Goal: Task Accomplishment & Management: Manage account settings

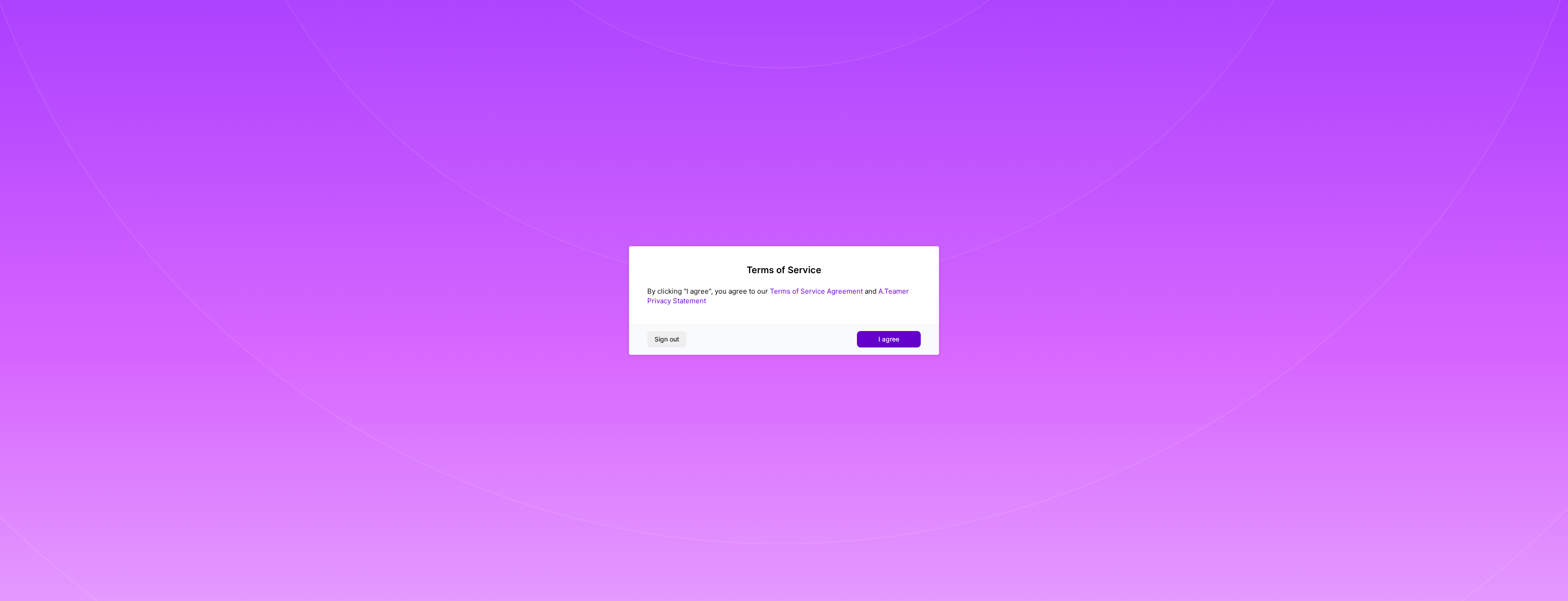
click at [880, 333] on button "I agree" at bounding box center [888, 339] width 64 height 16
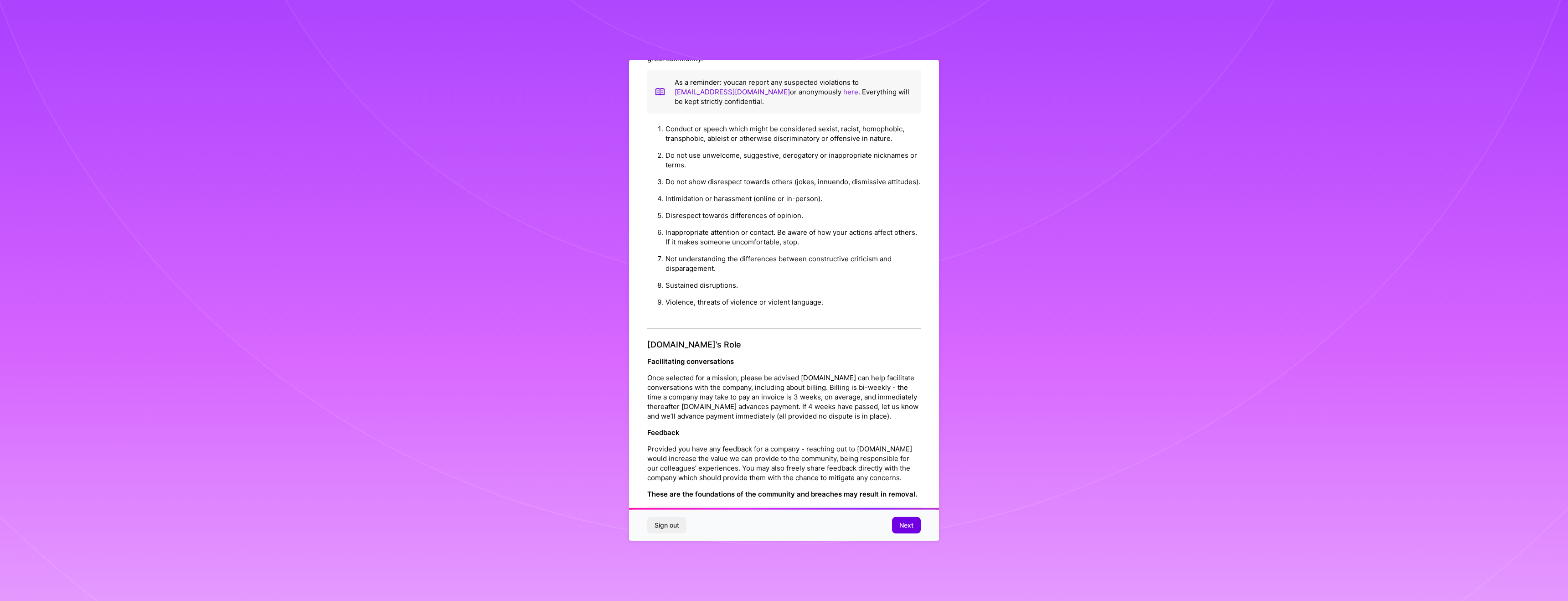
scroll to position [38, 0]
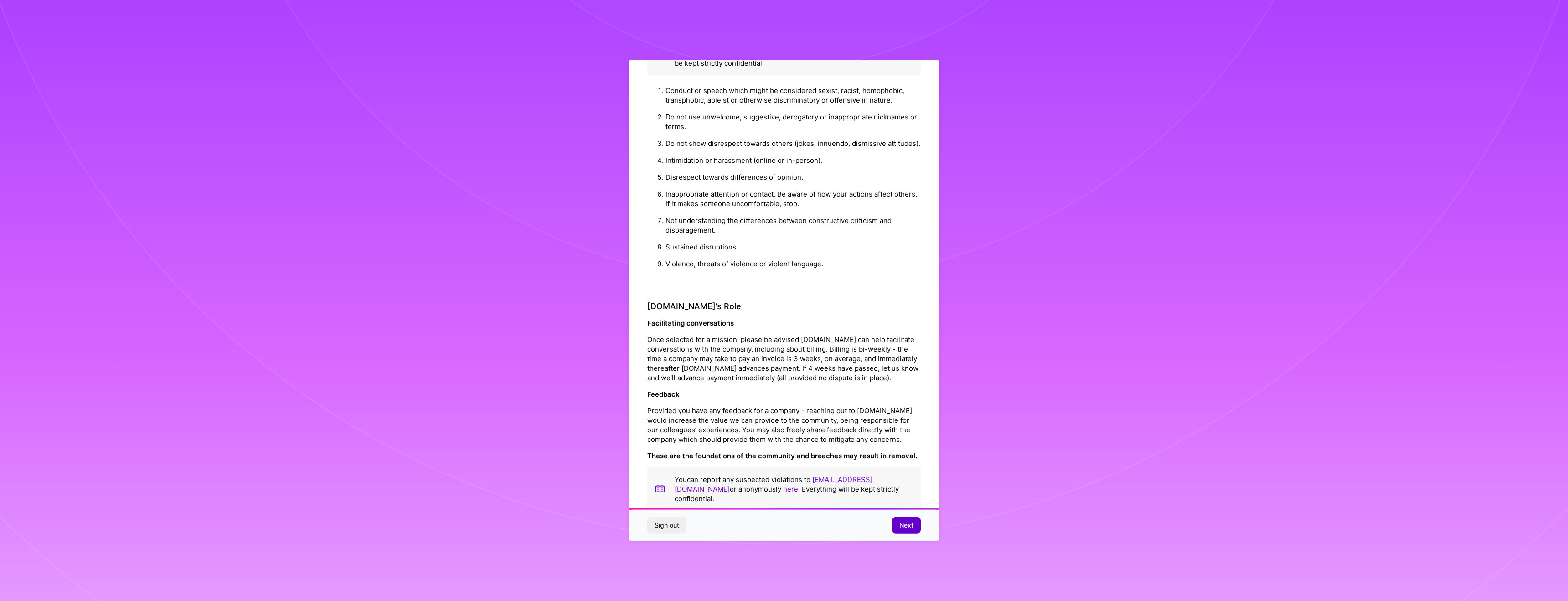
click at [910, 525] on span "Next" at bounding box center [906, 525] width 14 height 9
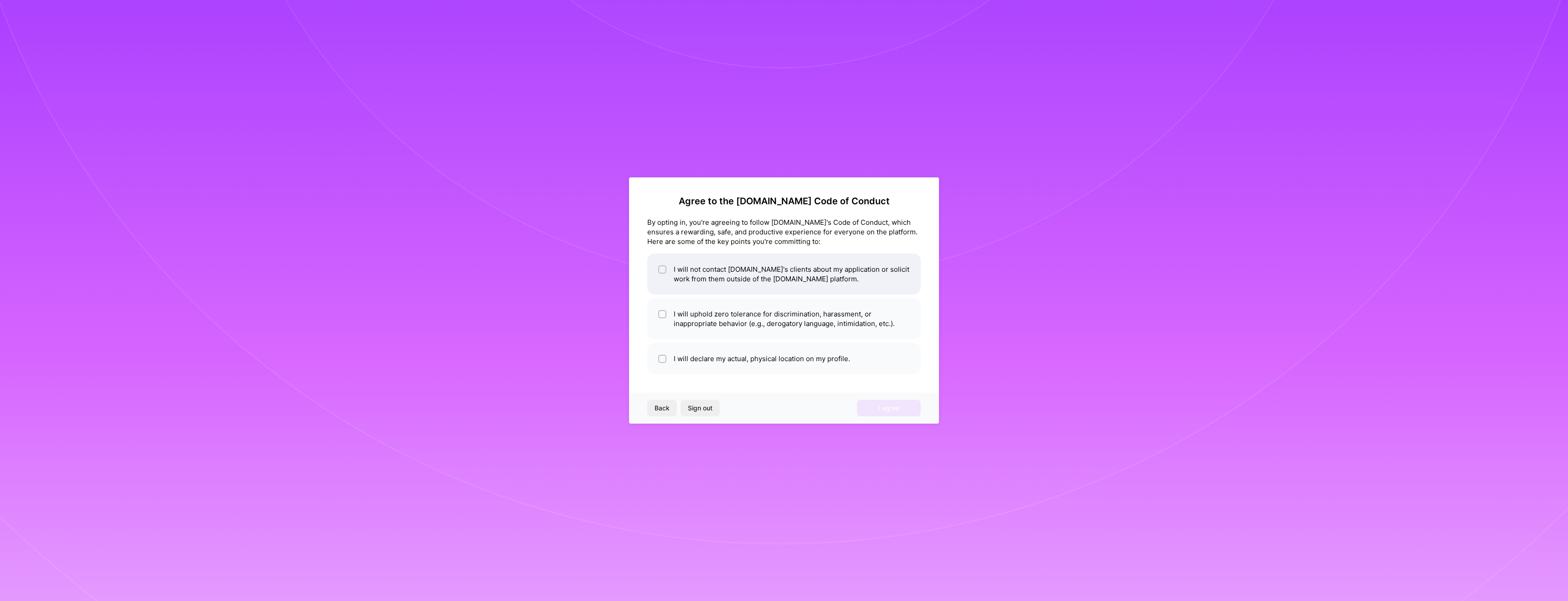
click at [659, 269] on div at bounding box center [662, 269] width 8 height 8
checkbox input "true"
click at [661, 315] on input "checkbox" at bounding box center [663, 314] width 6 height 6
checkbox input "true"
click at [661, 357] on input "checkbox" at bounding box center [663, 358] width 6 height 6
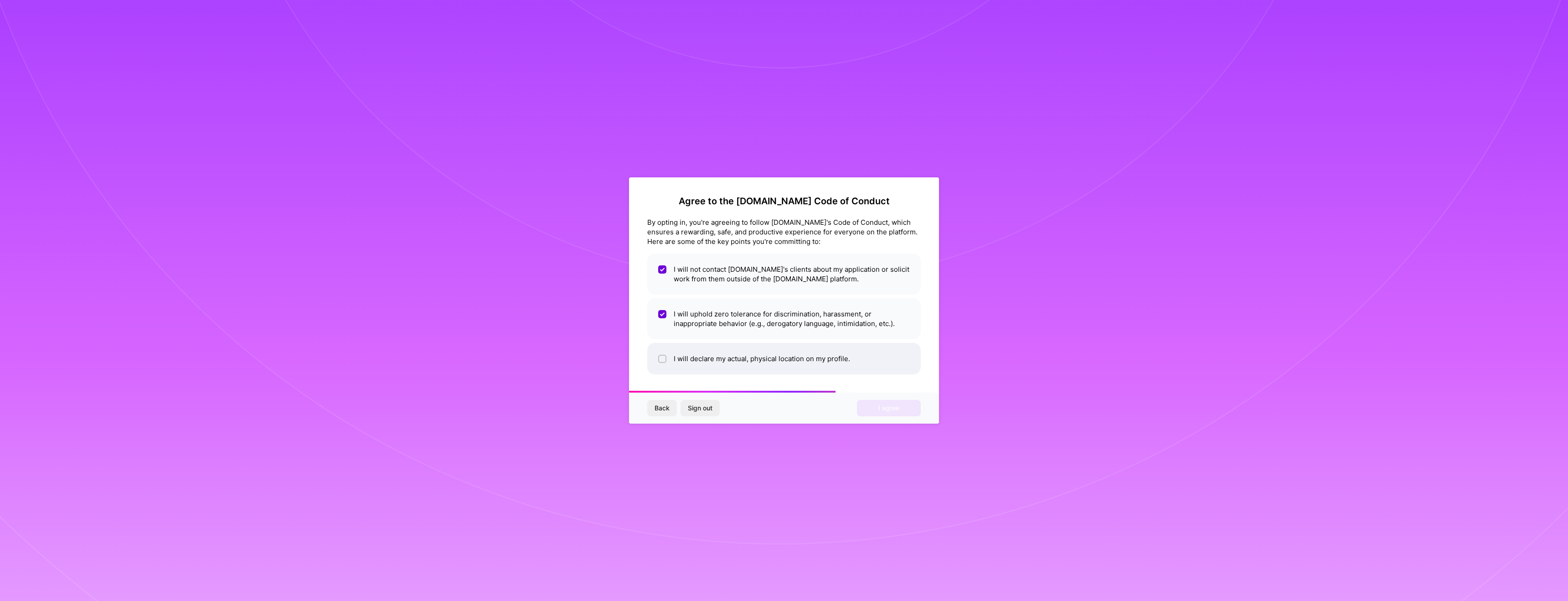
checkbox input "true"
click at [895, 407] on span "I agree" at bounding box center [888, 408] width 21 height 9
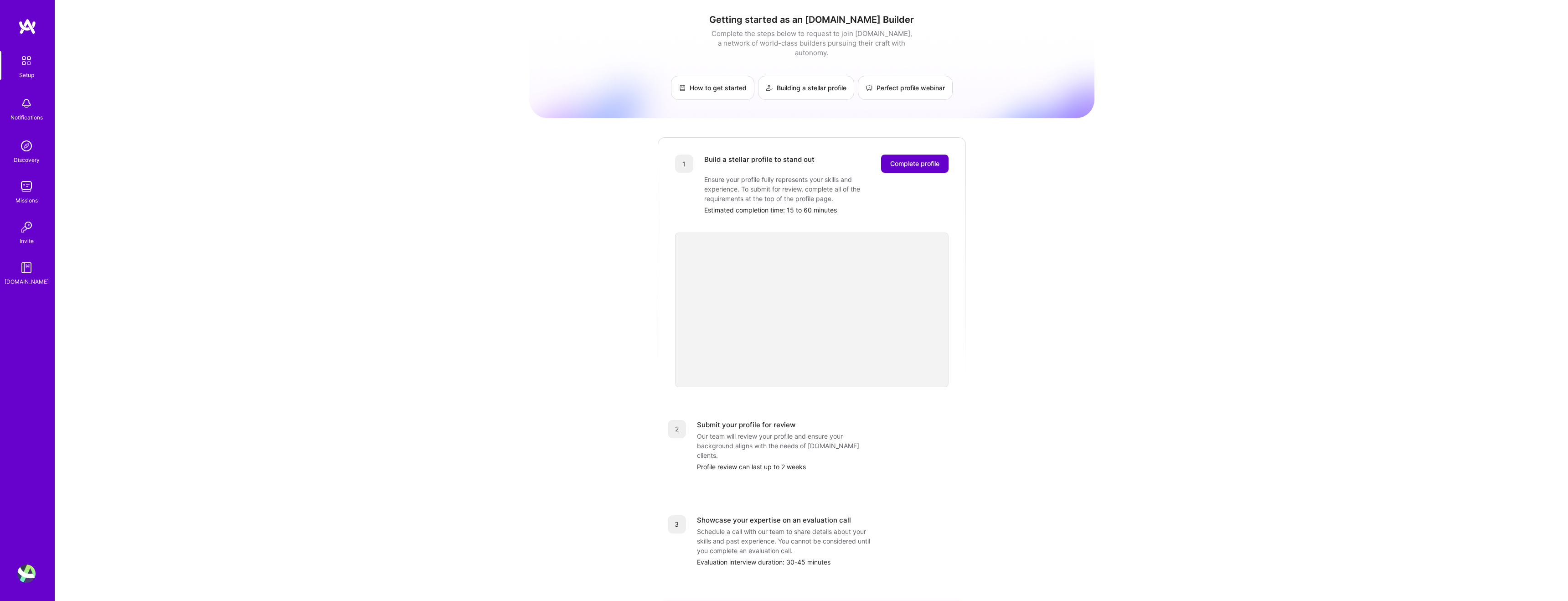
scroll to position [1, 0]
click at [920, 159] on span "Complete profile" at bounding box center [914, 163] width 50 height 9
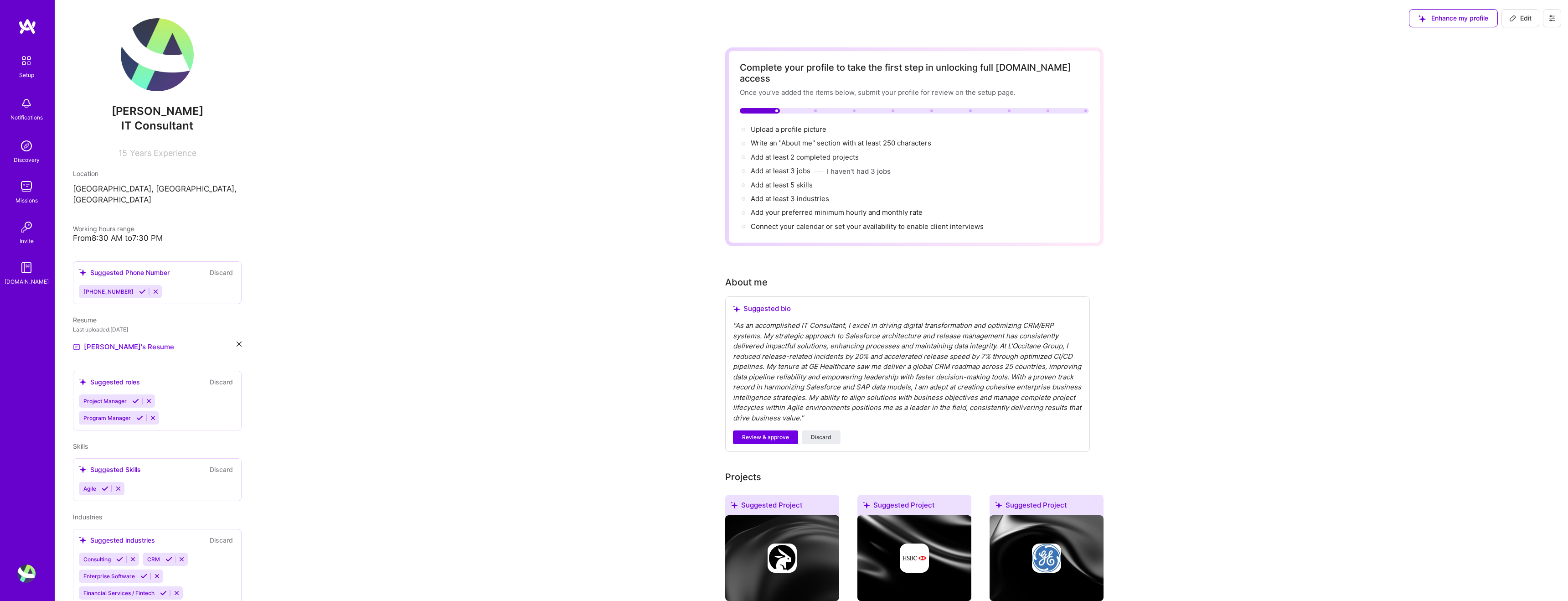
click at [139, 288] on icon at bounding box center [143, 291] width 7 height 7
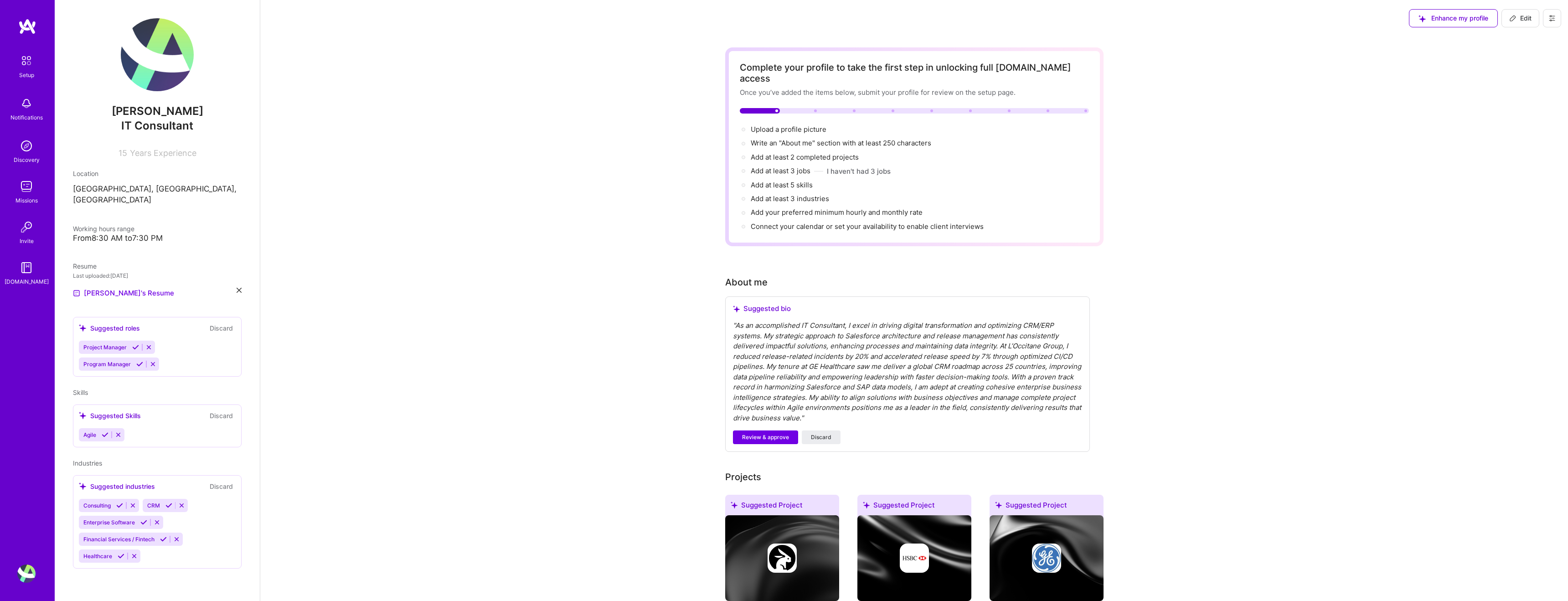
click at [135, 344] on icon at bounding box center [135, 347] width 7 height 7
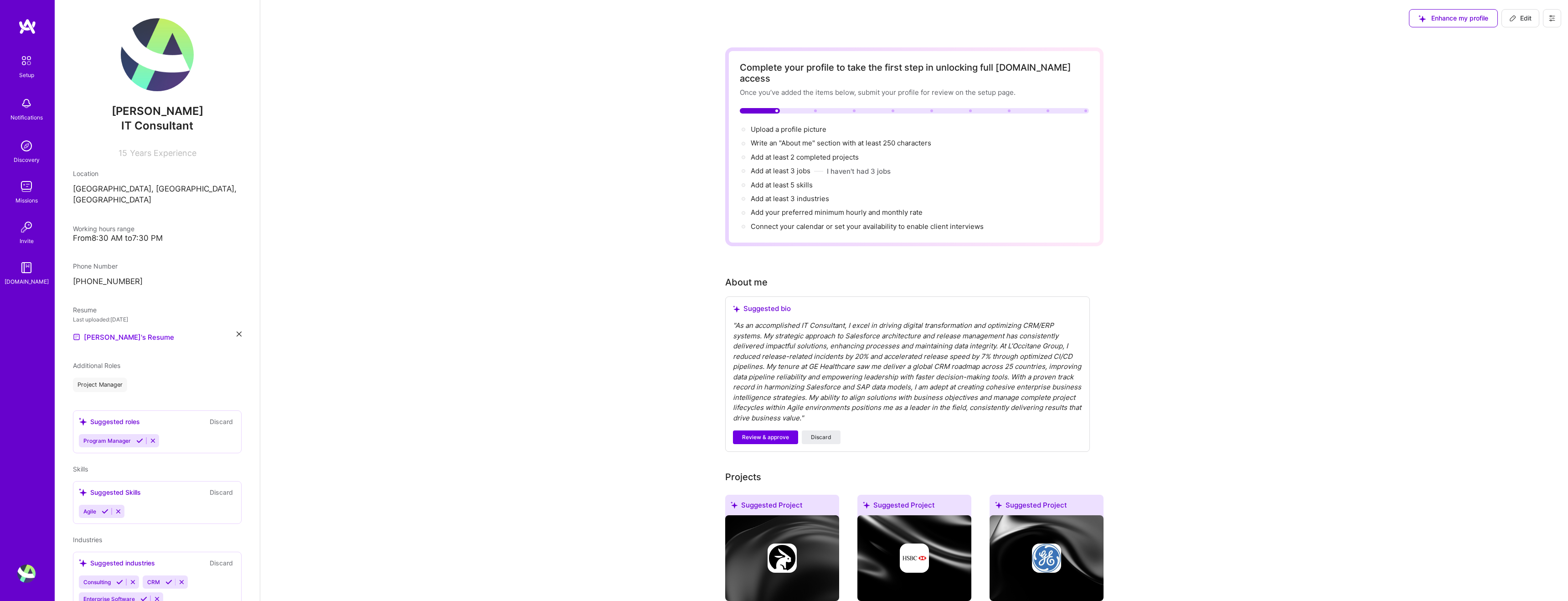
click at [138, 353] on div "Denaib Mahdi IT Consultant 15 Years Experience Location [GEOGRAPHIC_DATA], [GEO…" at bounding box center [157, 300] width 205 height 601
click at [138, 437] on icon at bounding box center [140, 440] width 7 height 7
click at [106, 454] on icon at bounding box center [106, 458] width 7 height 7
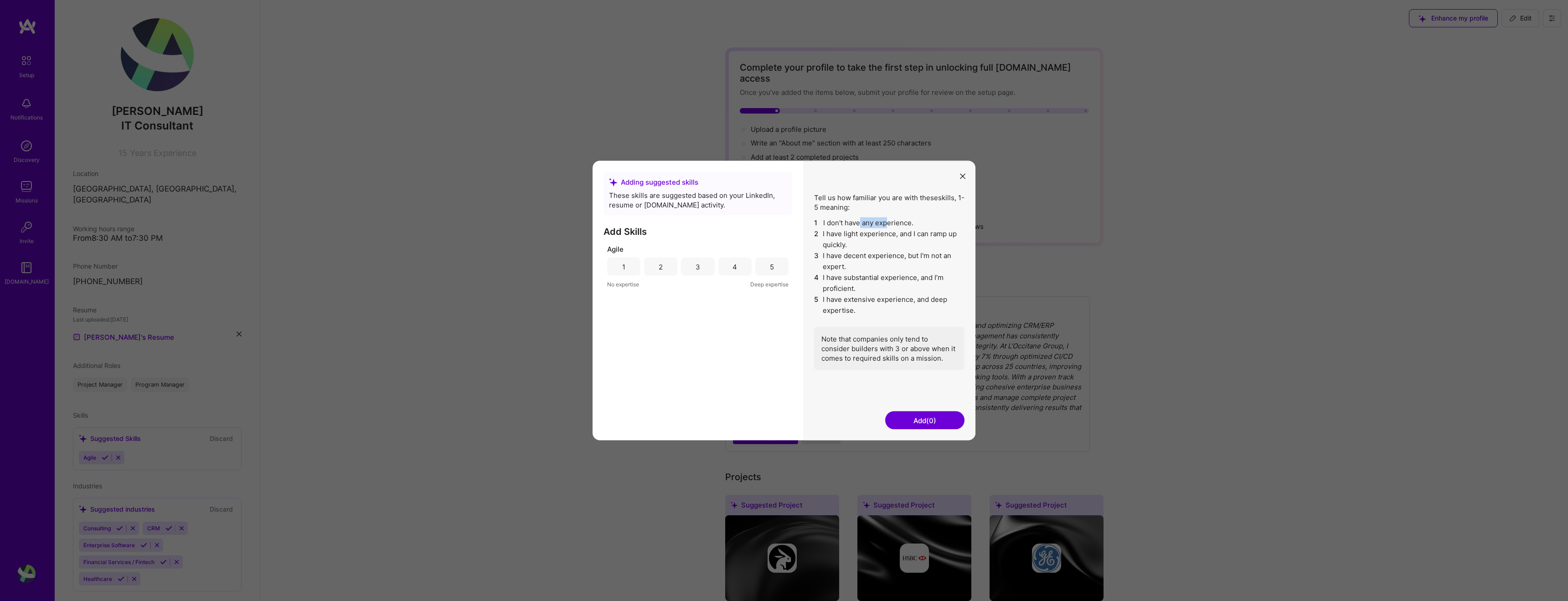
drag, startPoint x: 860, startPoint y: 223, endPoint x: 887, endPoint y: 223, distance: 27.0
click at [887, 223] on li "1 I don't have any experience." at bounding box center [889, 223] width 151 height 11
drag, startPoint x: 922, startPoint y: 194, endPoint x: 947, endPoint y: 212, distance: 30.8
click at [946, 211] on div "Tell us how familiar you are with these skills , 1-5 meaning: 1 I don't have an…" at bounding box center [889, 282] width 151 height 177
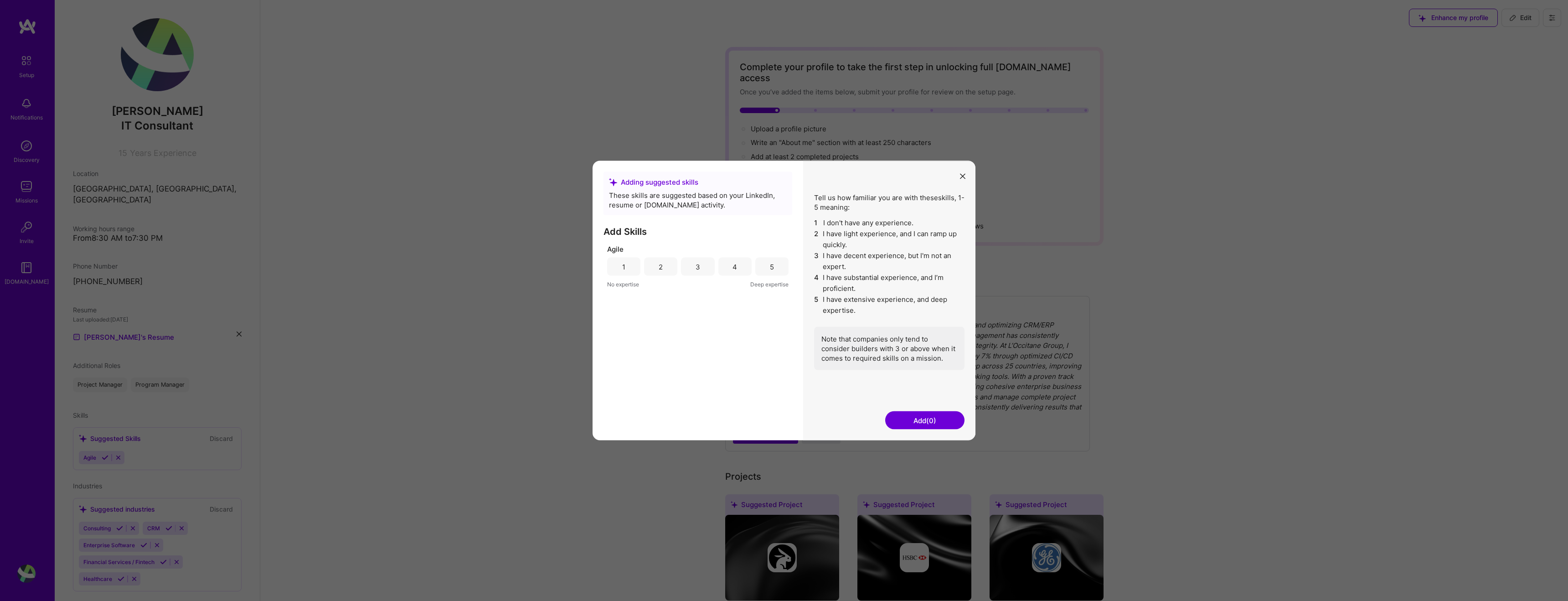
click at [767, 268] on div "5" at bounding box center [772, 266] width 33 height 18
click at [928, 421] on button "Add (1)" at bounding box center [925, 420] width 79 height 18
click at [911, 419] on button "Add (1)" at bounding box center [925, 420] width 79 height 18
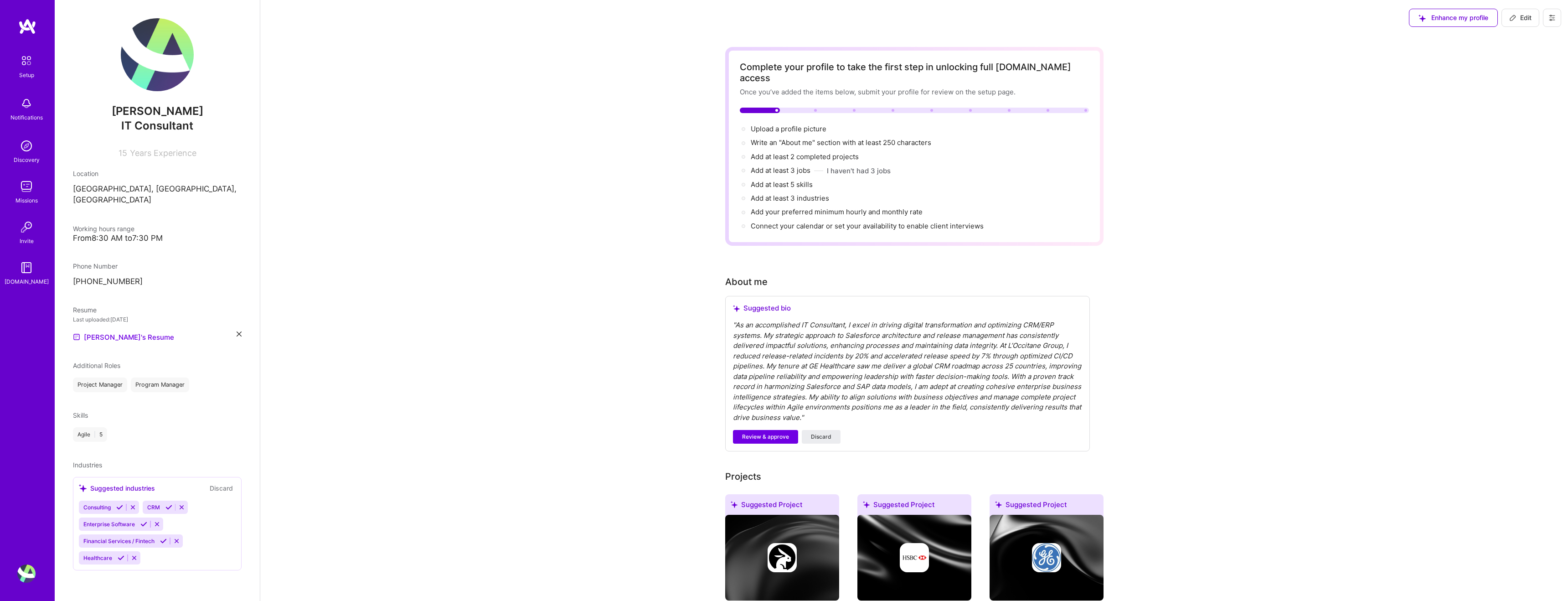
click at [97, 394] on div "[PERSON_NAME] IT Consultant 15 Years Experience Location [GEOGRAPHIC_DATA], [GE…" at bounding box center [157, 300] width 205 height 601
click at [107, 377] on div "Project Manager" at bounding box center [100, 384] width 54 height 14
click at [130, 377] on div "Project Manager Program Manager" at bounding box center [157, 384] width 169 height 14
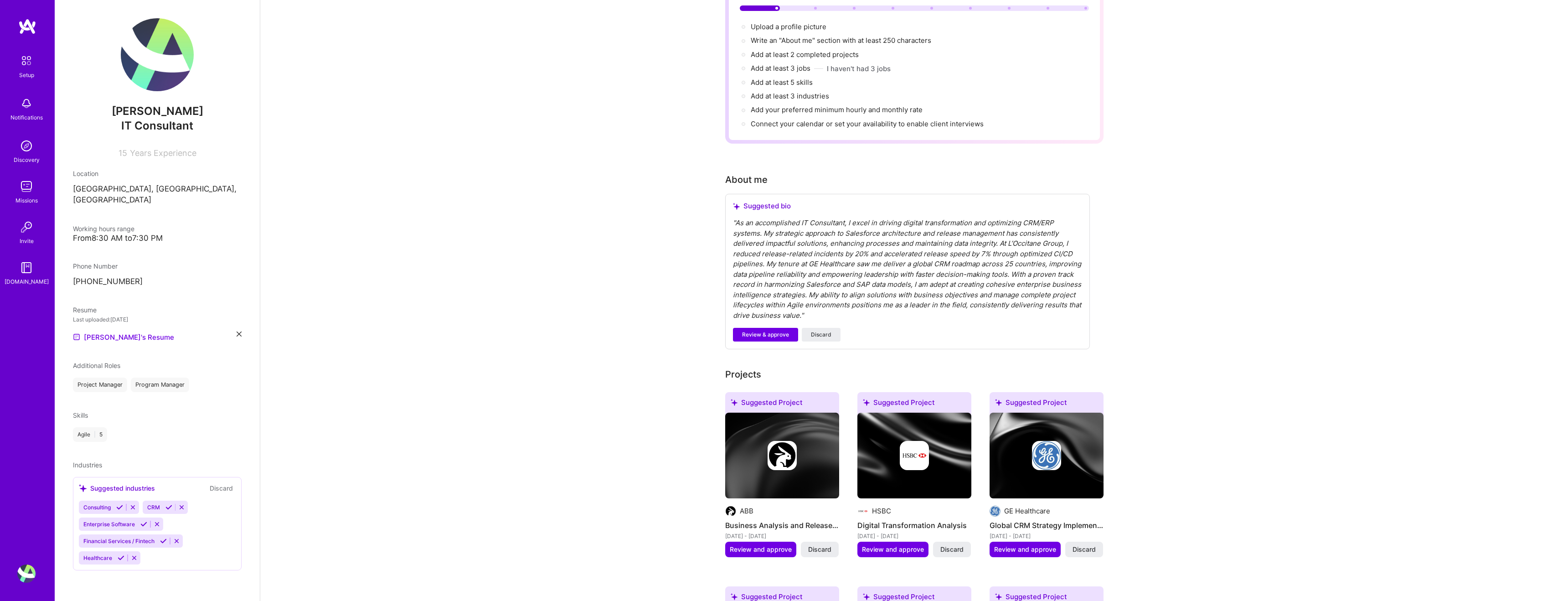
scroll to position [103, 0]
click at [166, 504] on icon at bounding box center [169, 507] width 7 height 7
click at [119, 537] on icon at bounding box center [121, 541] width 7 height 7
click at [164, 553] on icon at bounding box center [163, 557] width 7 height 7
click at [121, 536] on button at bounding box center [120, 540] width 13 height 8
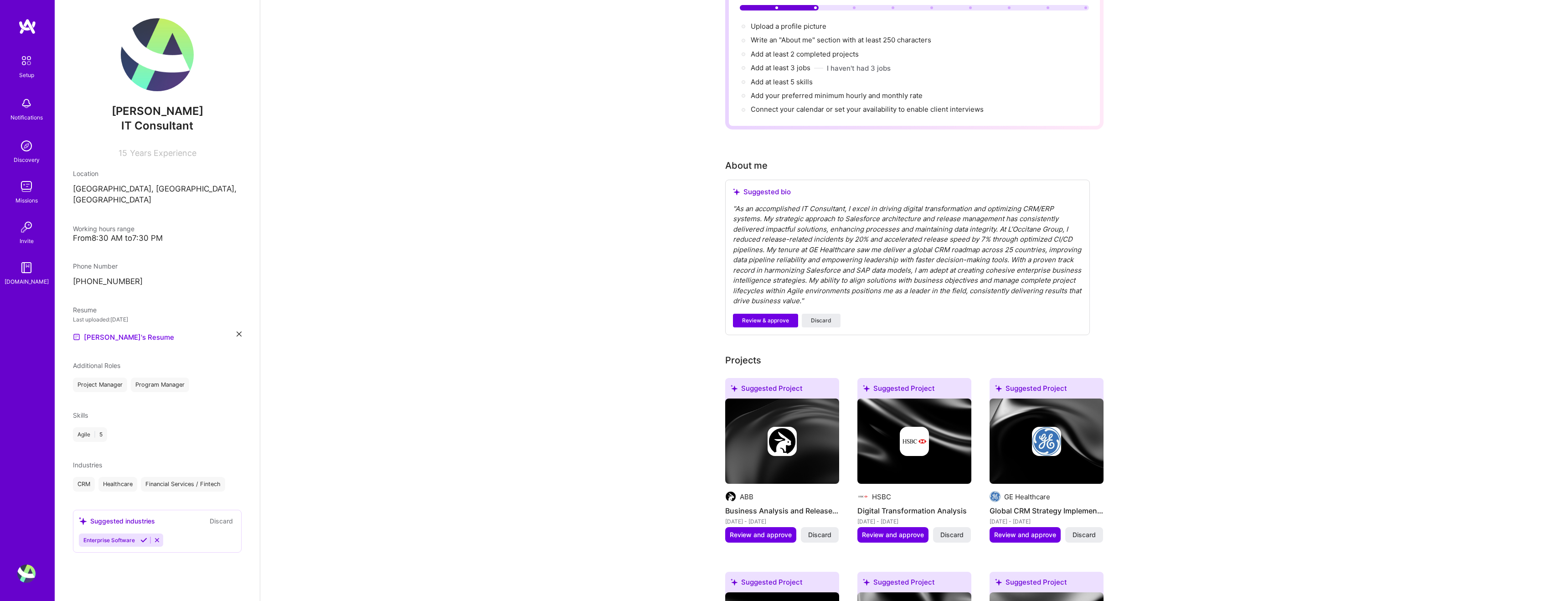
click at [144, 536] on icon at bounding box center [144, 540] width 7 height 7
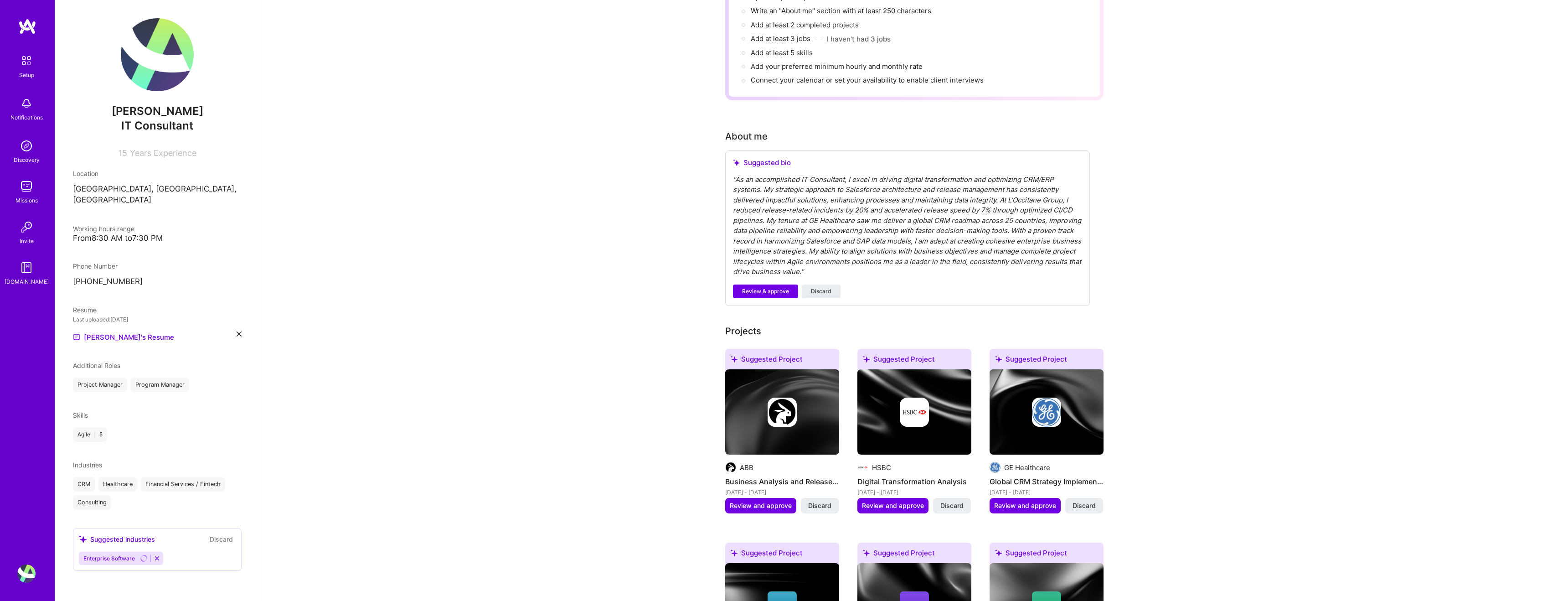
scroll to position [135, 0]
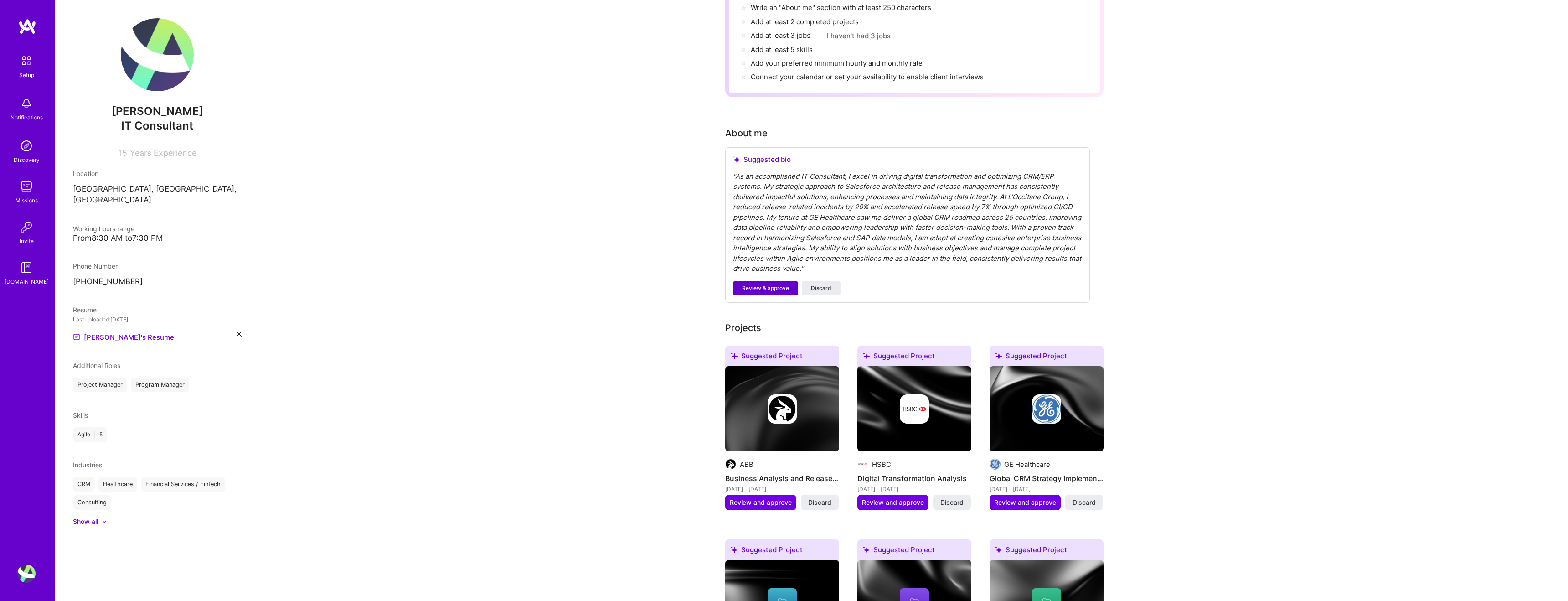
click at [765, 284] on span "Review & approve" at bounding box center [765, 288] width 47 height 8
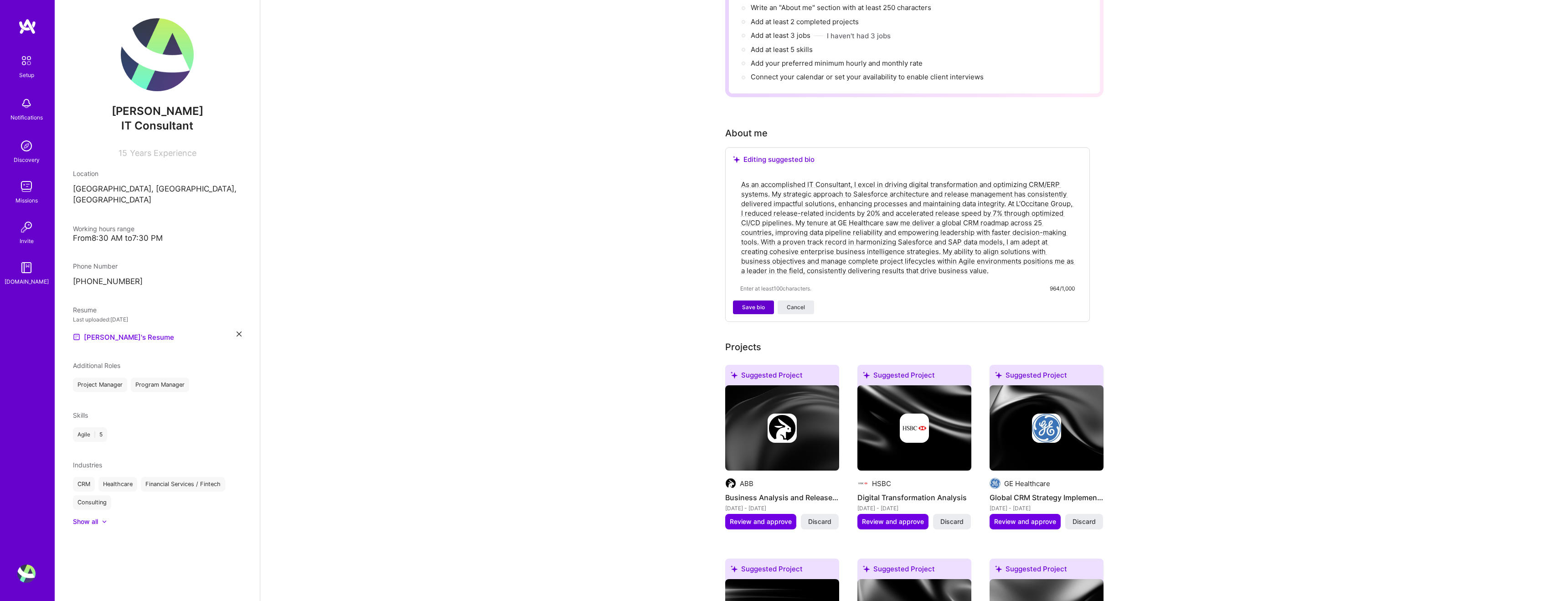
click at [748, 303] on span "Save bio" at bounding box center [753, 307] width 23 height 8
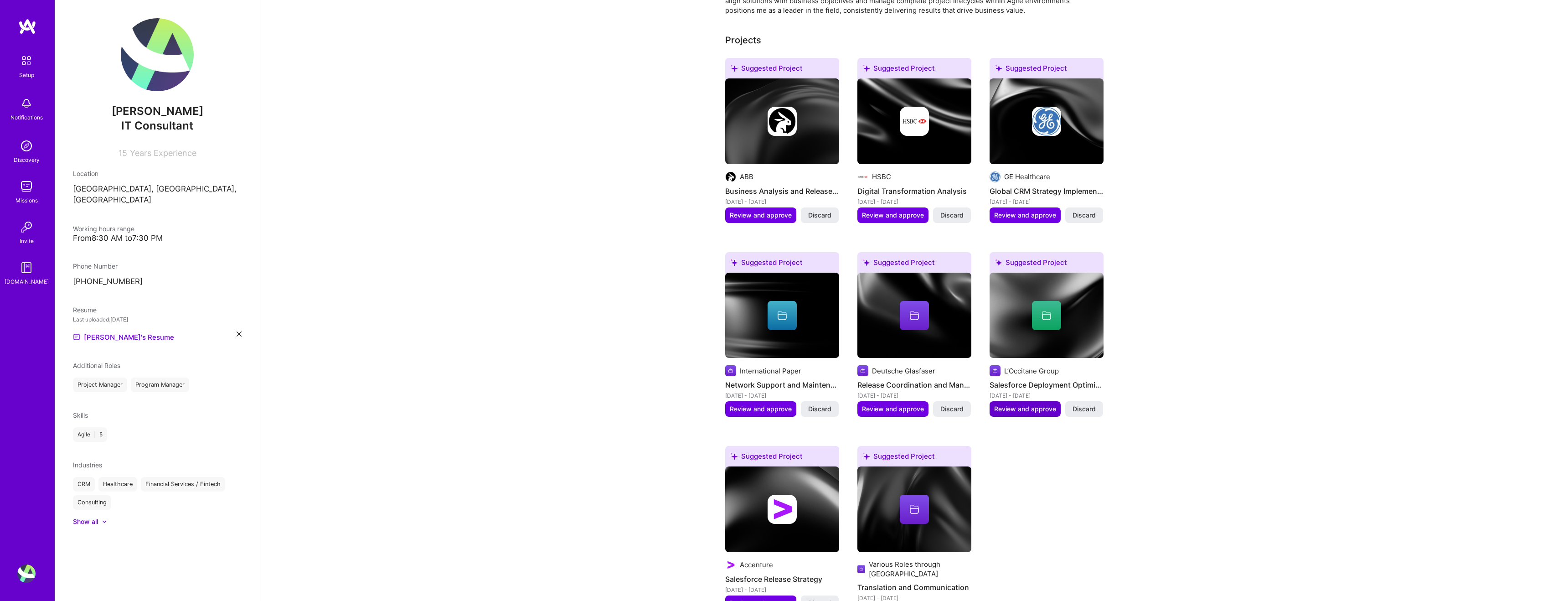
scroll to position [342, 0]
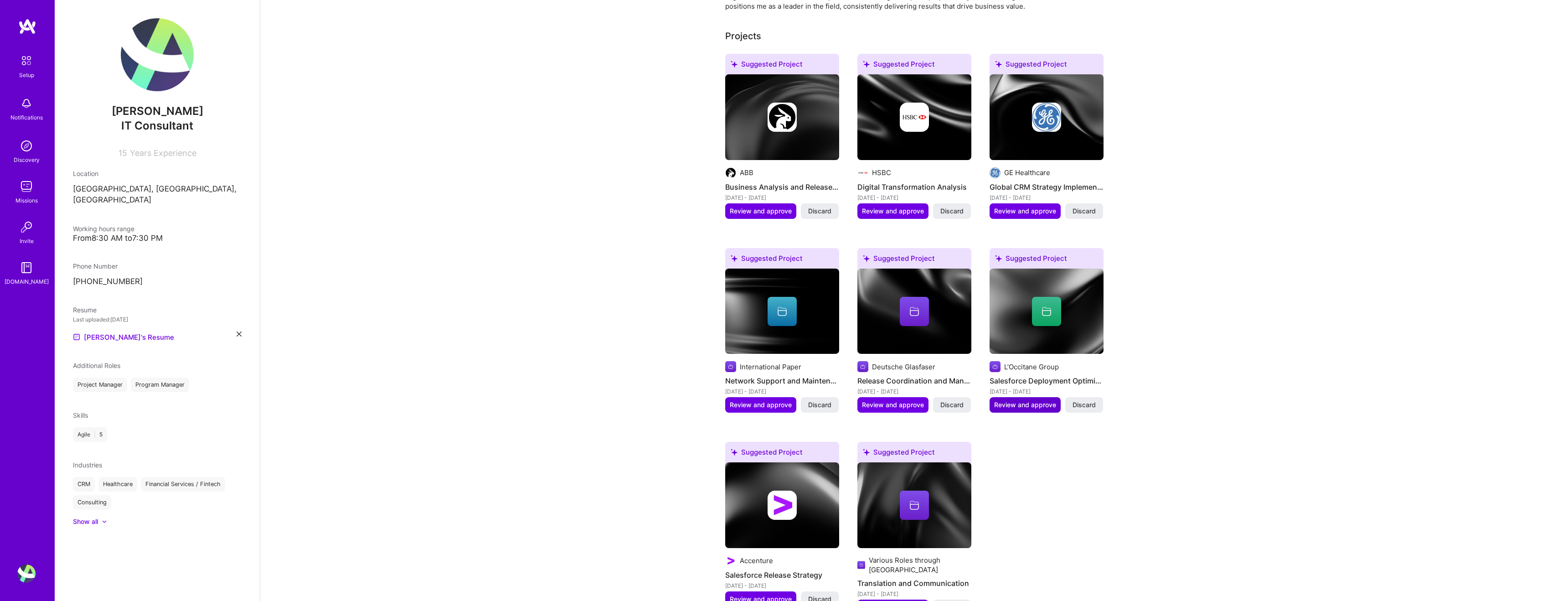
click at [1035, 400] on span "Review and approve" at bounding box center [1025, 404] width 62 height 9
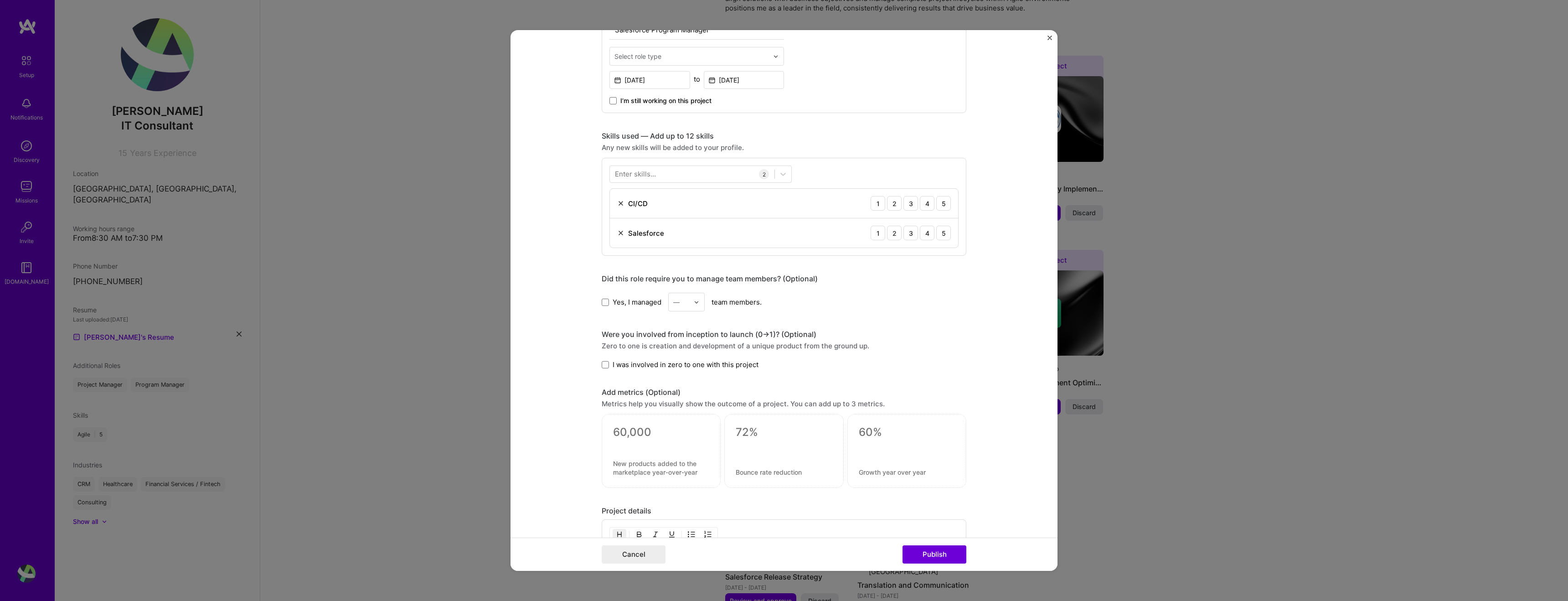
scroll to position [365, 0]
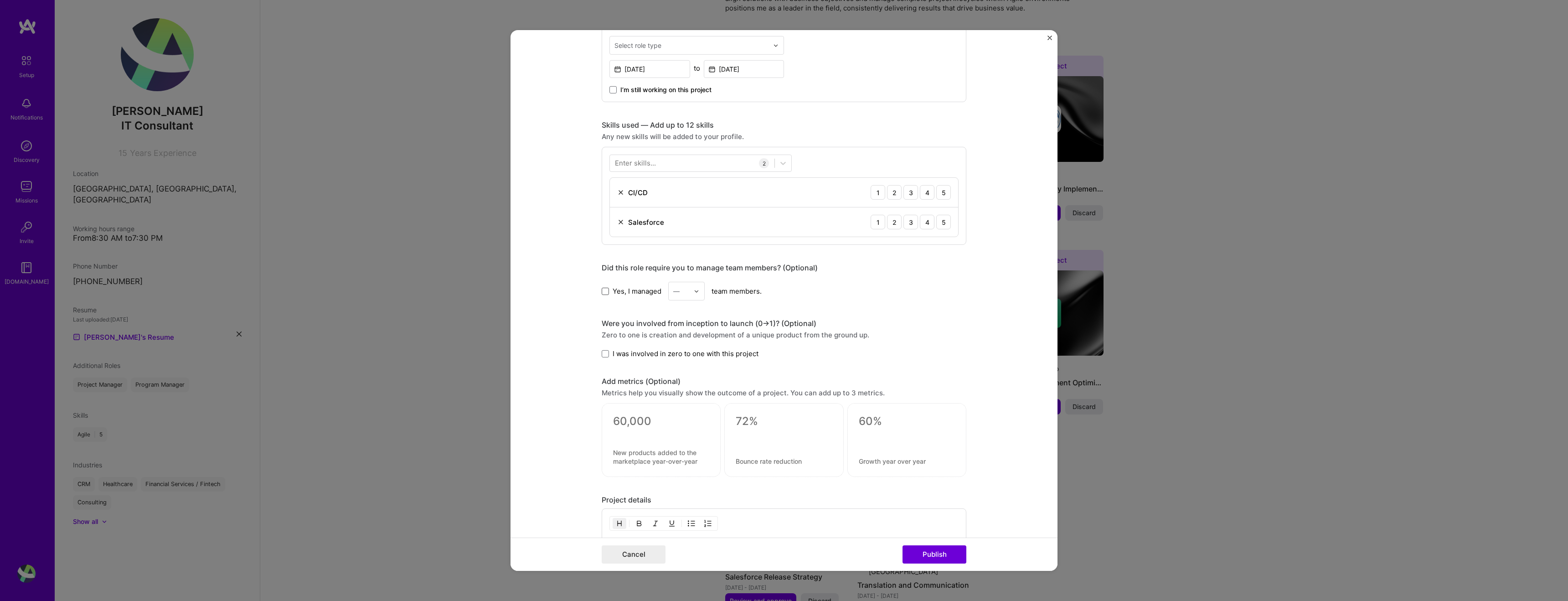
click at [603, 292] on span at bounding box center [606, 291] width 7 height 7
click at [0, 0] on input "Yes, I managed" at bounding box center [0, 0] width 0 height 0
click at [690, 290] on div "—" at bounding box center [682, 291] width 25 height 18
click at [688, 433] on div "8" at bounding box center [686, 433] width 31 height 17
click at [927, 337] on div "Zero to one is creation and development of a unique product from the ground up." at bounding box center [784, 335] width 365 height 10
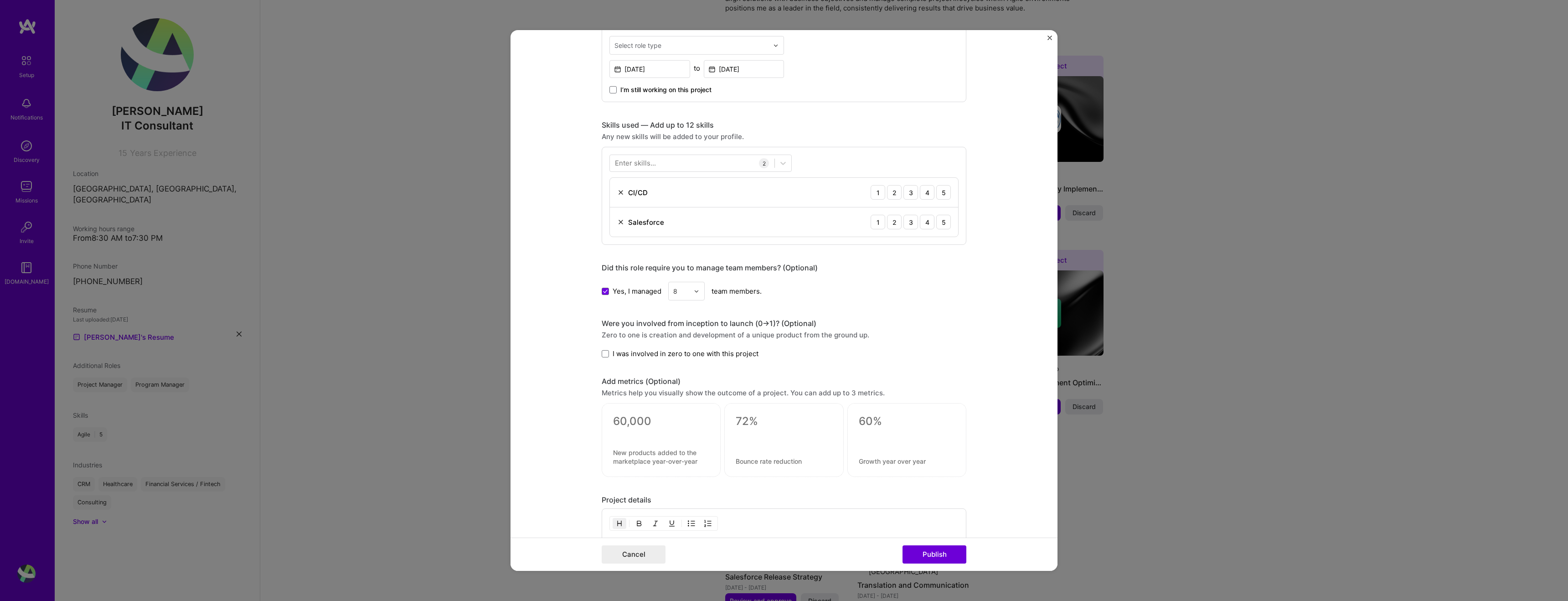
scroll to position [366, 0]
click at [1048, 40] on button "Close" at bounding box center [1049, 40] width 5 height 10
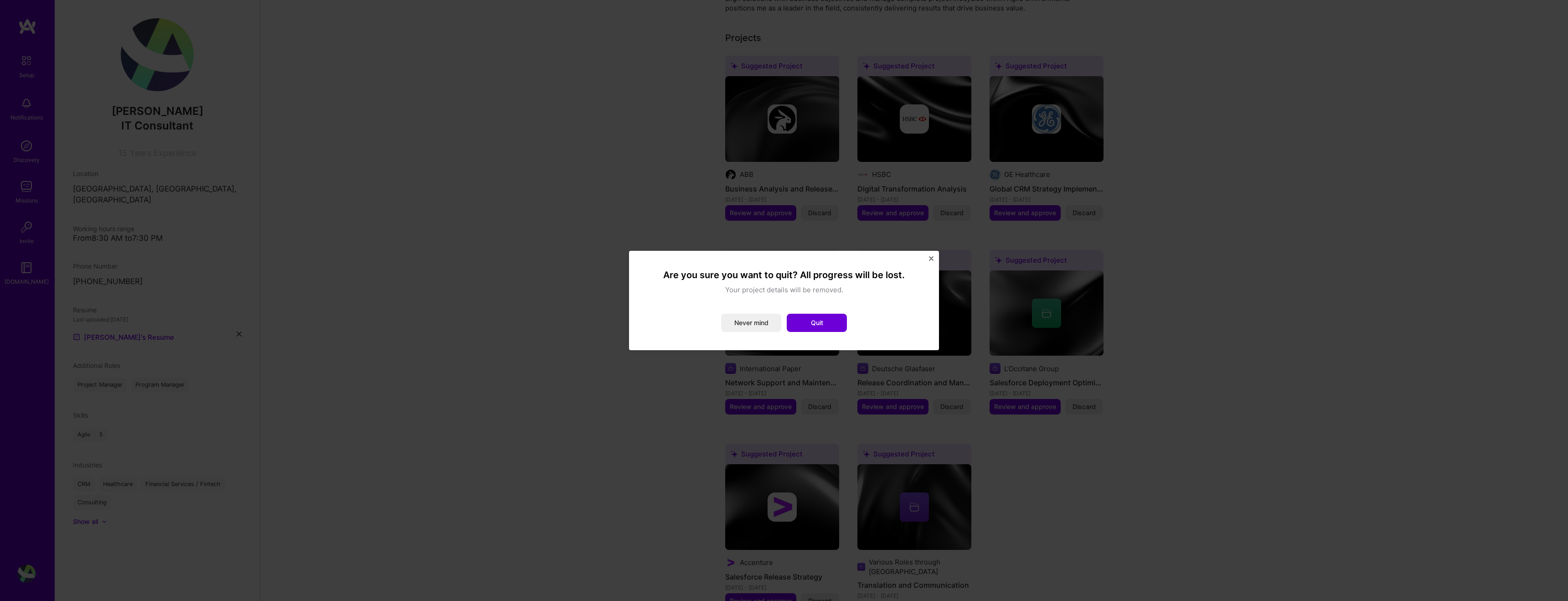
click at [932, 256] on img "Close" at bounding box center [931, 258] width 5 height 5
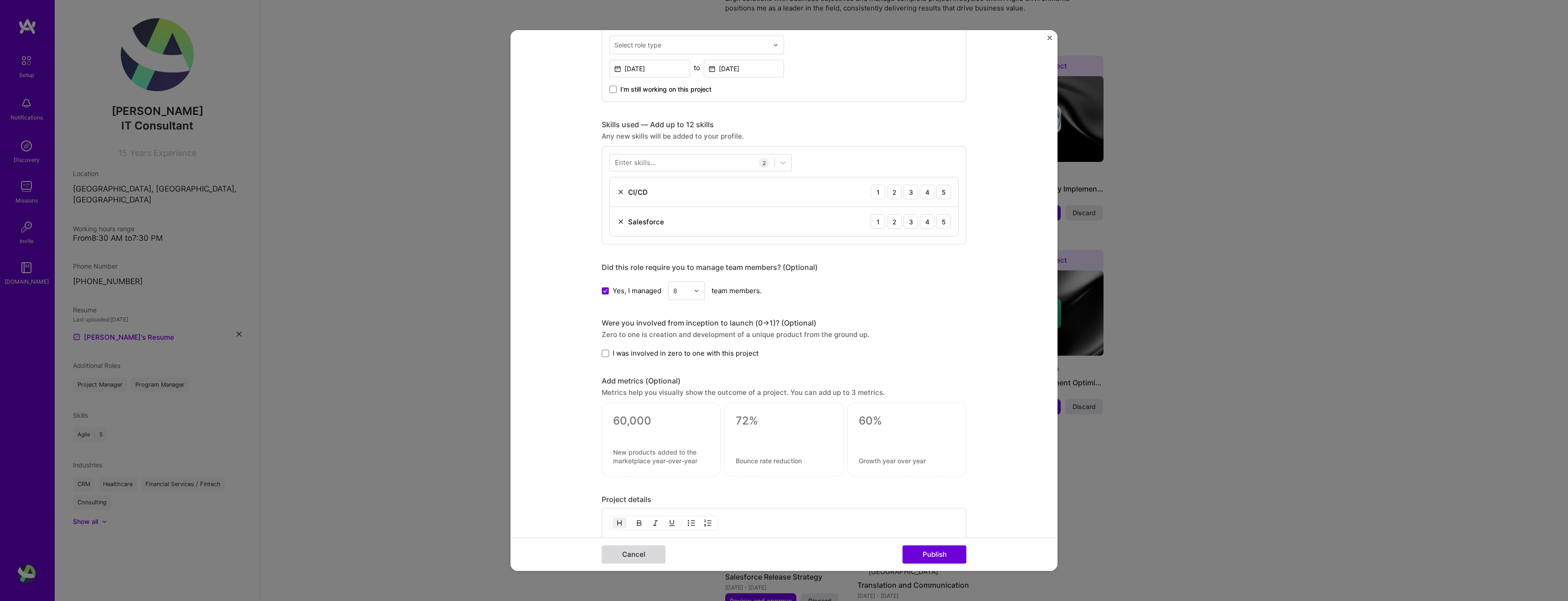
click at [644, 555] on button "Cancel" at bounding box center [634, 554] width 64 height 18
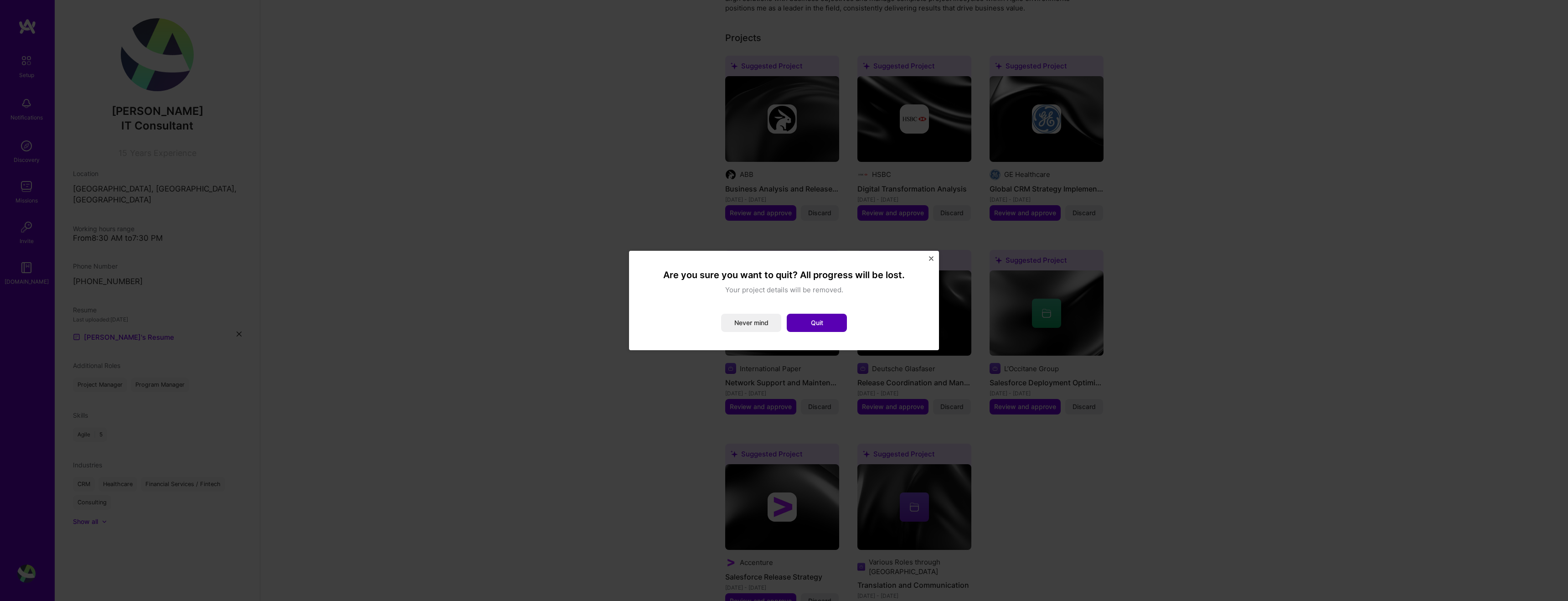
click at [834, 322] on button "Quit" at bounding box center [817, 322] width 60 height 18
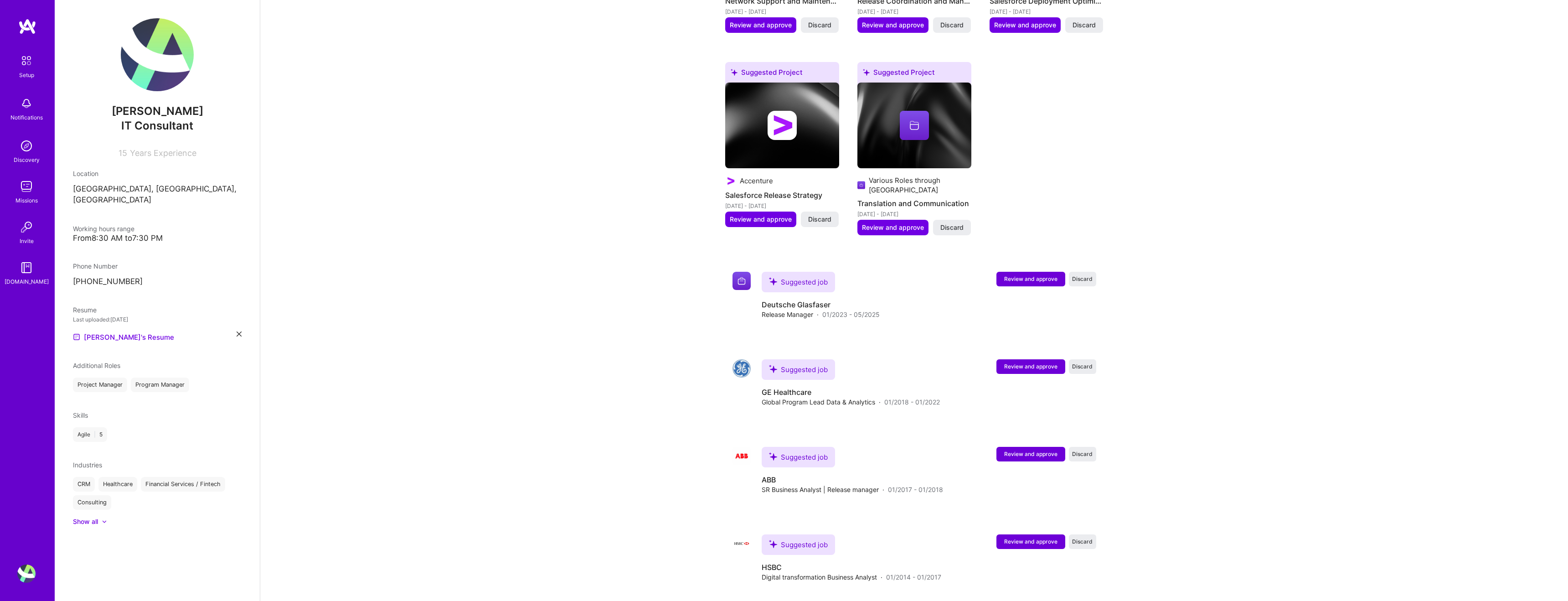
scroll to position [724, 0]
click at [1020, 273] on span "Review and approve" at bounding box center [1030, 277] width 53 height 8
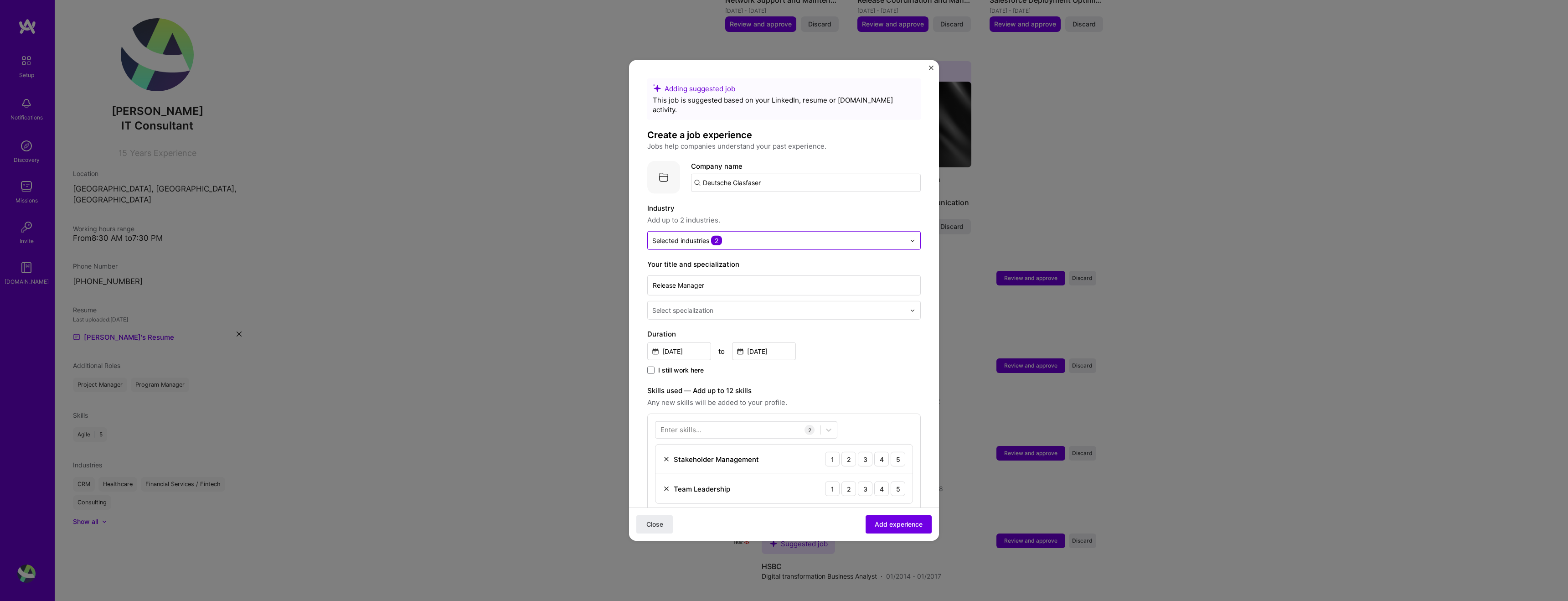
click at [796, 236] on input "text" at bounding box center [779, 240] width 253 height 10
click at [639, 306] on form "Adding suggested job This job is suggested based on your LinkedIn, resume or [D…" at bounding box center [784, 436] width 310 height 716
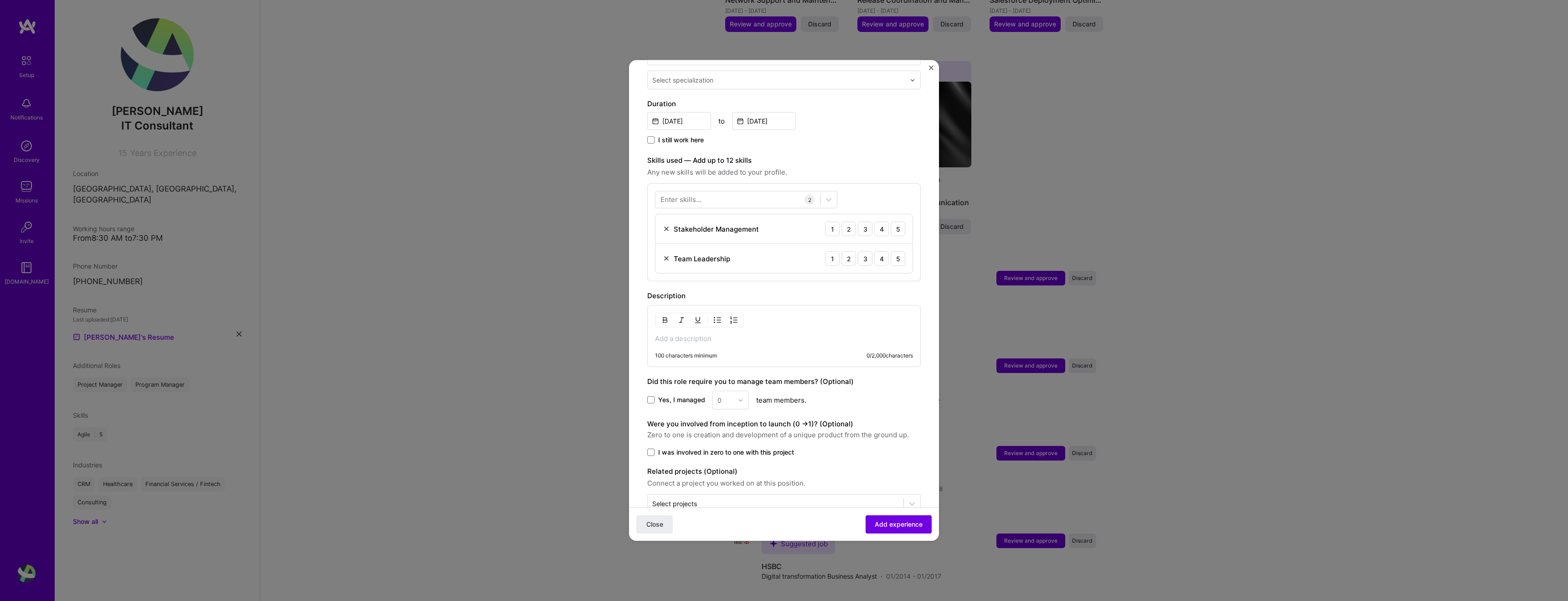
scroll to position [245, 0]
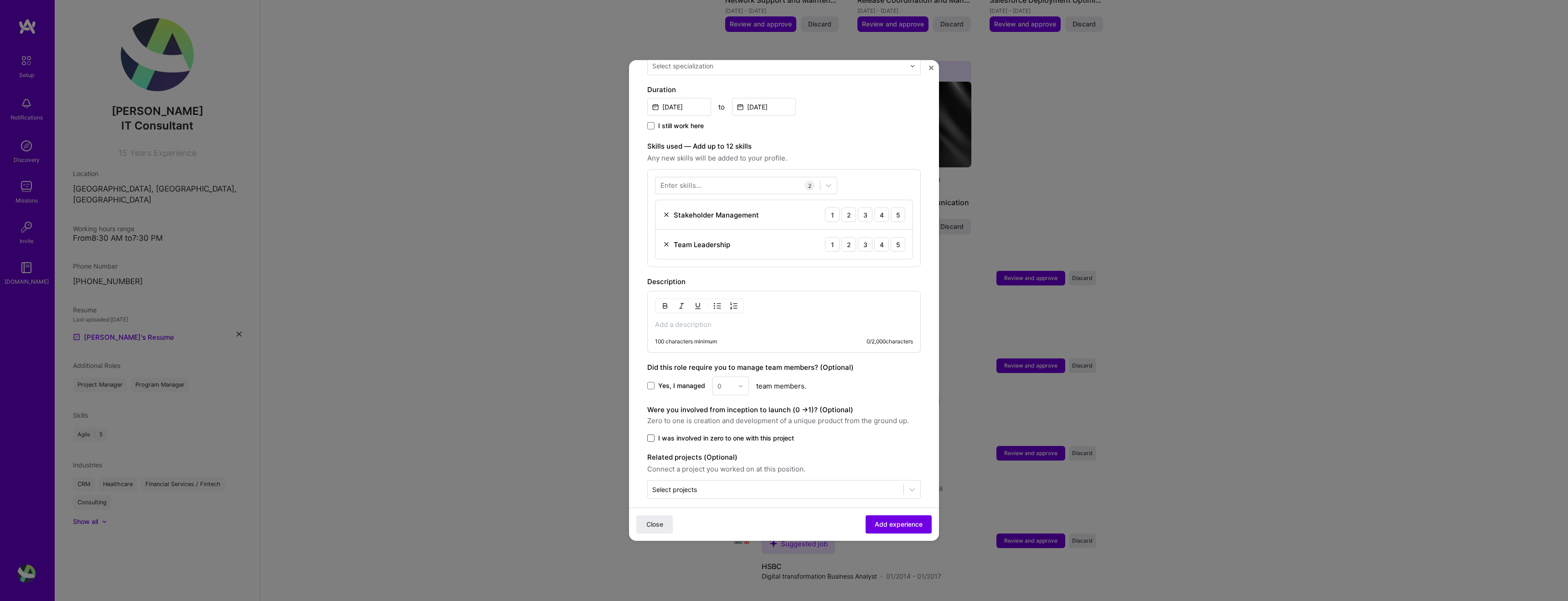
click at [651, 434] on span at bounding box center [651, 438] width 7 height 7
click at [0, 0] on input "I was involved in zero to one with this project" at bounding box center [0, 0] width 0 height 0
click at [857, 485] on input "text" at bounding box center [775, 489] width 246 height 10
drag, startPoint x: 830, startPoint y: 502, endPoint x: 890, endPoint y: 524, distance: 63.9
click at [830, 502] on form "Adding suggested job This job is suggested based on your LinkedIn, resume or [D…" at bounding box center [784, 191] width 310 height 716
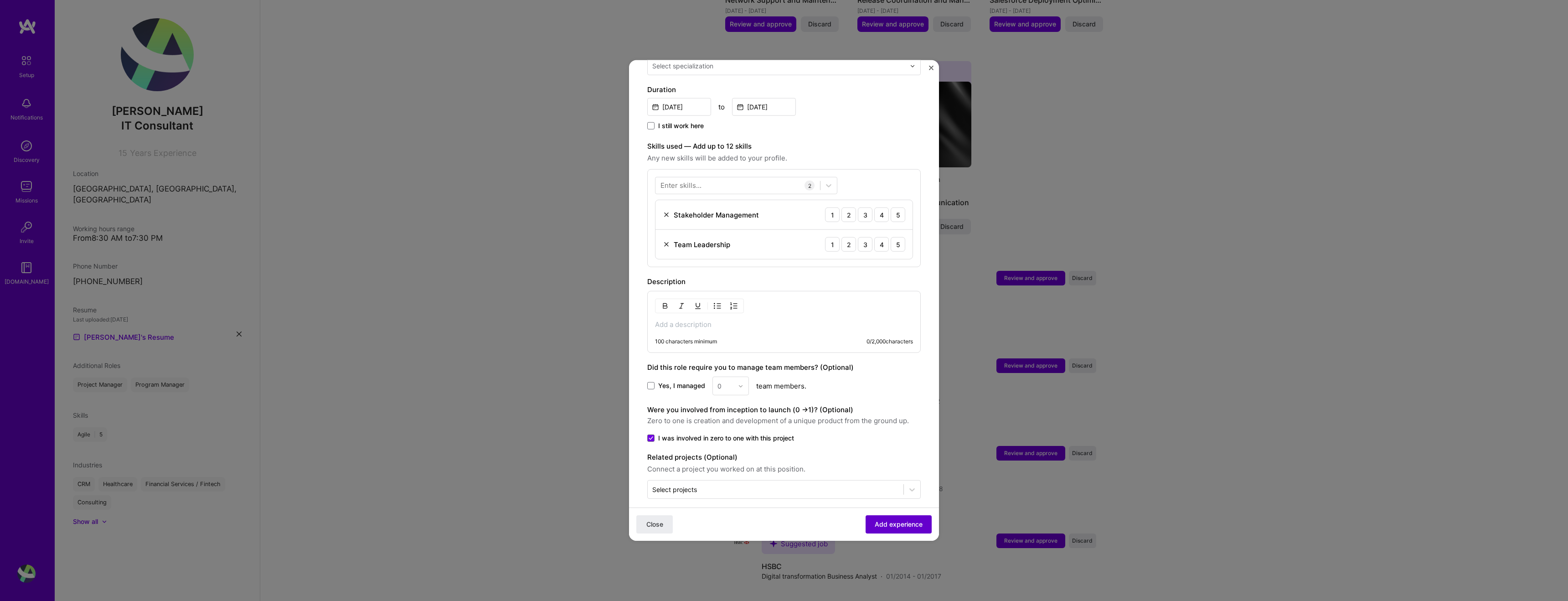
click at [910, 530] on button "Add experience" at bounding box center [898, 524] width 66 height 18
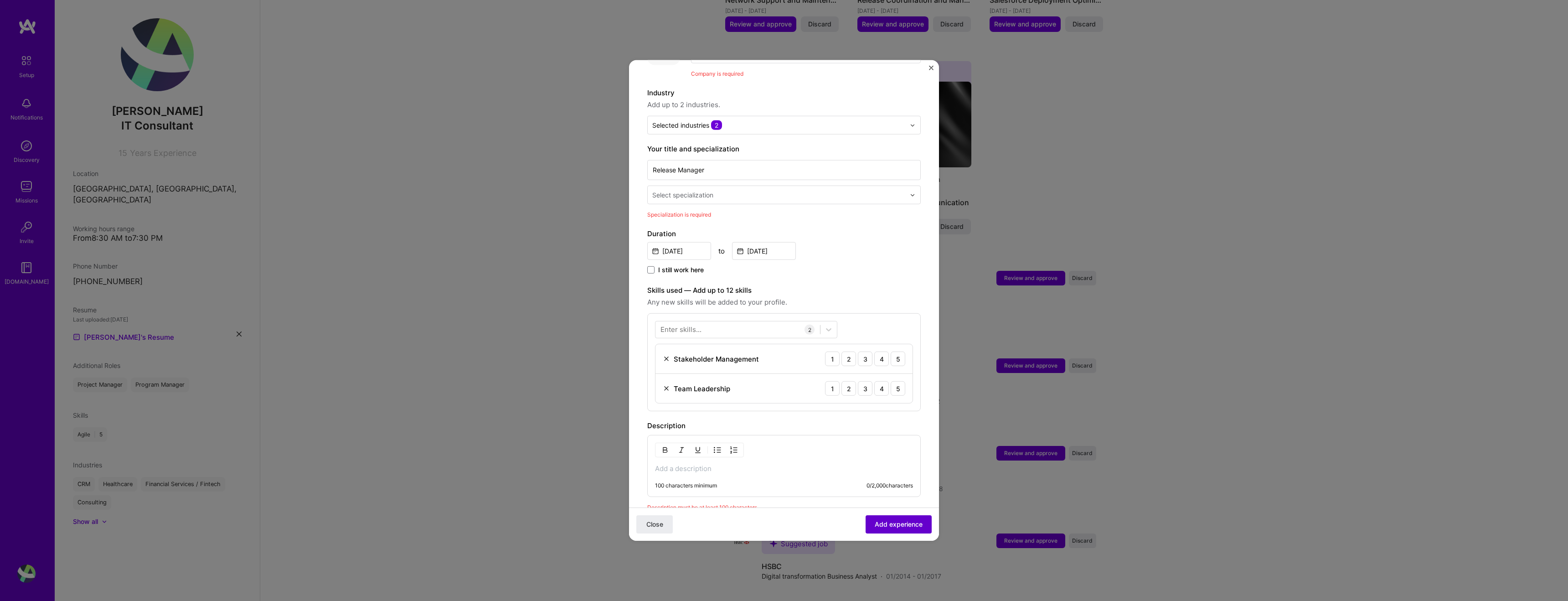
scroll to position [91, 0]
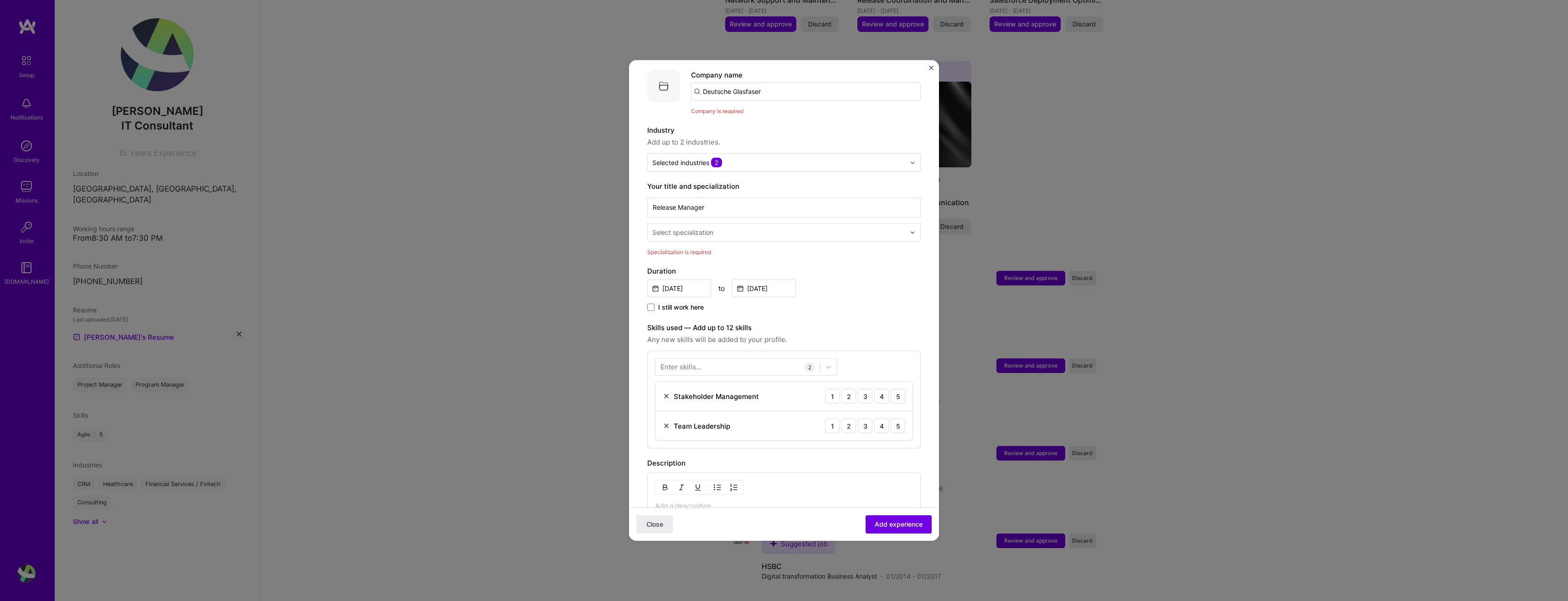
click at [698, 227] on div "Select specialization" at bounding box center [683, 232] width 61 height 10
type input "relea"
drag, startPoint x: 851, startPoint y: 276, endPoint x: 836, endPoint y: 266, distance: 18.0
click at [851, 278] on div "[DATE] to [DATE]" at bounding box center [784, 288] width 274 height 20
click at [738, 227] on input "text" at bounding box center [780, 232] width 255 height 10
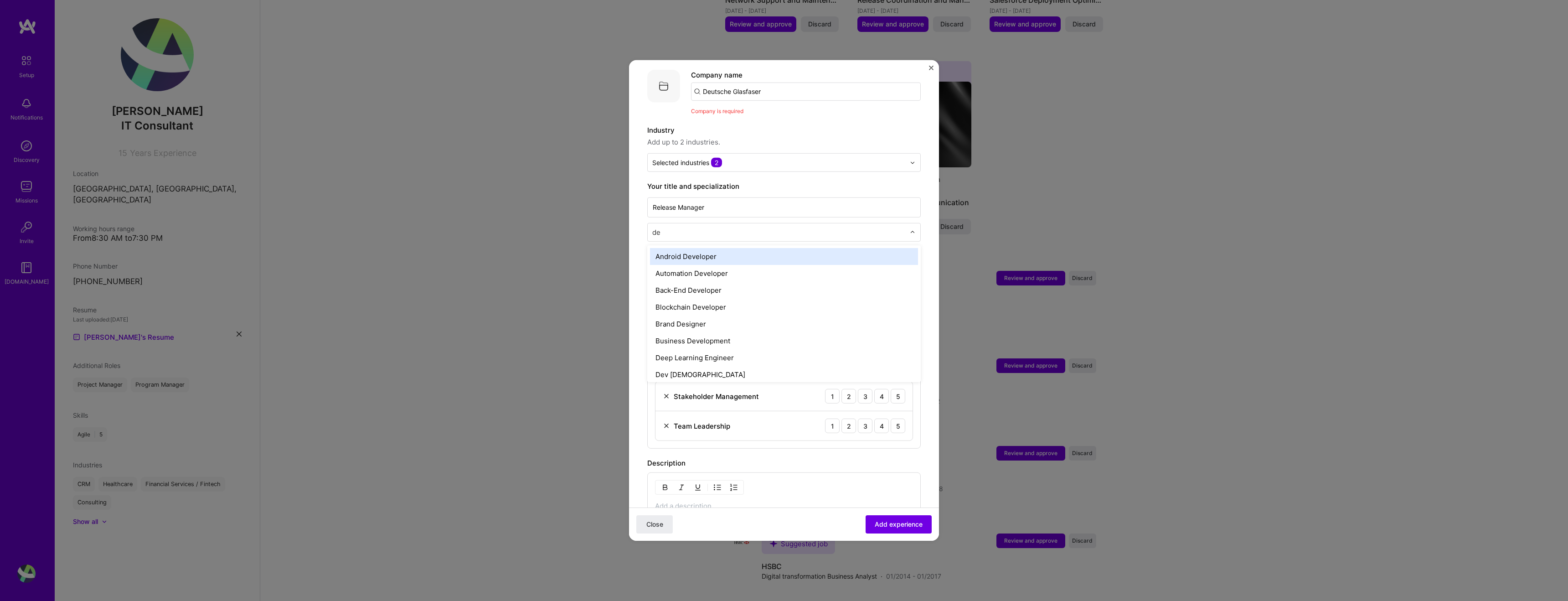
type input "d"
type input "r"
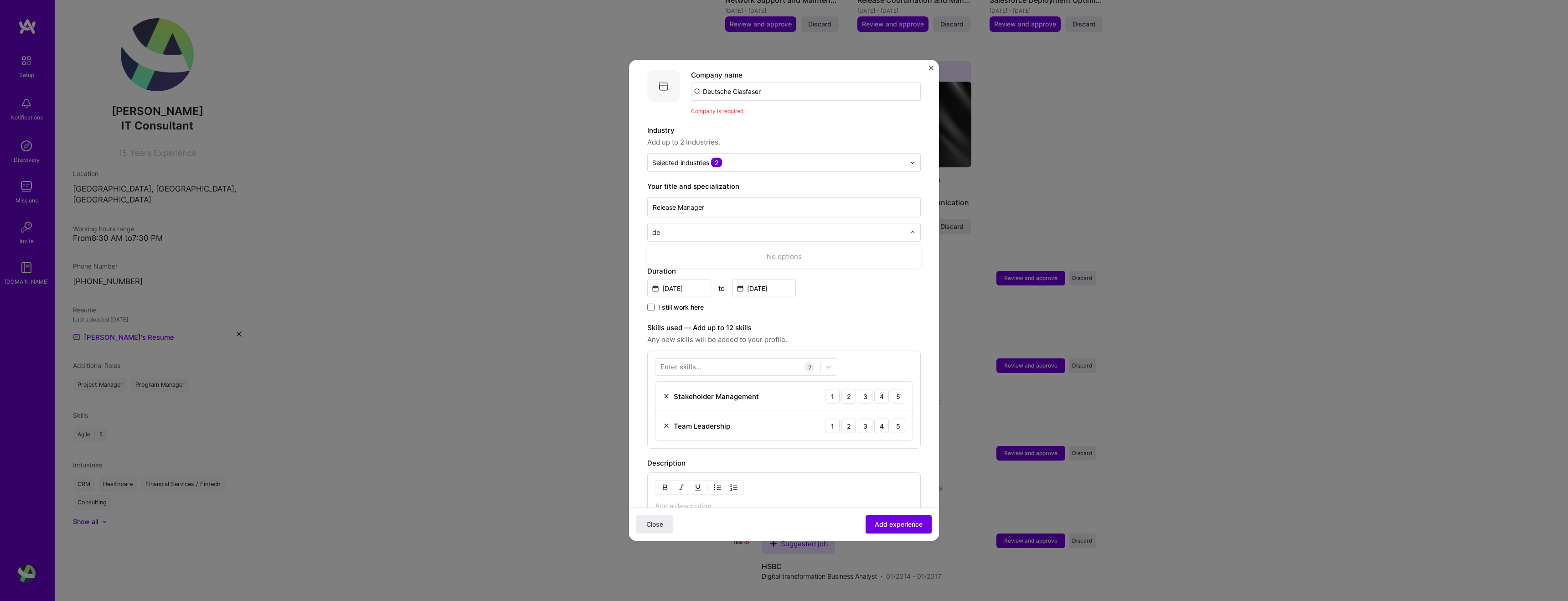
type input "d"
click at [931, 264] on form "Adding suggested job This job is suggested based on your LinkedIn, resume or [D…" at bounding box center [784, 366] width 310 height 759
click at [858, 227] on input "text" at bounding box center [780, 232] width 255 height 10
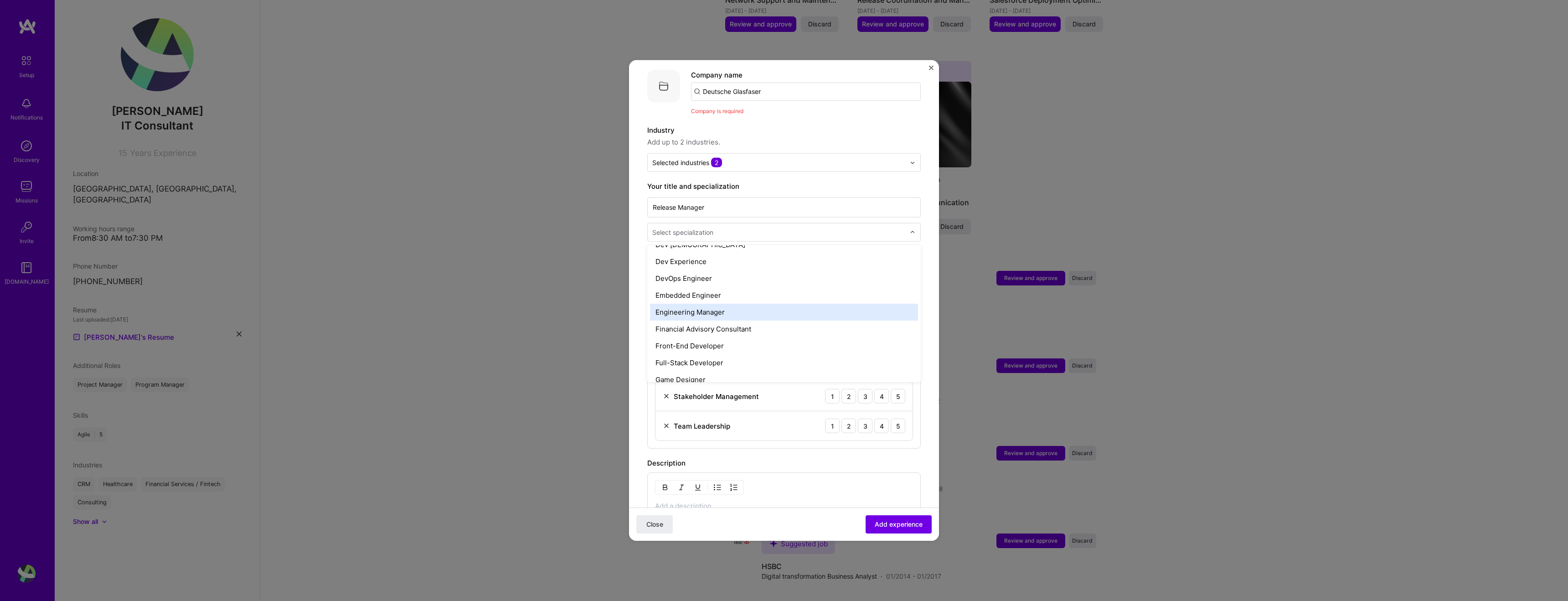
click at [733, 311] on div "AI Architect AI Engineer AI Product Manager AI Researcher Algorithms Engineer A…" at bounding box center [784, 313] width 274 height 136
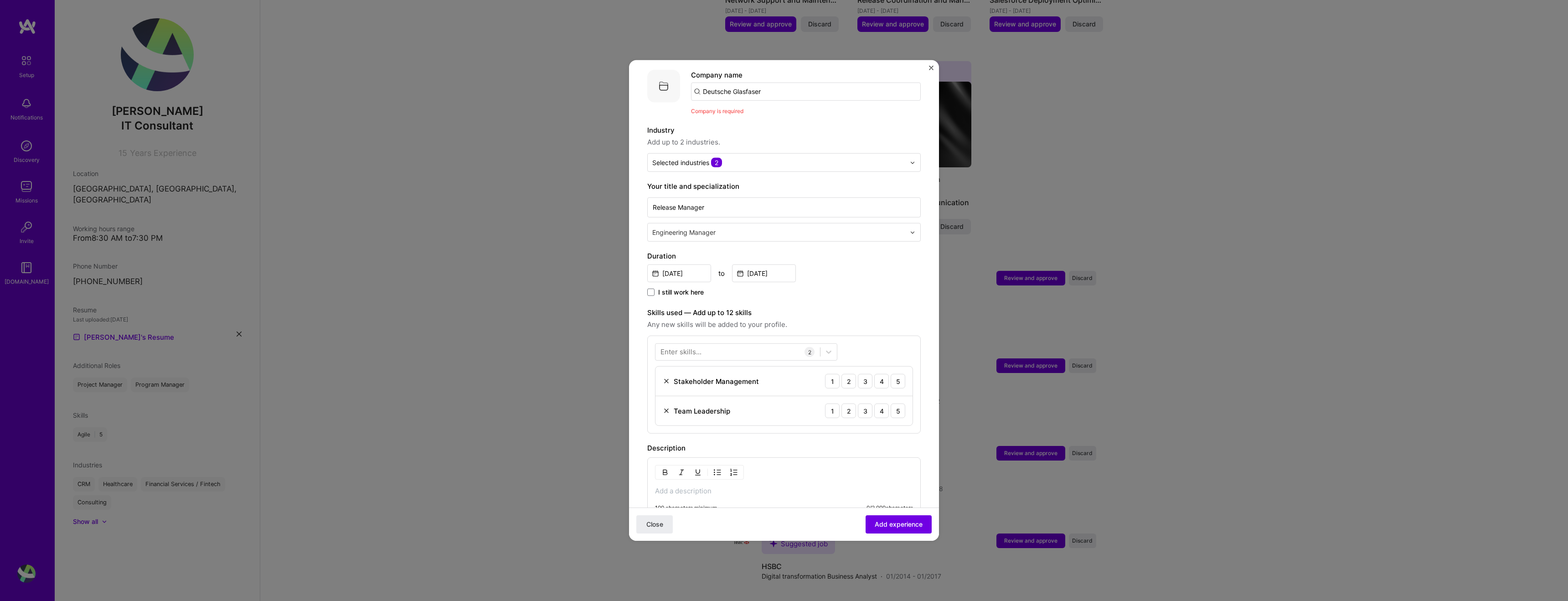
drag, startPoint x: 875, startPoint y: 291, endPoint x: 908, endPoint y: 511, distance: 222.5
click at [875, 291] on div "Adding suggested job This job is suggested based on your LinkedIn, resume or [D…" at bounding box center [784, 334] width 274 height 693
click at [914, 527] on span "Add experience" at bounding box center [898, 524] width 48 height 9
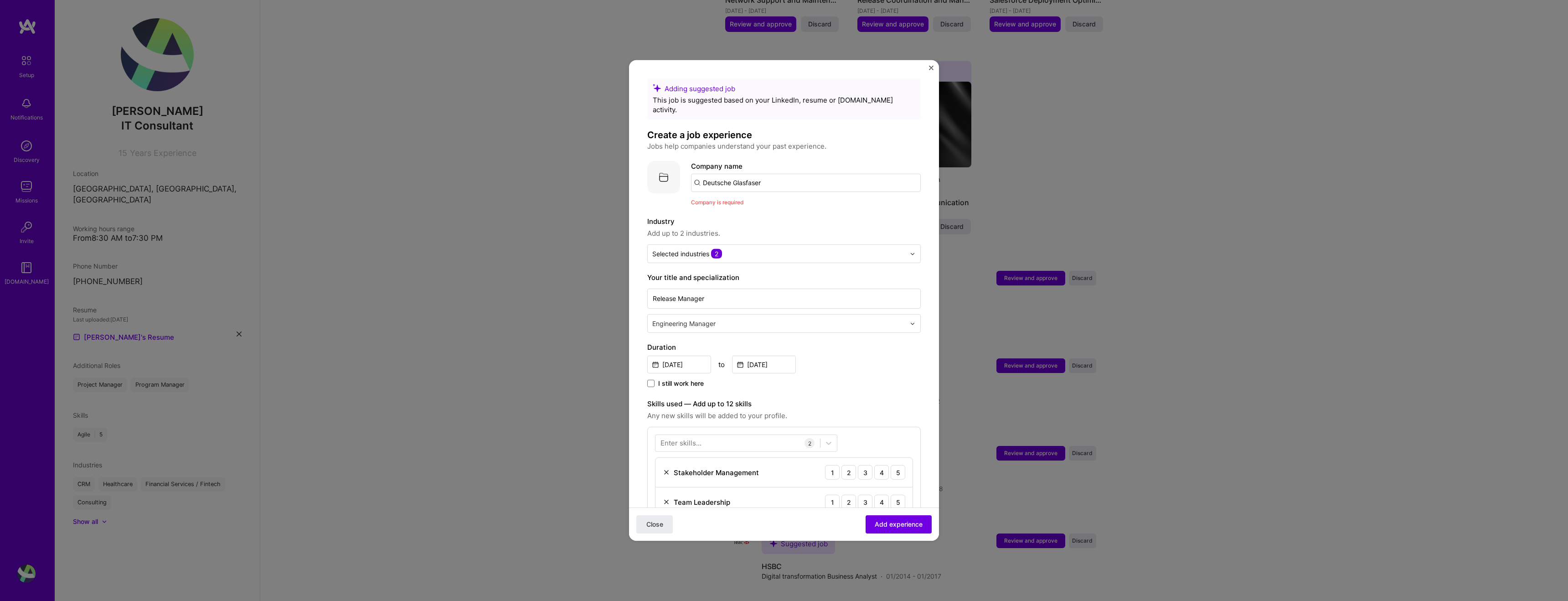
click at [767, 173] on input "Deutsche Glasfaser" at bounding box center [806, 182] width 230 height 18
click at [772, 173] on input "Deutsche Glasfaser" at bounding box center [806, 182] width 230 height 18
type input "Deutsche Glasfaser"
click at [772, 200] on div "Deutsche Glasfaser" at bounding box center [778, 208] width 73 height 16
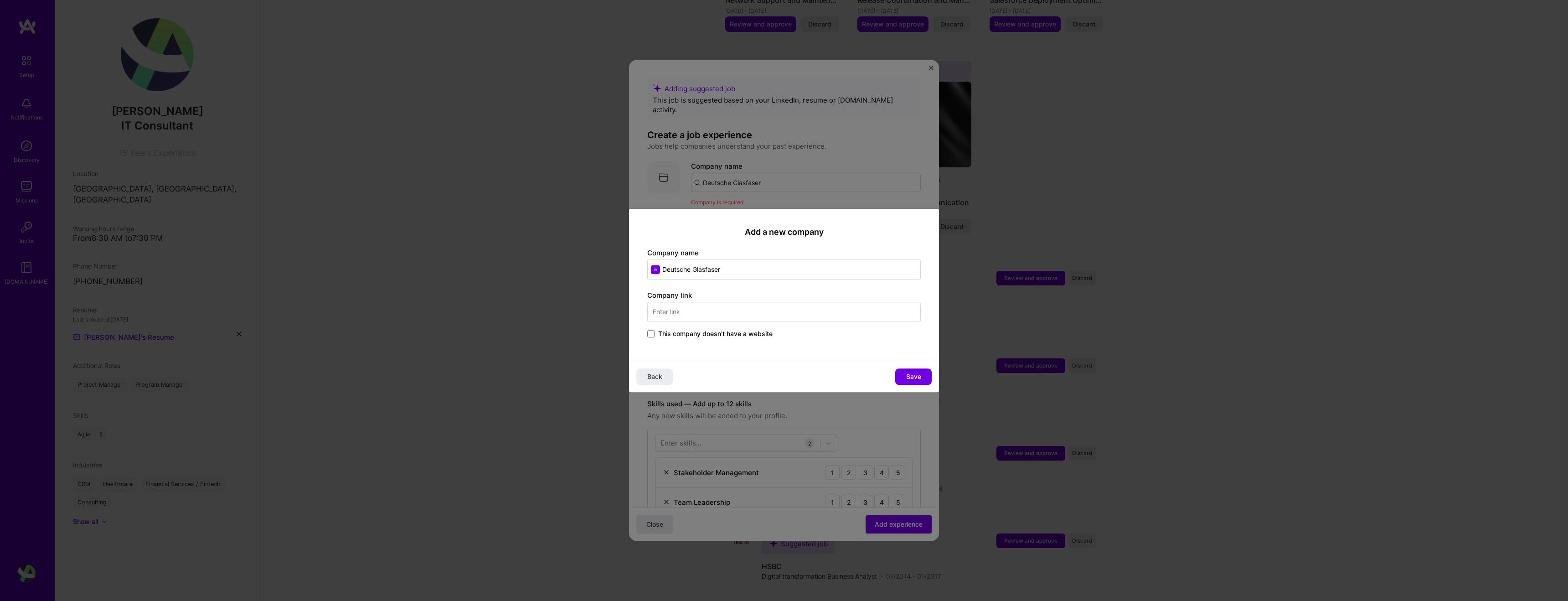
click at [731, 318] on input "text" at bounding box center [784, 311] width 274 height 20
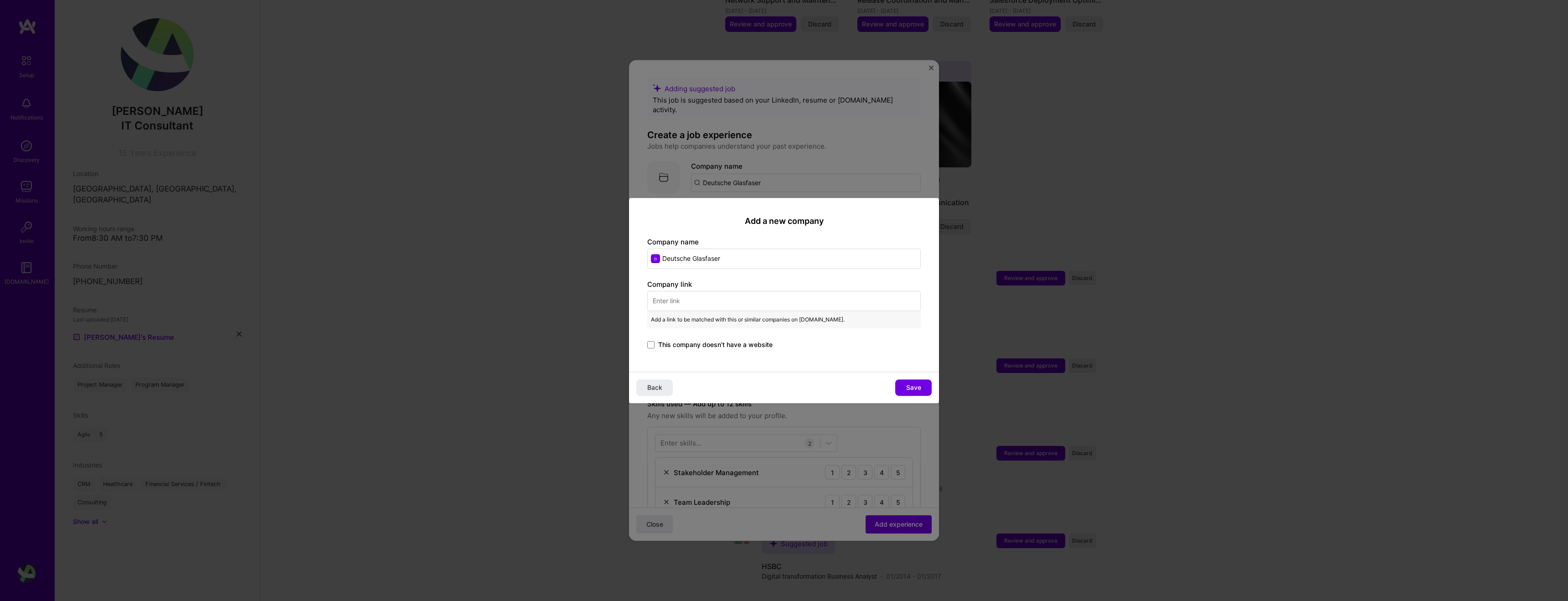
click at [699, 259] on input "Deutsche Glasfaser" at bounding box center [784, 258] width 274 height 20
click at [724, 301] on input "text" at bounding box center [784, 300] width 274 height 20
paste input "[URL][DOMAIN_NAME]"
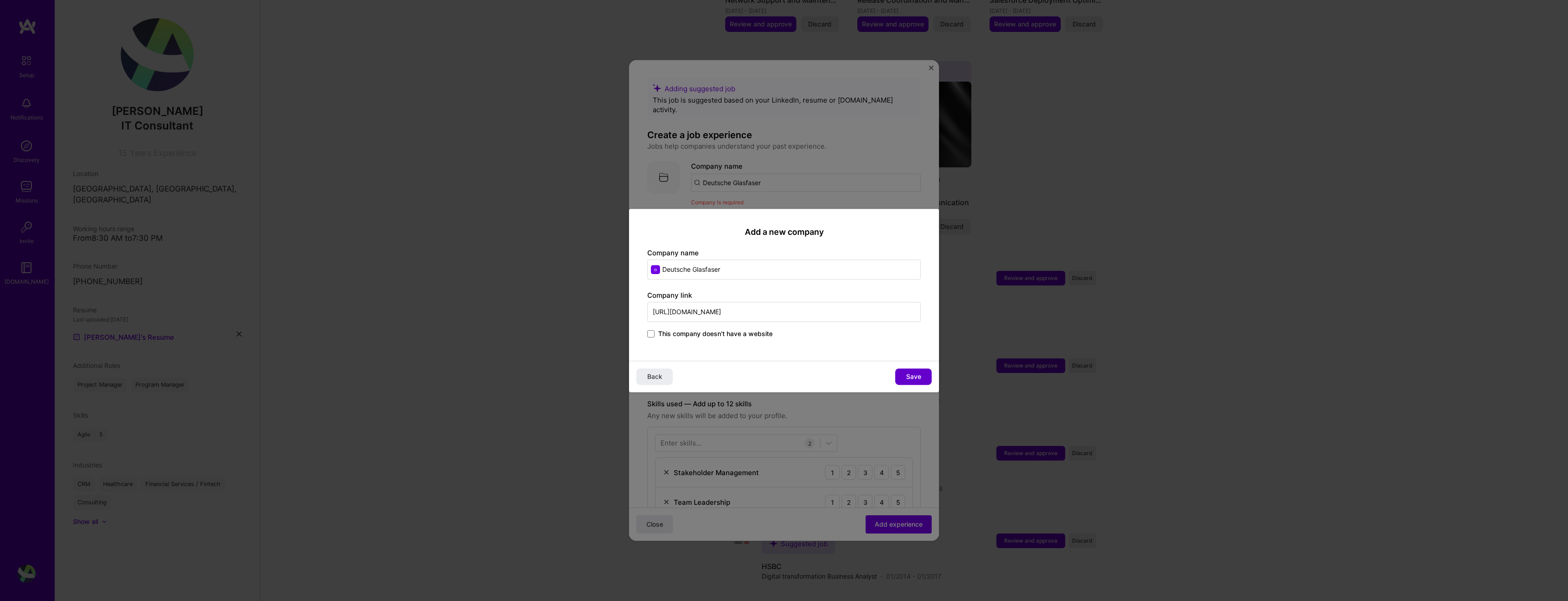
type input "[URL][DOMAIN_NAME]"
click at [923, 384] on button "Save" at bounding box center [914, 376] width 36 height 16
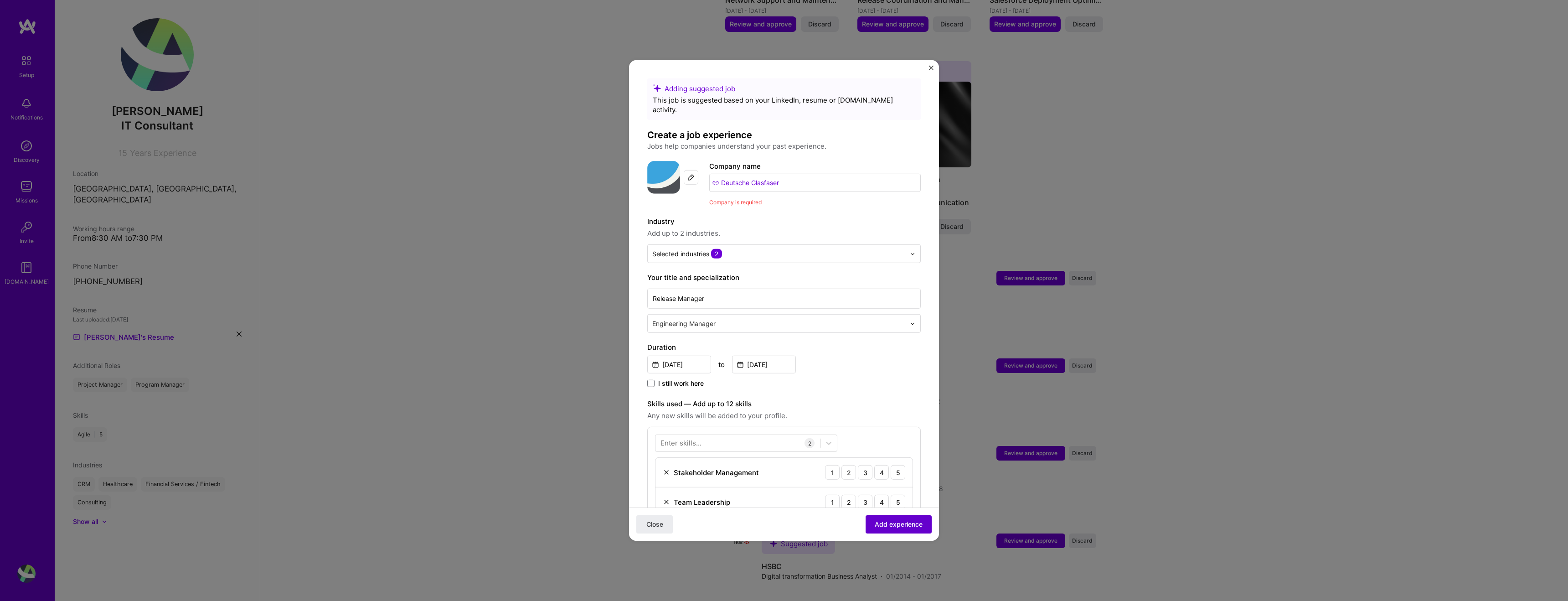
click at [898, 528] on span "Add experience" at bounding box center [898, 524] width 48 height 9
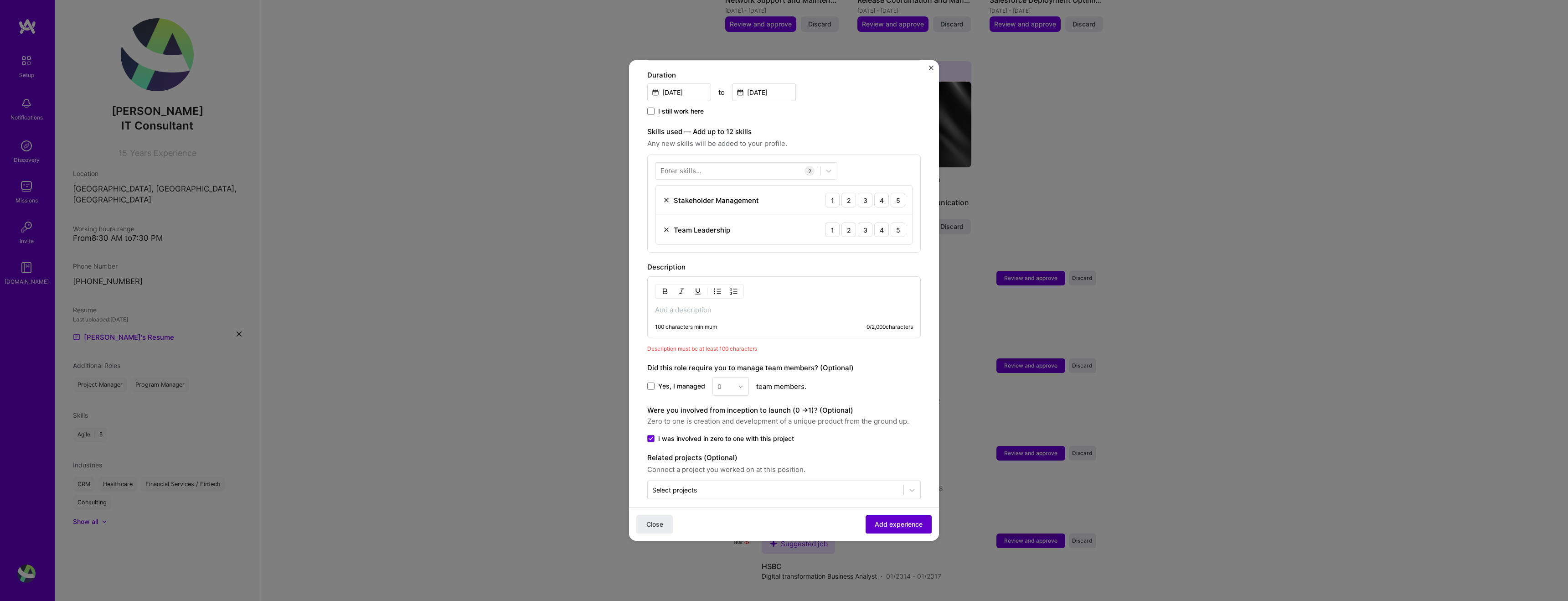
scroll to position [259, 0]
click at [697, 323] on div "100 characters minimum" at bounding box center [686, 327] width 62 height 7
click at [666, 306] on div "100 characters minimum 0 / 2,000 characters" at bounding box center [784, 307] width 274 height 62
click at [668, 305] on p at bounding box center [784, 310] width 258 height 9
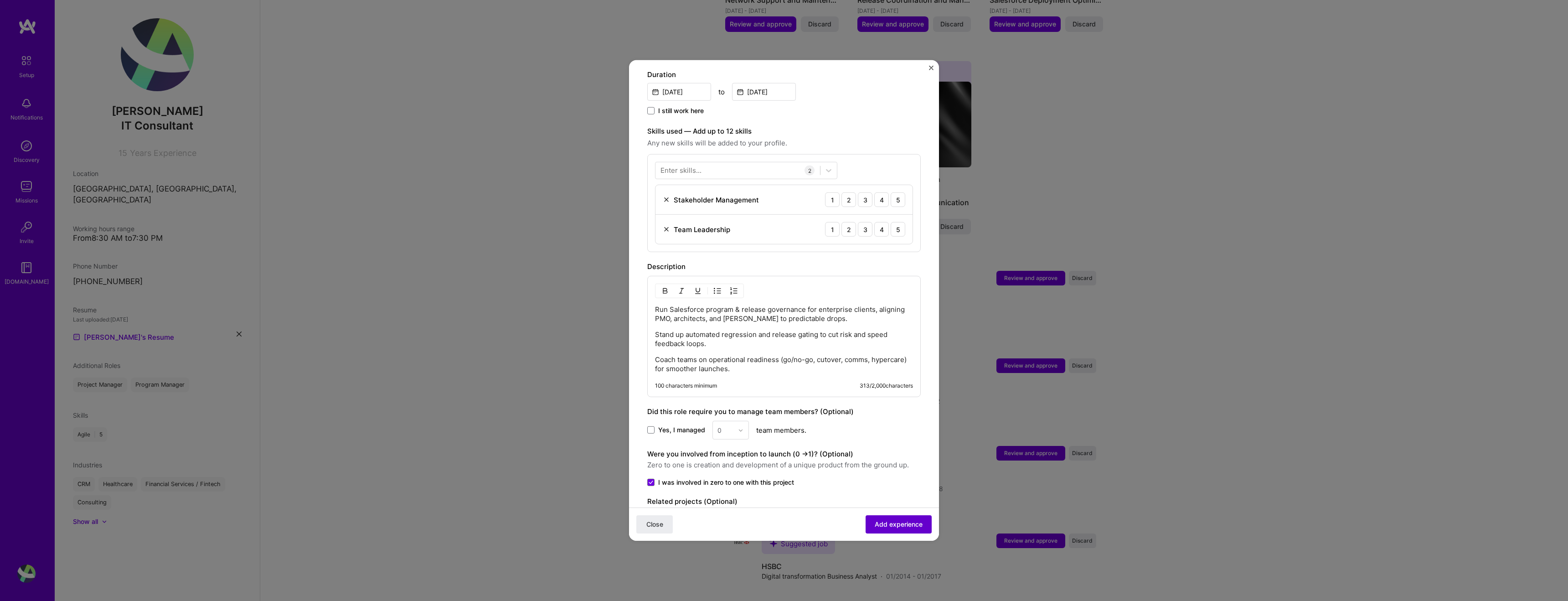
click at [897, 521] on span "Add experience" at bounding box center [898, 524] width 48 height 9
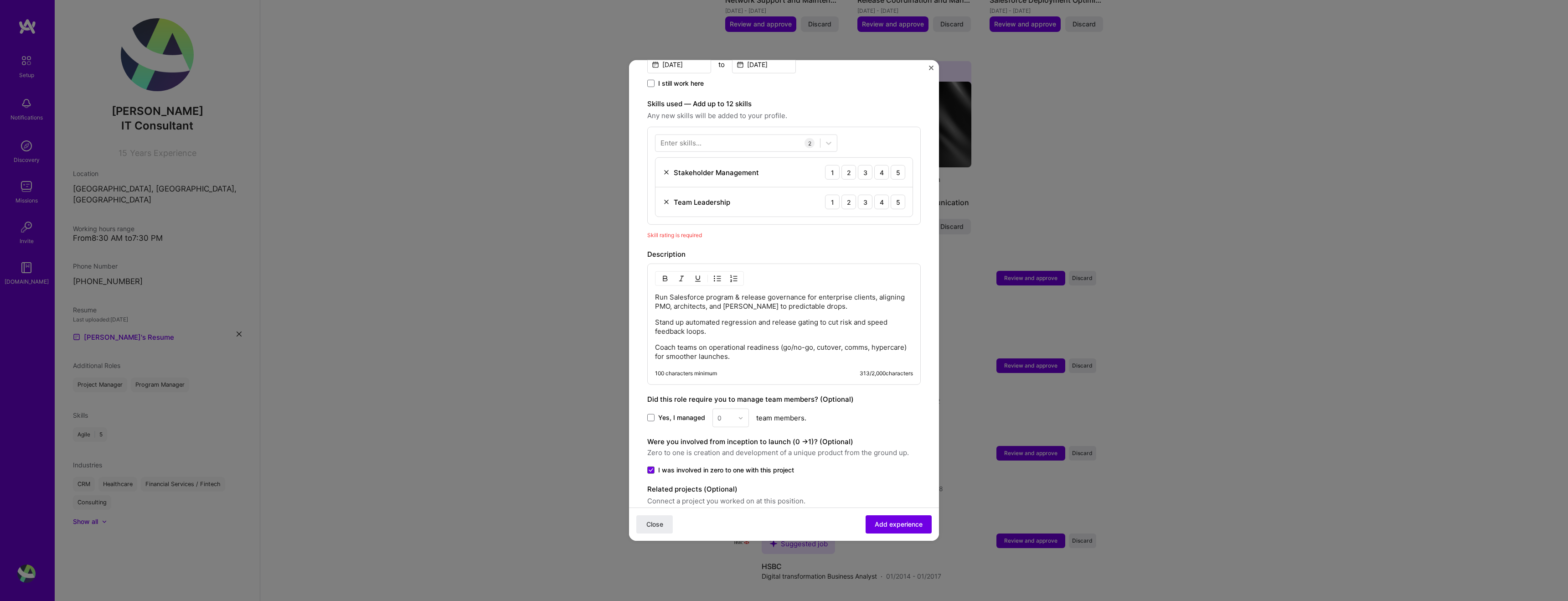
scroll to position [286, 0]
drag, startPoint x: 900, startPoint y: 165, endPoint x: 898, endPoint y: 171, distance: 6.3
click at [900, 166] on div "5" at bounding box center [898, 173] width 14 height 14
click at [898, 196] on div "5" at bounding box center [898, 203] width 14 height 14
click at [678, 139] on div "Enter skills..." at bounding box center [681, 143] width 41 height 10
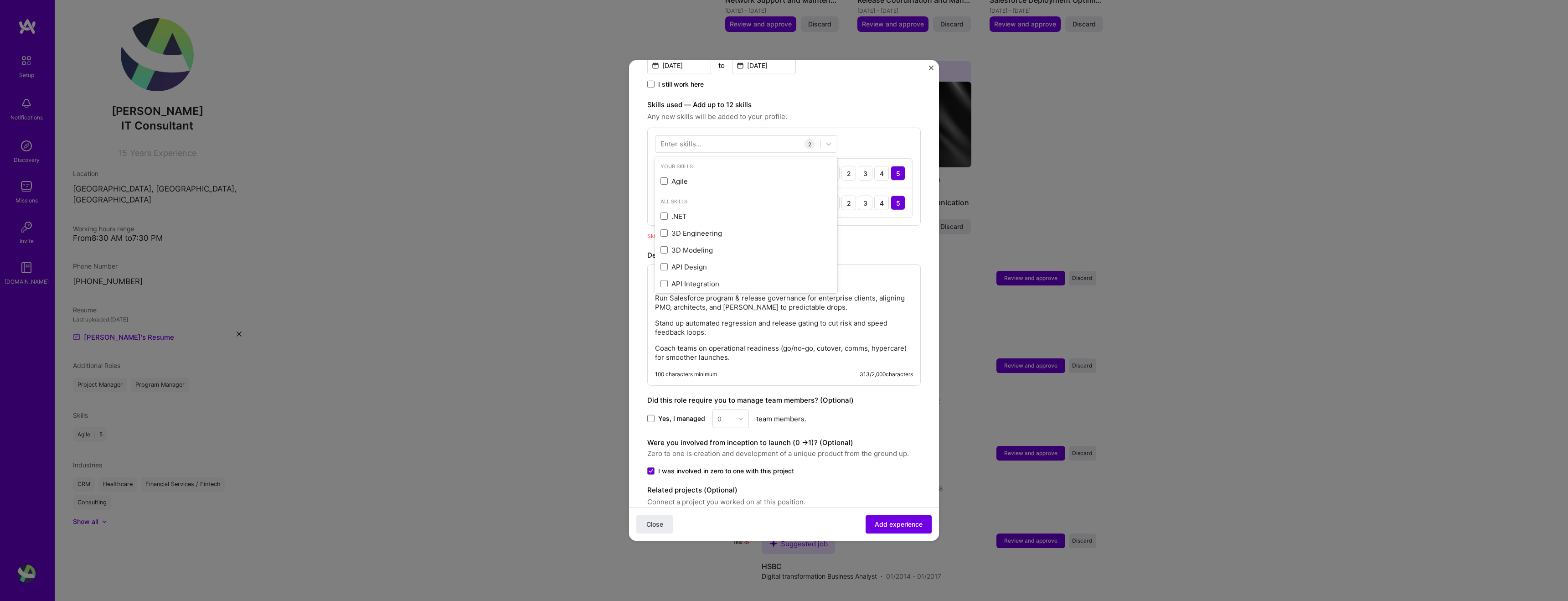
click at [679, 139] on div "Enter skills..." at bounding box center [681, 143] width 41 height 10
click at [678, 139] on div "Enter skills..." at bounding box center [681, 143] width 41 height 10
click at [662, 177] on span at bounding box center [664, 180] width 7 height 7
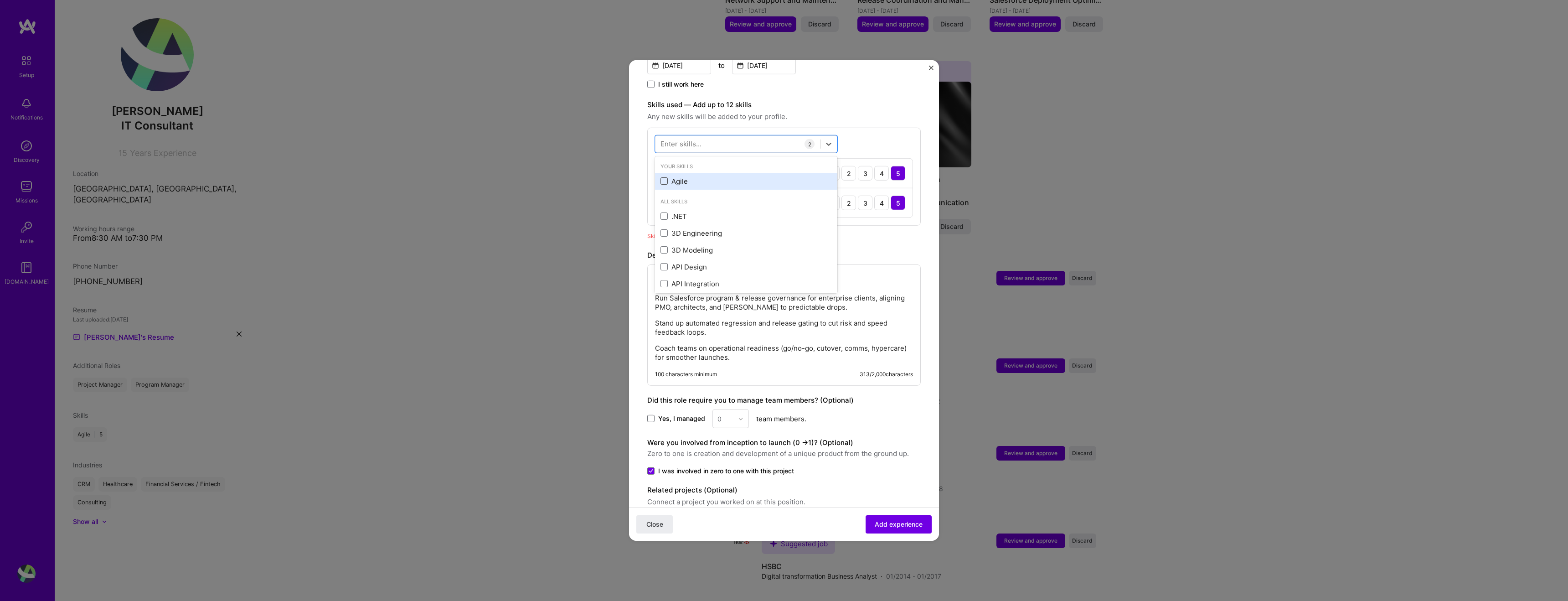
click at [0, 0] on input "checkbox" at bounding box center [0, 0] width 0 height 0
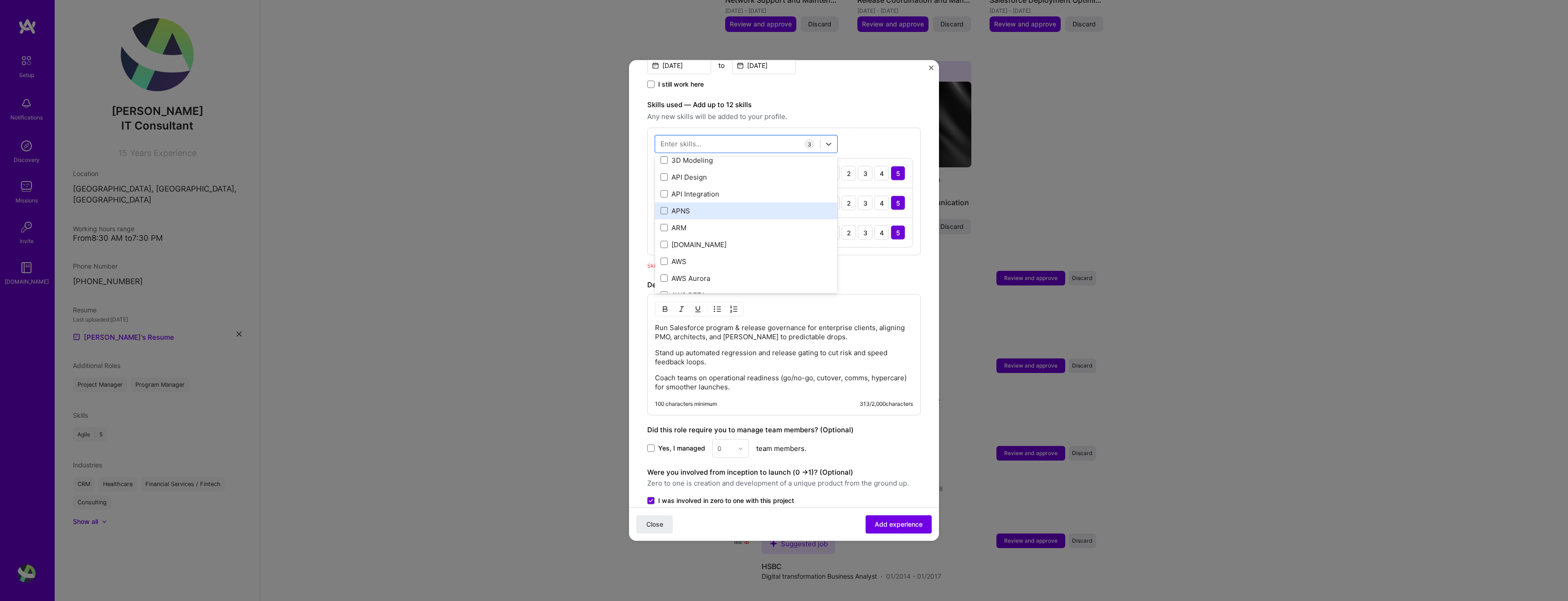
scroll to position [89, 0]
click at [666, 190] on span at bounding box center [664, 194] width 7 height 7
click at [0, 0] on input "checkbox" at bounding box center [0, 0] width 0 height 0
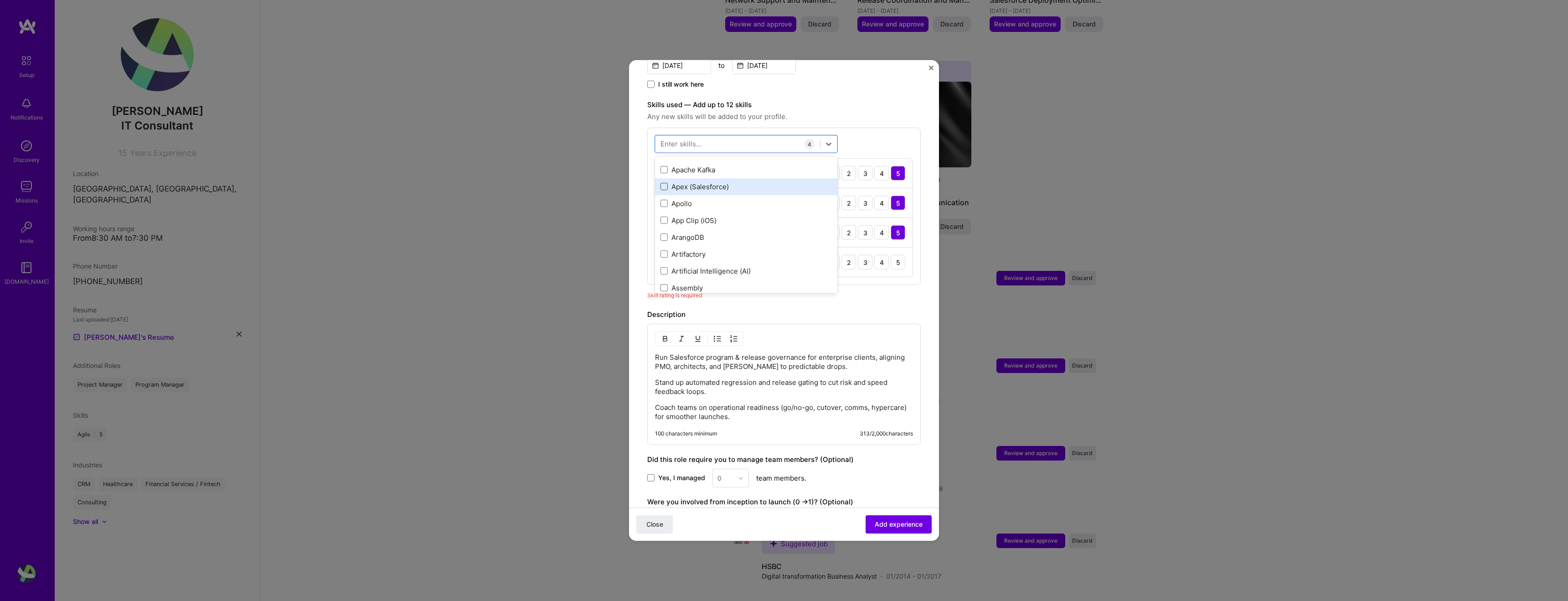
click at [664, 182] on span at bounding box center [664, 186] width 7 height 7
click at [0, 0] on input "checkbox" at bounding box center [0, 0] width 0 height 0
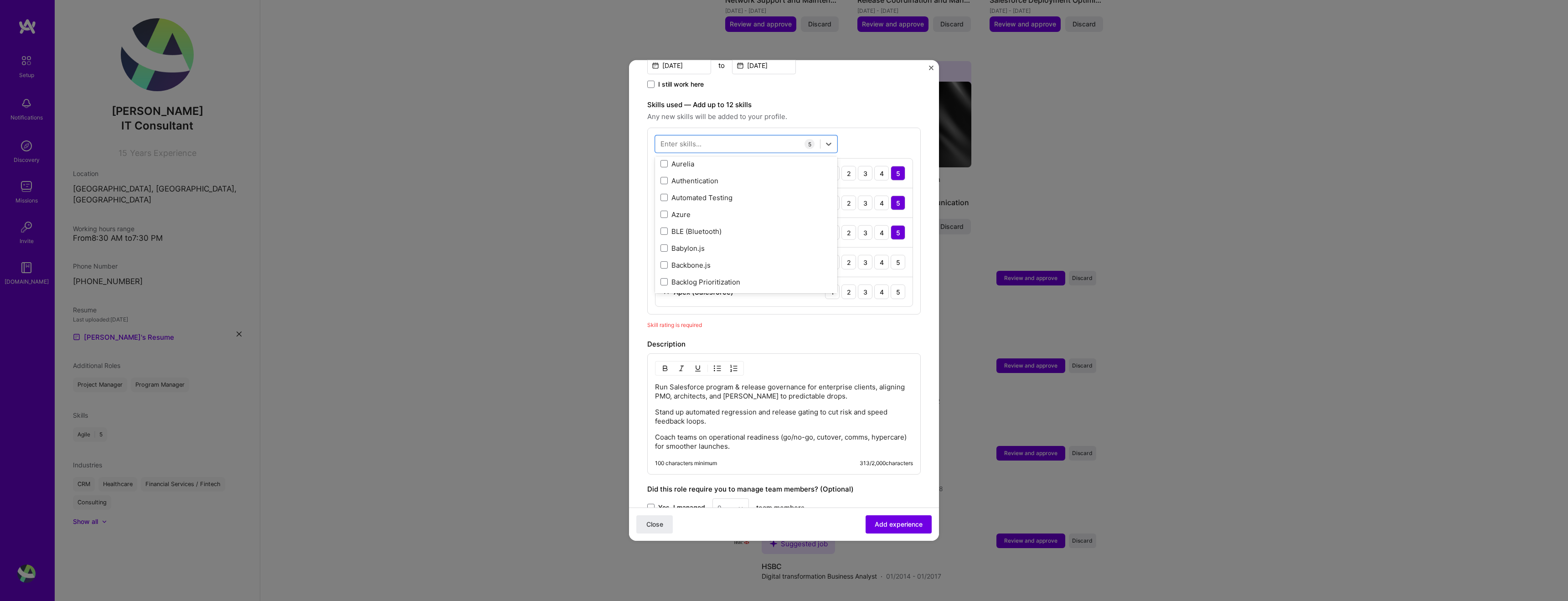
scroll to position [728, 0]
click at [665, 192] on span at bounding box center [664, 196] width 7 height 7
click at [0, 0] on input "checkbox" at bounding box center [0, 0] width 0 height 0
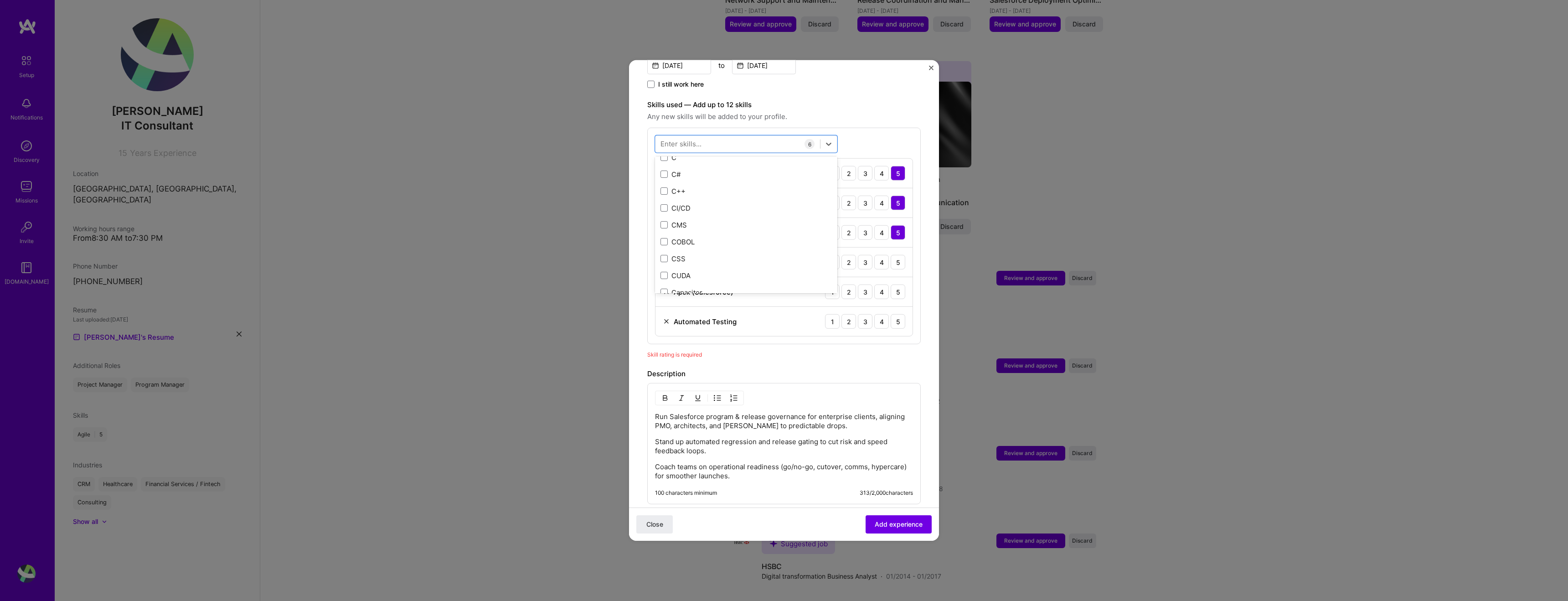
scroll to position [994, 0]
click at [667, 197] on span at bounding box center [664, 200] width 7 height 7
click at [0, 0] on input "checkbox" at bounding box center [0, 0] width 0 height 0
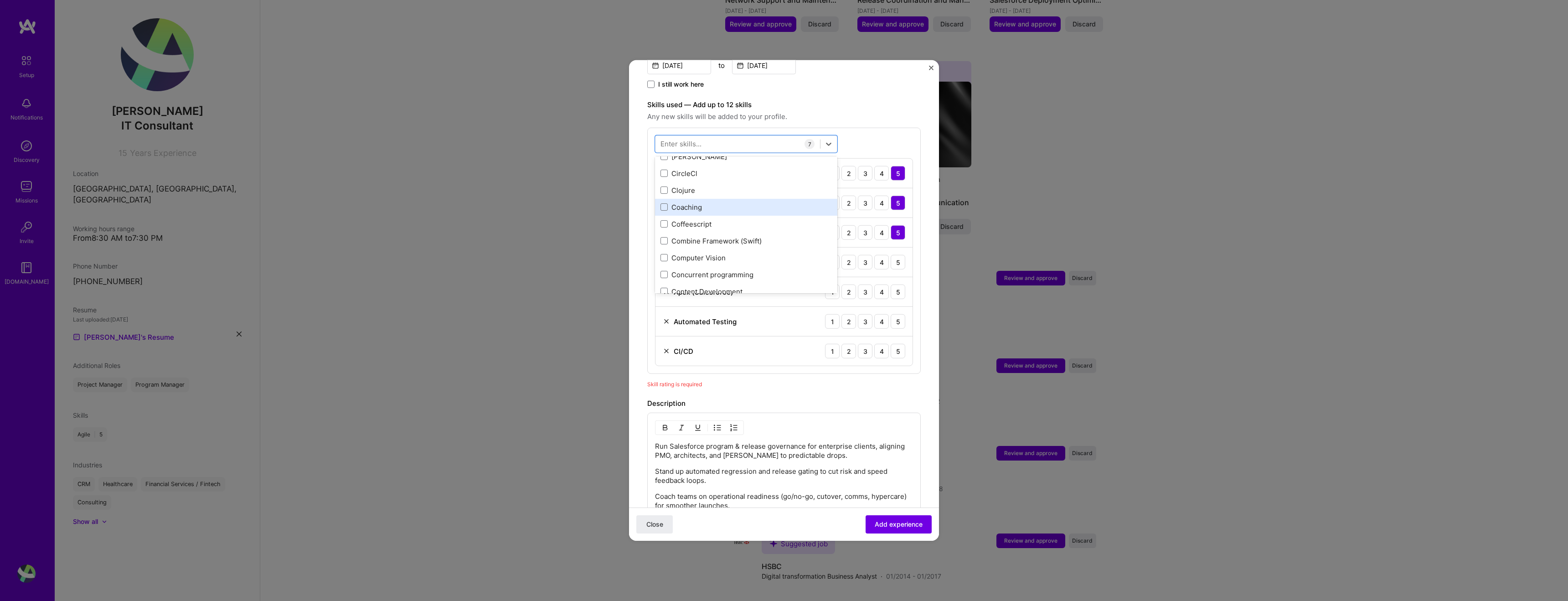
scroll to position [1139, 0]
click at [665, 203] on span at bounding box center [664, 207] width 7 height 7
click at [0, 0] on input "checkbox" at bounding box center [0, 0] width 0 height 0
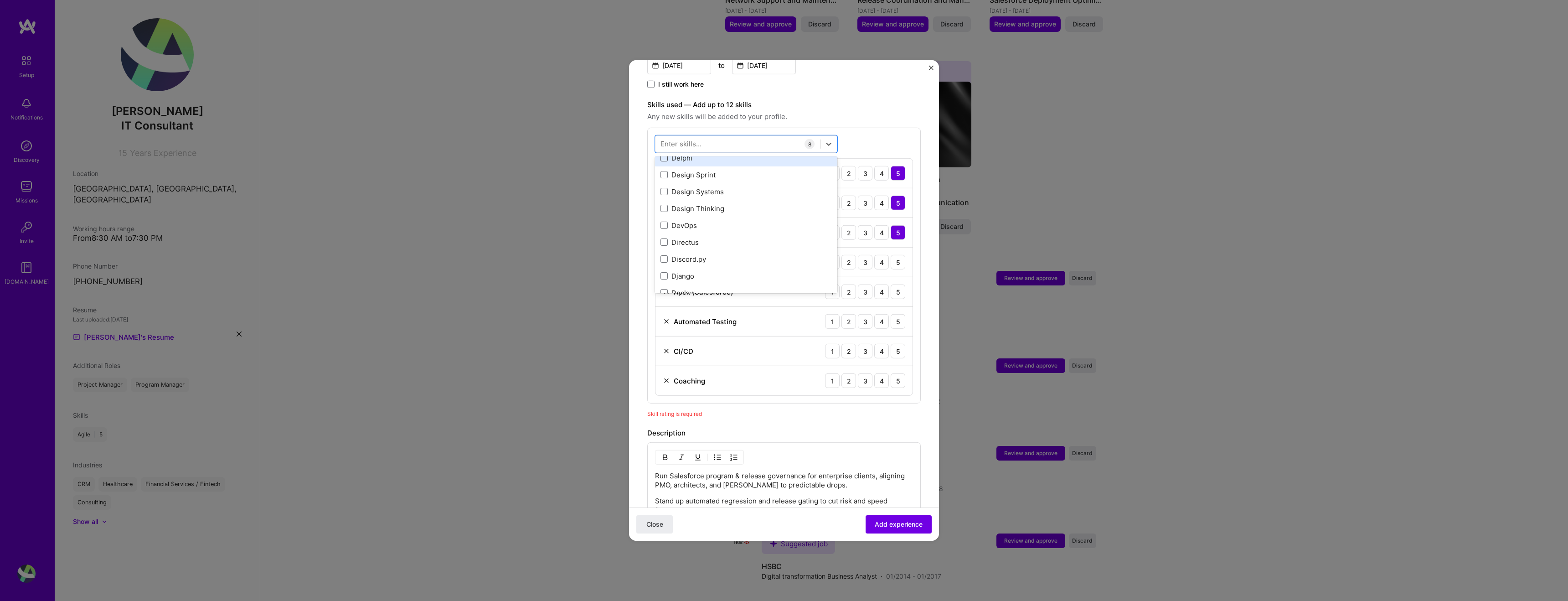
scroll to position [1697, 0]
click at [663, 217] on span at bounding box center [664, 221] width 7 height 7
click at [0, 0] on input "checkbox" at bounding box center [0, 0] width 0 height 0
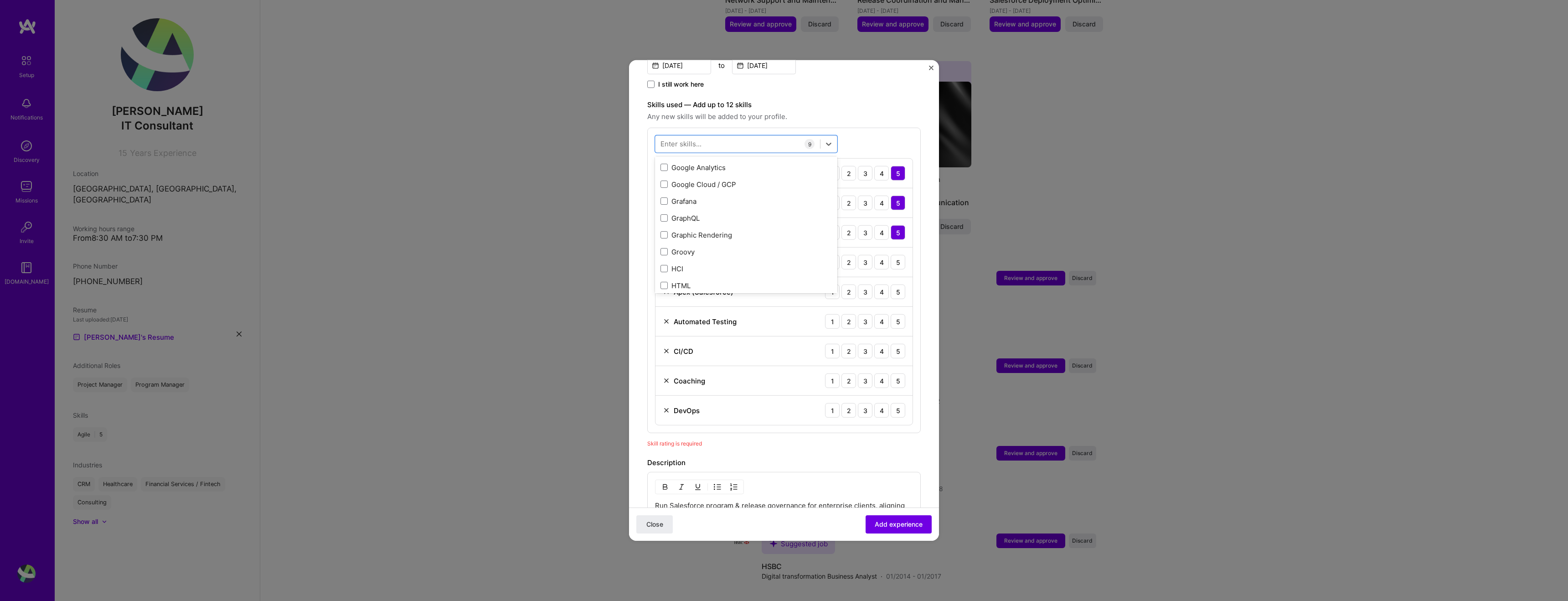
scroll to position [2529, 0]
click at [667, 213] on span at bounding box center [664, 217] width 7 height 7
click at [0, 0] on input "checkbox" at bounding box center [0, 0] width 0 height 0
click at [664, 173] on span at bounding box center [664, 177] width 7 height 7
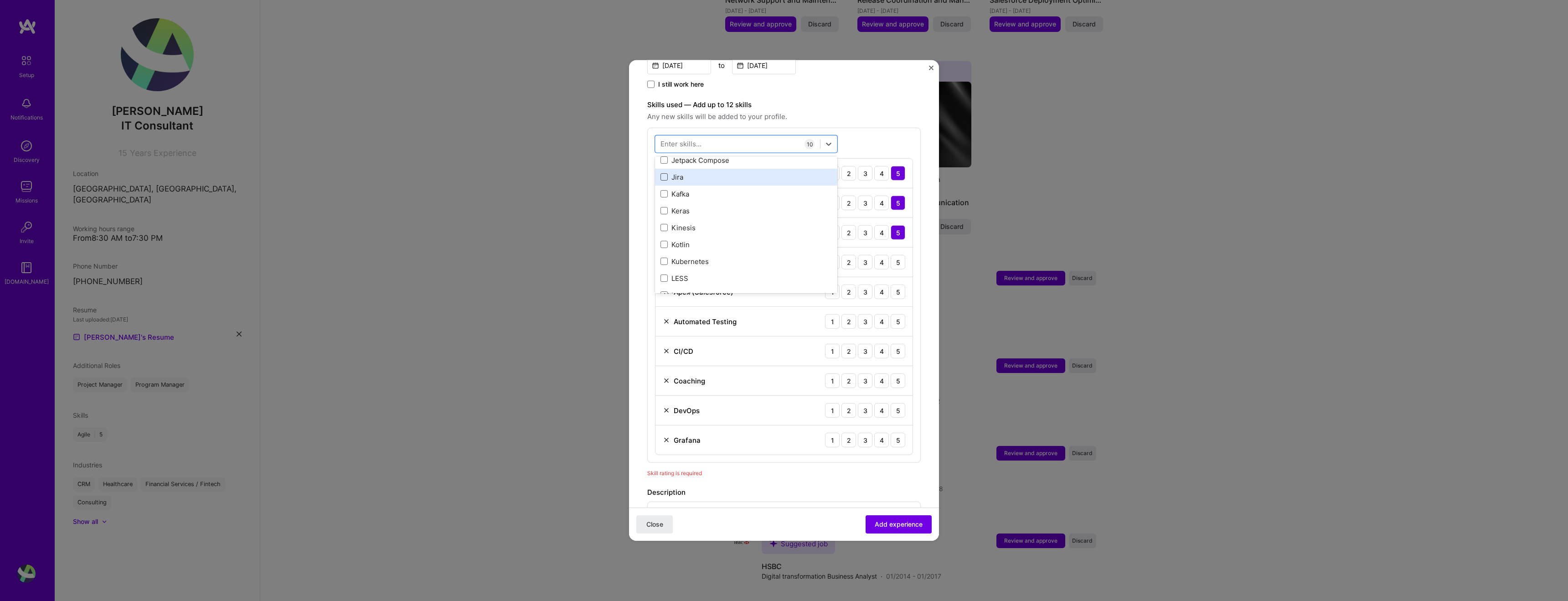
click at [0, 0] on input "checkbox" at bounding box center [0, 0] width 0 height 0
click at [663, 229] on span at bounding box center [664, 233] width 7 height 7
click at [0, 0] on input "checkbox" at bounding box center [0, 0] width 0 height 0
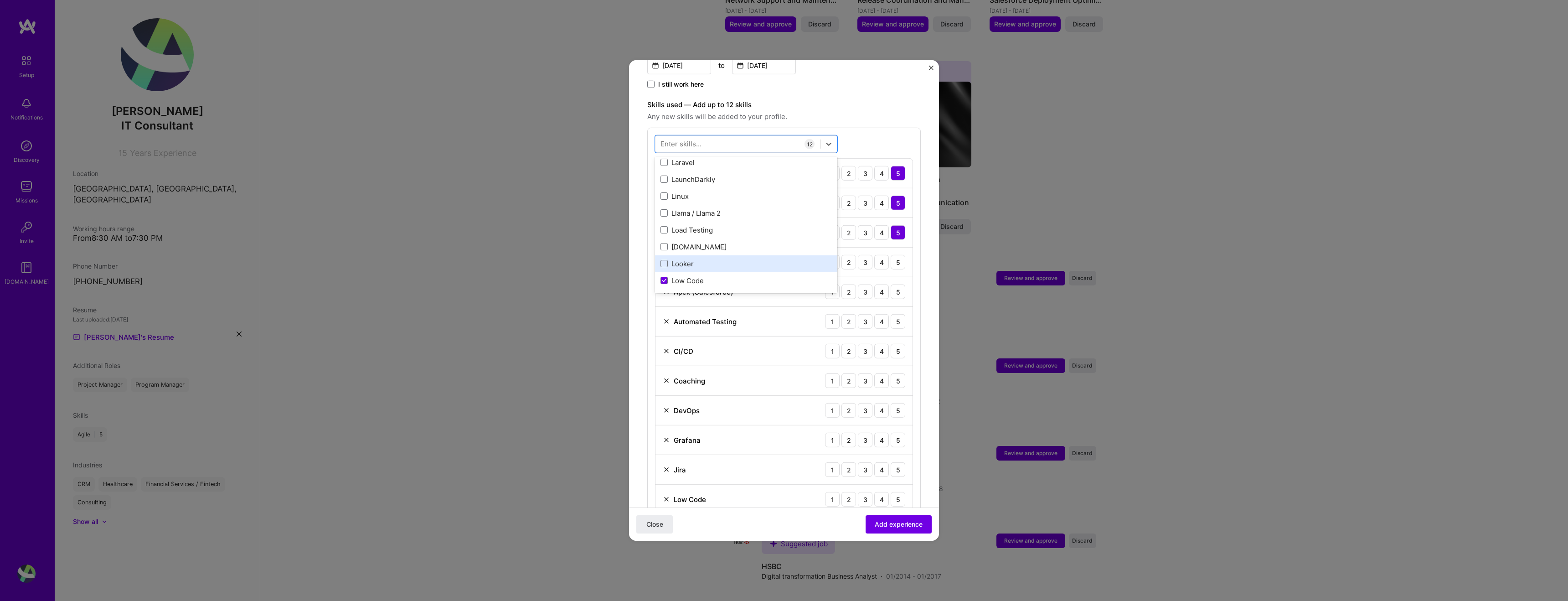
scroll to position [3176, 0]
click at [663, 276] on icon at bounding box center [663, 278] width 5 height 4
click at [0, 0] on input "checkbox" at bounding box center [0, 0] width 0 height 0
click at [665, 238] on span at bounding box center [664, 242] width 7 height 7
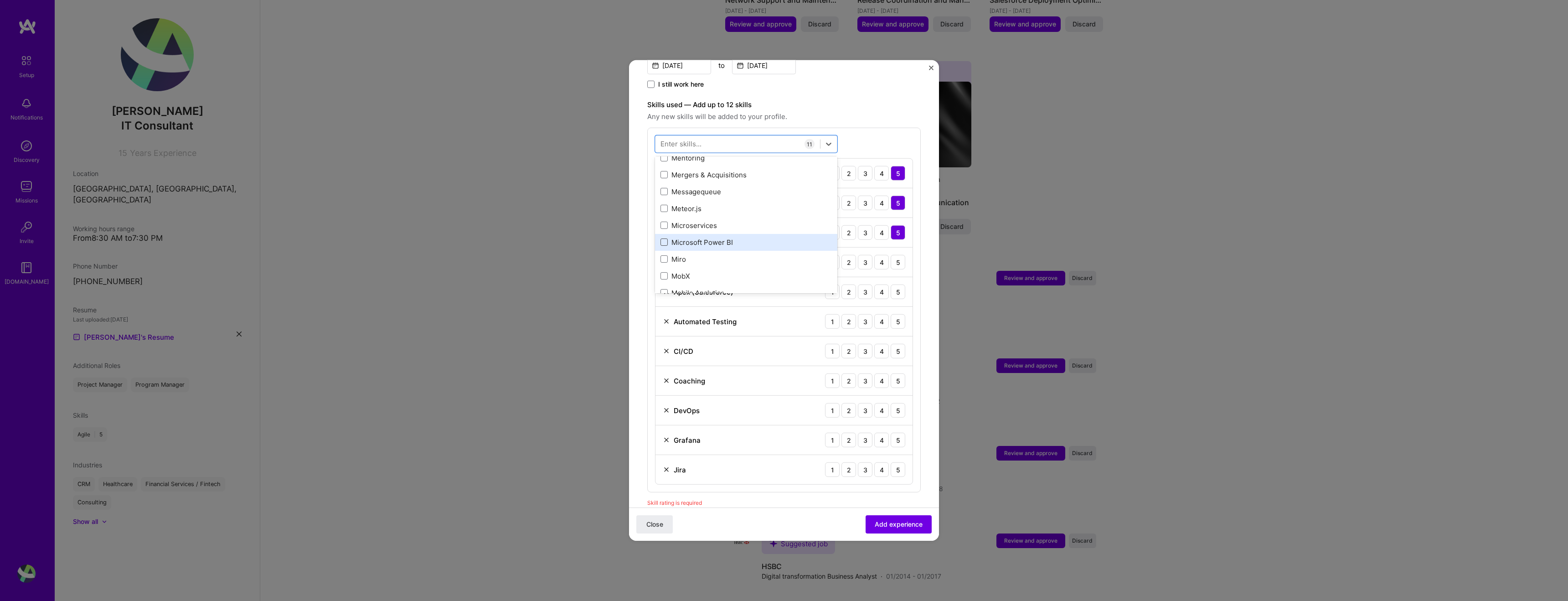
click at [0, 0] on input "checkbox" at bounding box center [0, 0] width 0 height 0
click at [664, 221] on div "People Management" at bounding box center [747, 226] width 172 height 10
click at [663, 239] on span at bounding box center [664, 243] width 7 height 7
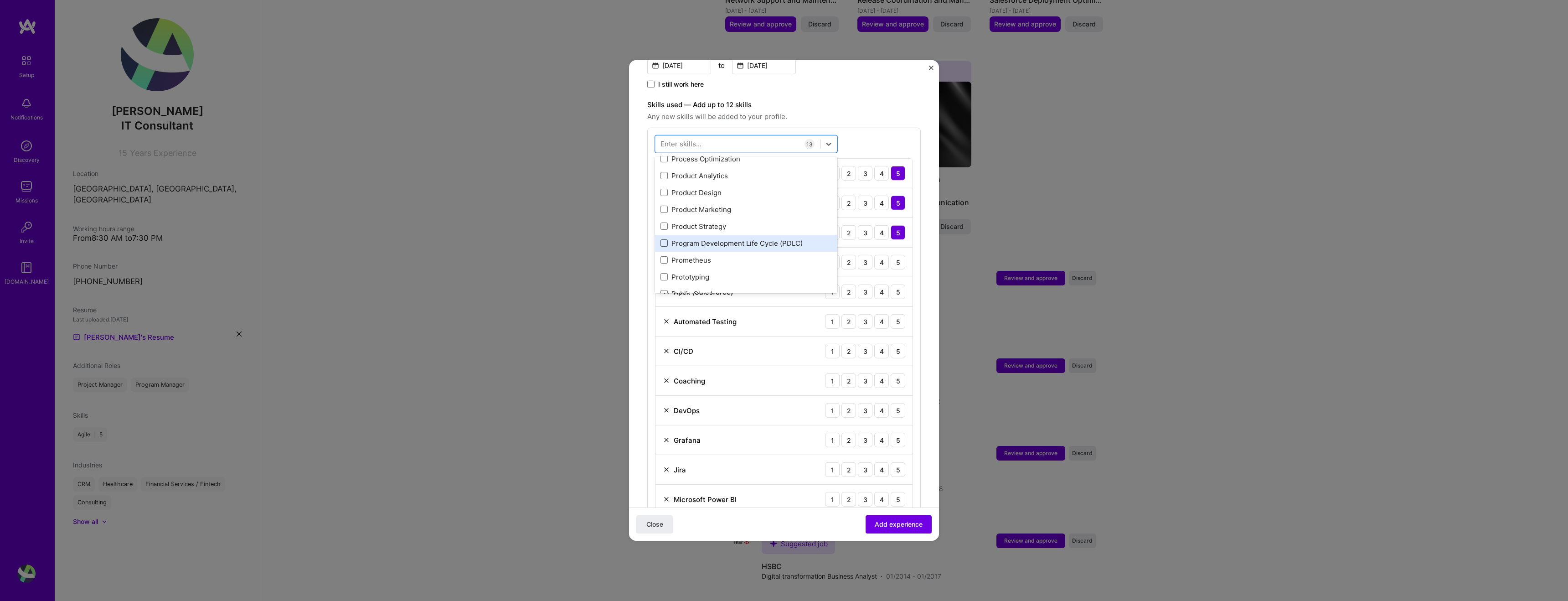
click at [0, 0] on input "checkbox" at bounding box center [0, 0] width 0 height 0
click at [665, 236] on span at bounding box center [664, 240] width 7 height 7
click at [0, 0] on input "checkbox" at bounding box center [0, 0] width 0 height 0
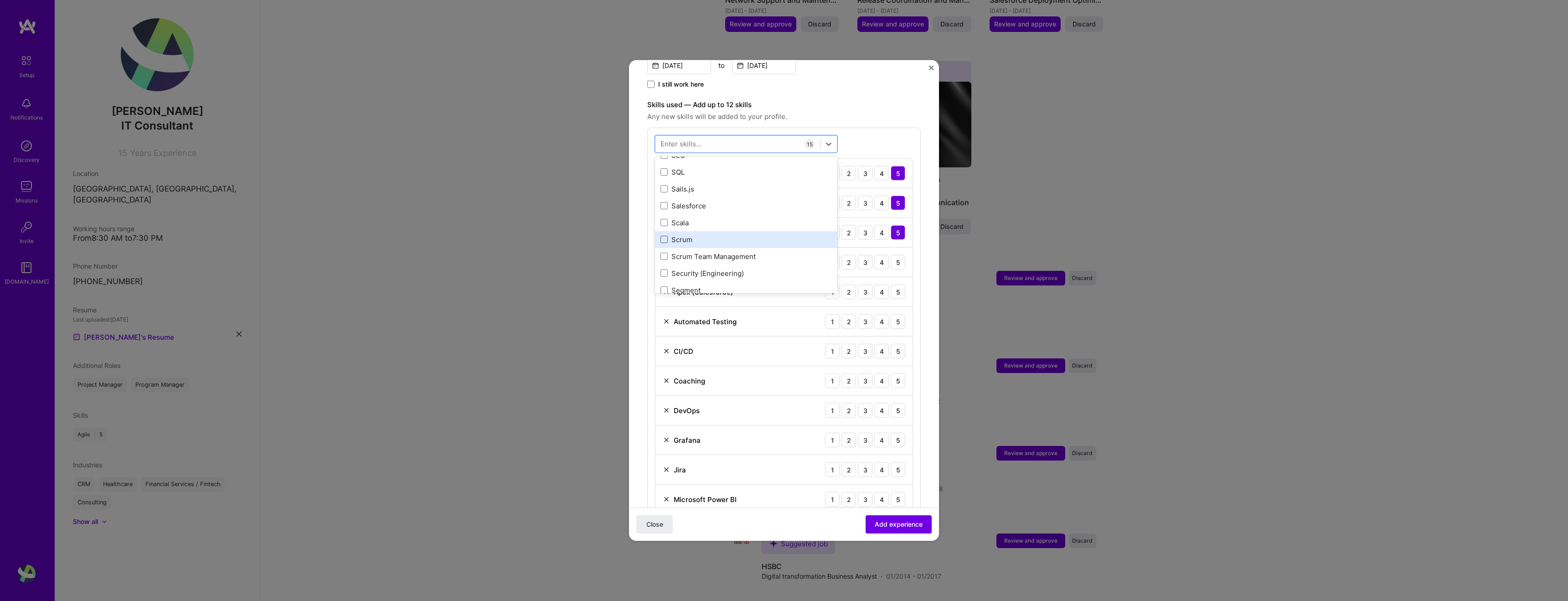
click at [666, 236] on span at bounding box center [664, 239] width 7 height 7
click at [0, 0] on input "checkbox" at bounding box center [0, 0] width 0 height 0
click at [661, 199] on span at bounding box center [664, 203] width 7 height 7
click at [0, 0] on input "checkbox" at bounding box center [0, 0] width 0 height 0
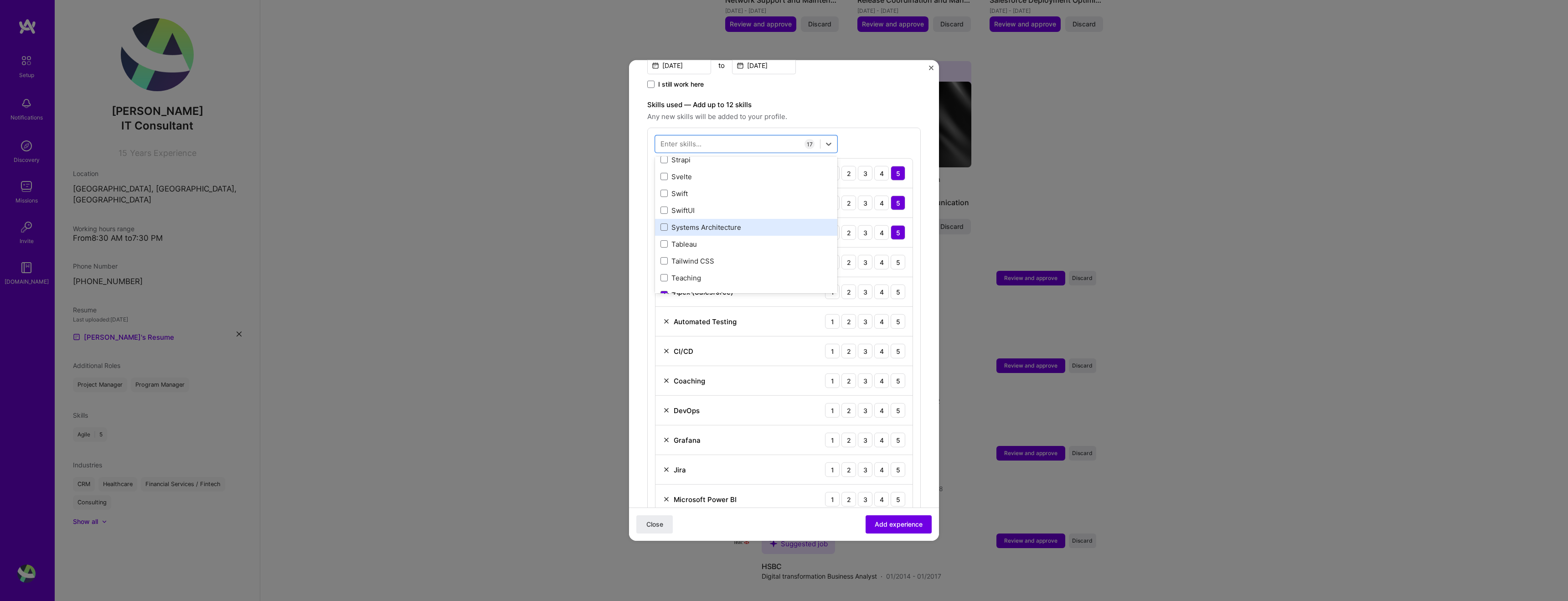
scroll to position [5456, 0]
click at [663, 236] on span at bounding box center [664, 240] width 7 height 7
click at [0, 0] on input "checkbox" at bounding box center [0, 0] width 0 height 0
click at [663, 236] on div "Technical Writing and Documentation" at bounding box center [747, 240] width 182 height 17
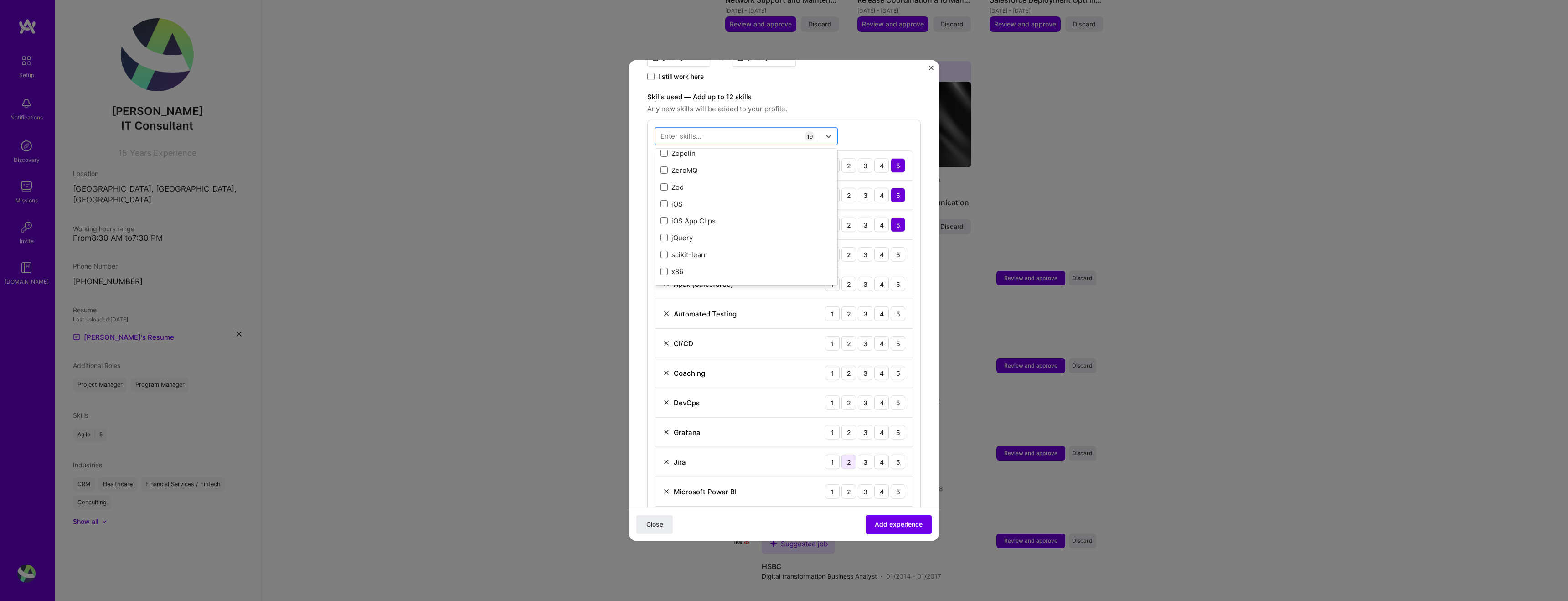
scroll to position [294, 0]
click at [897, 522] on span "Add experience" at bounding box center [898, 524] width 48 height 9
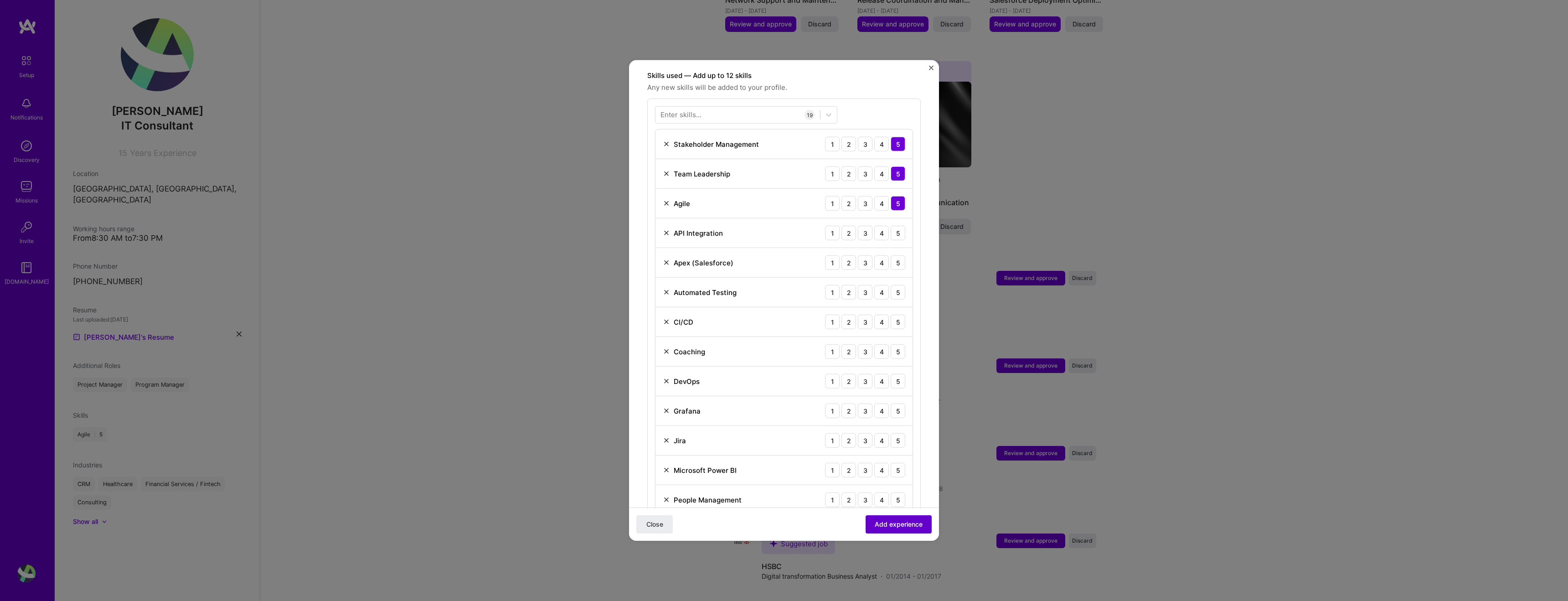
scroll to position [315, 0]
click at [849, 225] on div "2" at bounding box center [849, 232] width 14 height 14
click at [866, 254] on div "3" at bounding box center [865, 262] width 14 height 14
click at [880, 284] on div "4" at bounding box center [882, 291] width 14 height 14
click at [849, 315] on div "2" at bounding box center [849, 321] width 14 height 14
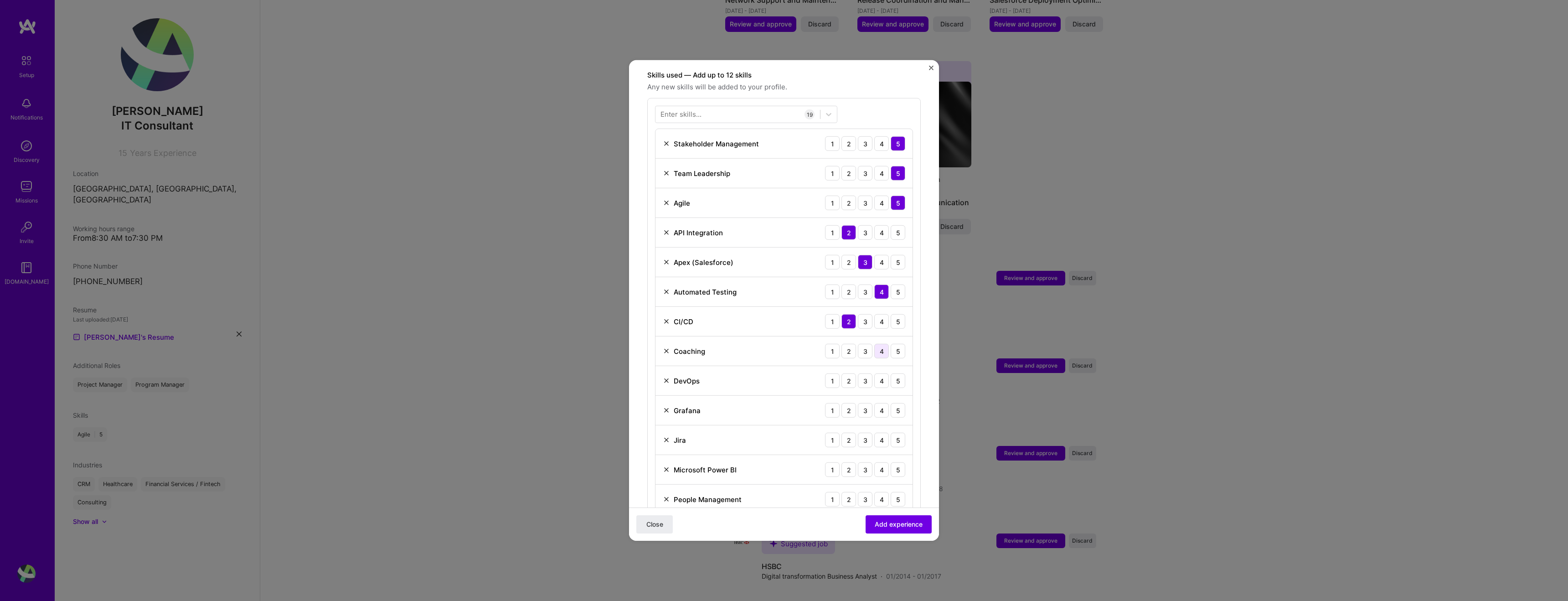
click at [887, 345] on div "4" at bounding box center [882, 351] width 14 height 14
click at [861, 374] on div "3" at bounding box center [865, 381] width 14 height 14
click at [865, 402] on div "3" at bounding box center [865, 410] width 14 height 14
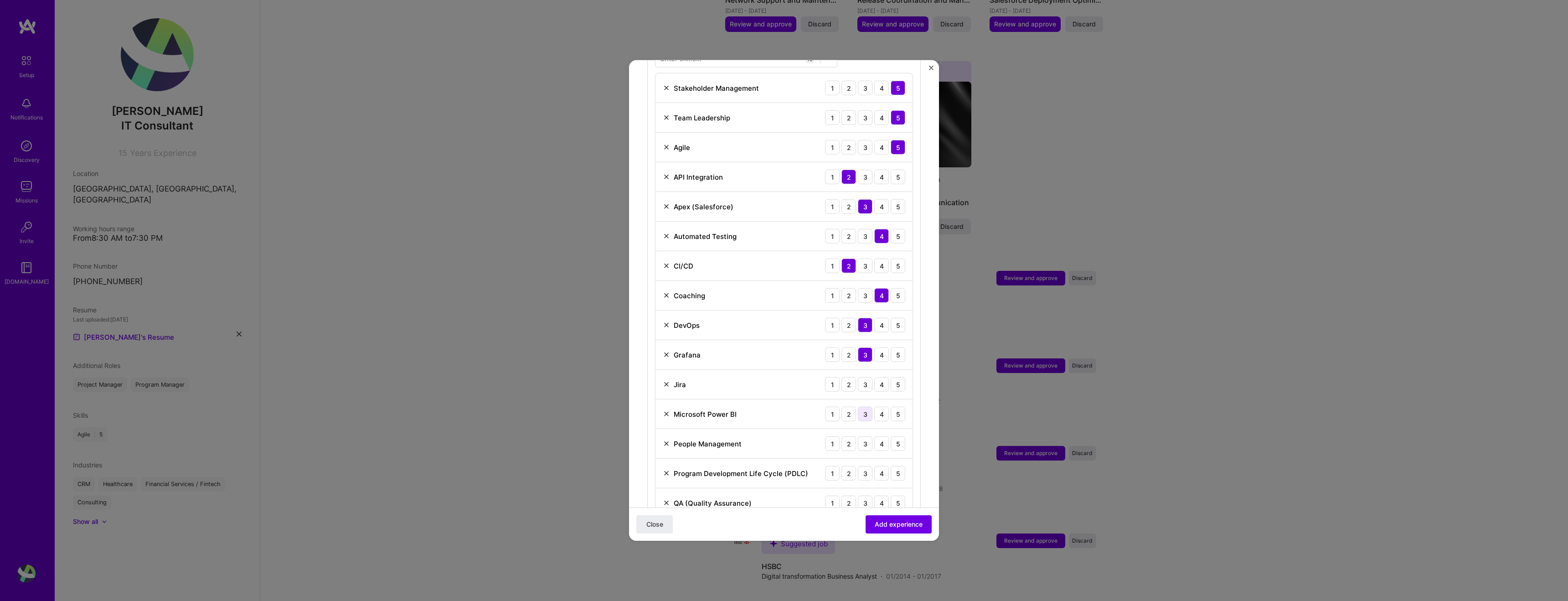
scroll to position [372, 0]
click at [886, 376] on div "4" at bounding box center [882, 384] width 14 height 14
click at [868, 406] on div "3" at bounding box center [865, 413] width 14 height 14
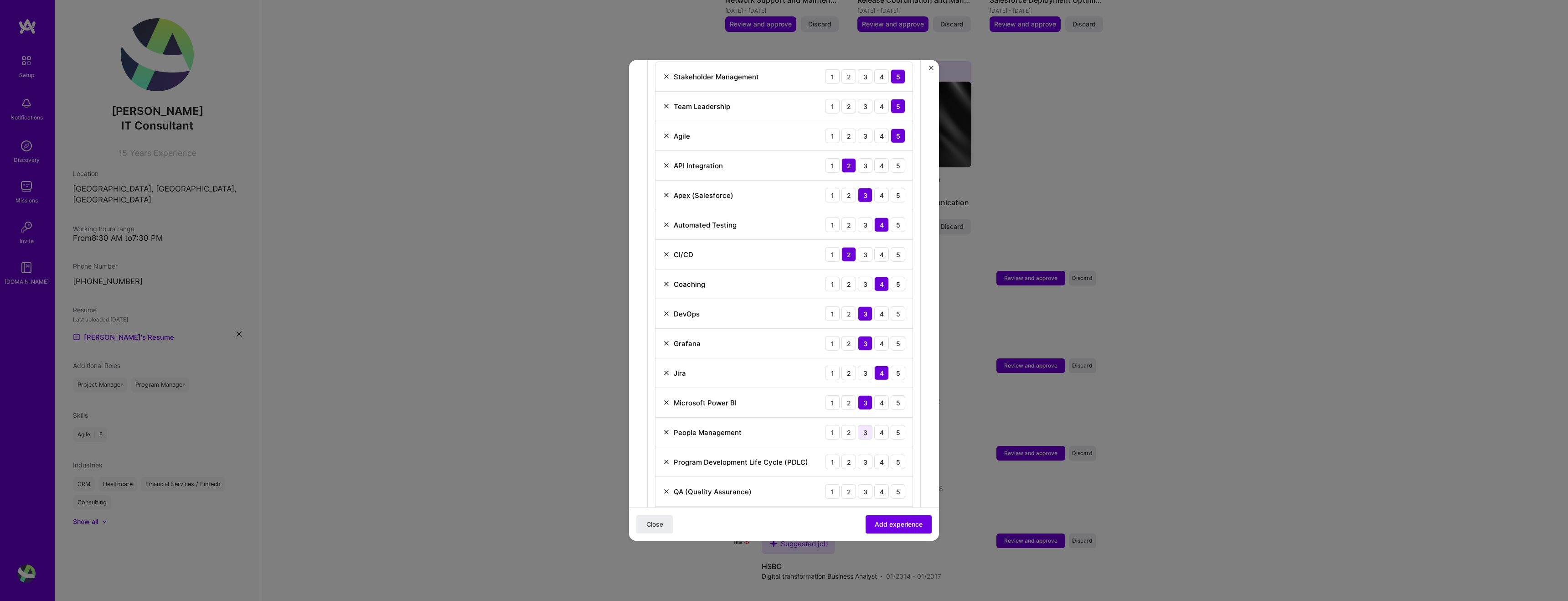
click at [865, 425] on div "3" at bounding box center [865, 432] width 14 height 14
click at [881, 451] on div "4" at bounding box center [882, 458] width 14 height 14
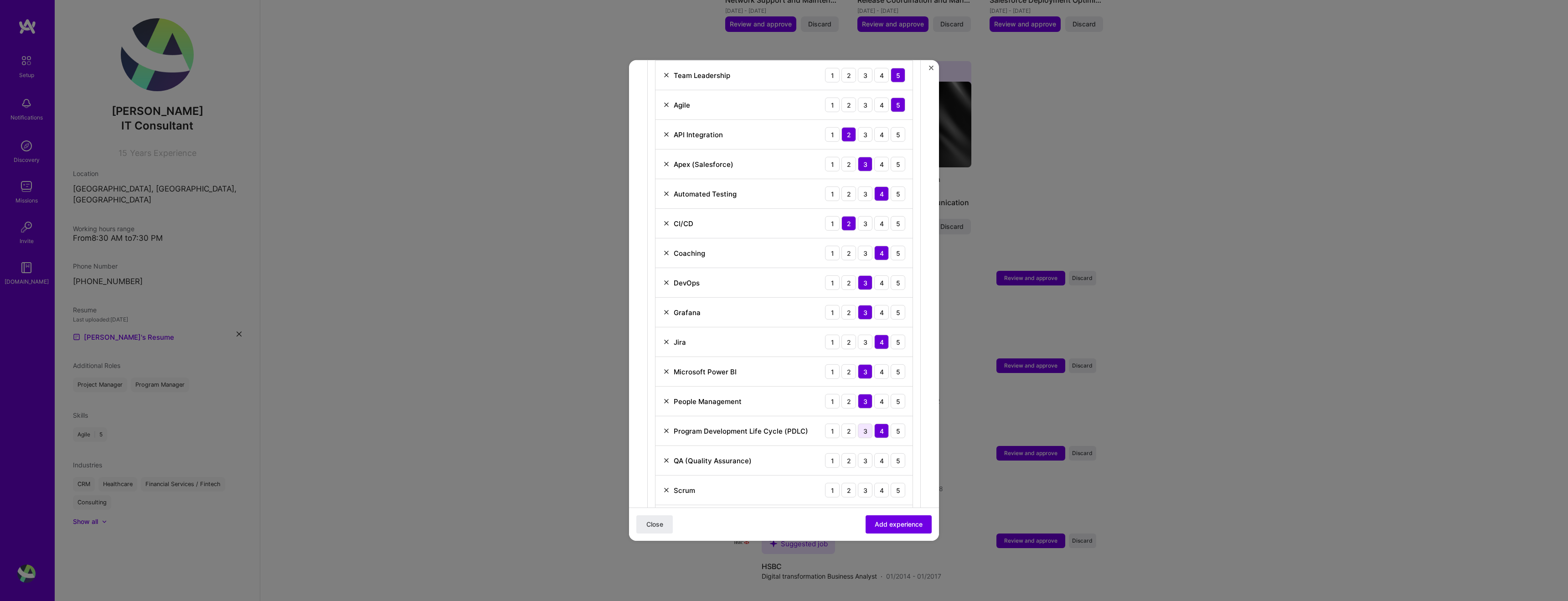
scroll to position [445, 0]
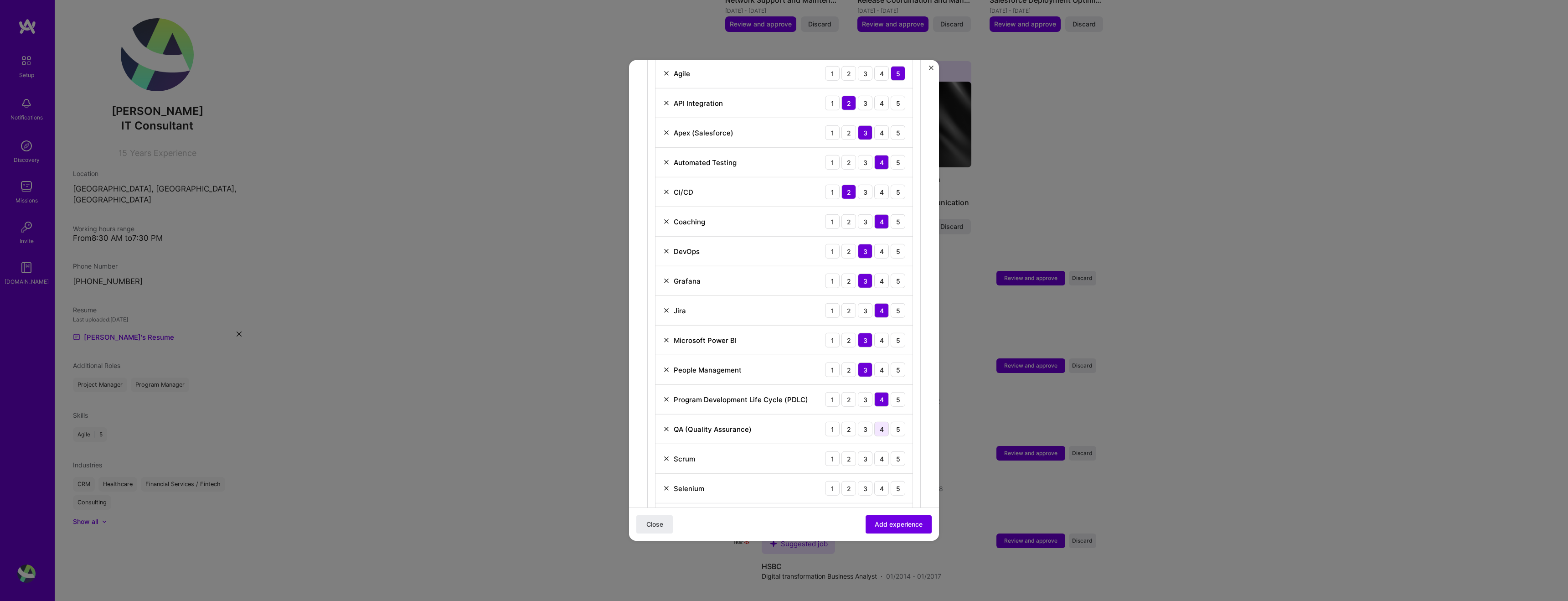
click at [883, 421] on div "4" at bounding box center [882, 429] width 14 height 14
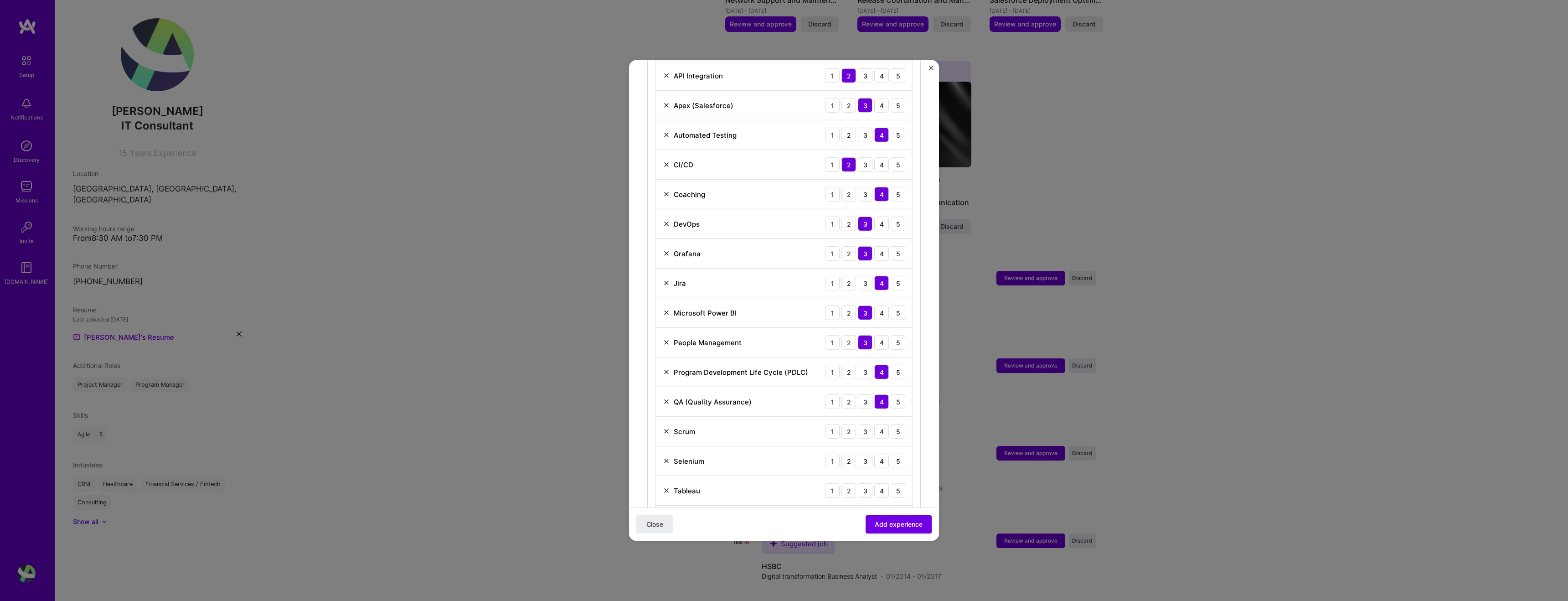
scroll to position [479, 0]
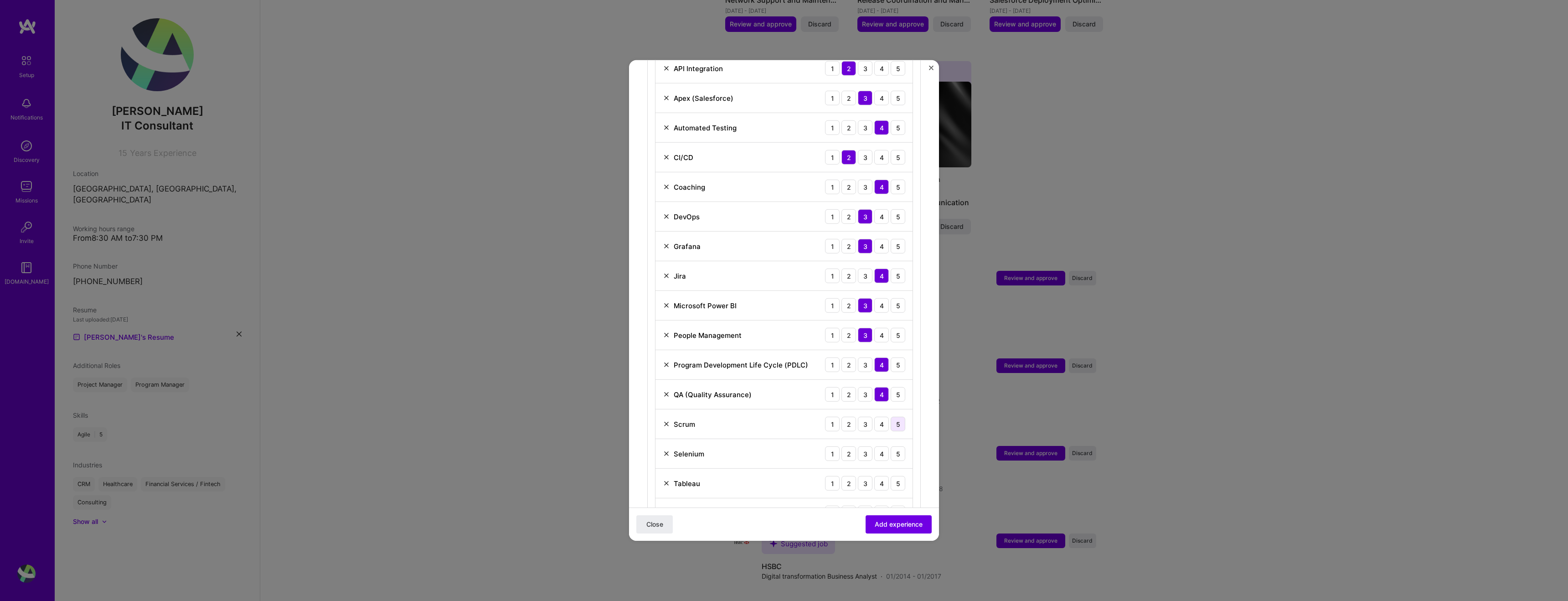
click at [899, 417] on div "5" at bounding box center [898, 424] width 14 height 14
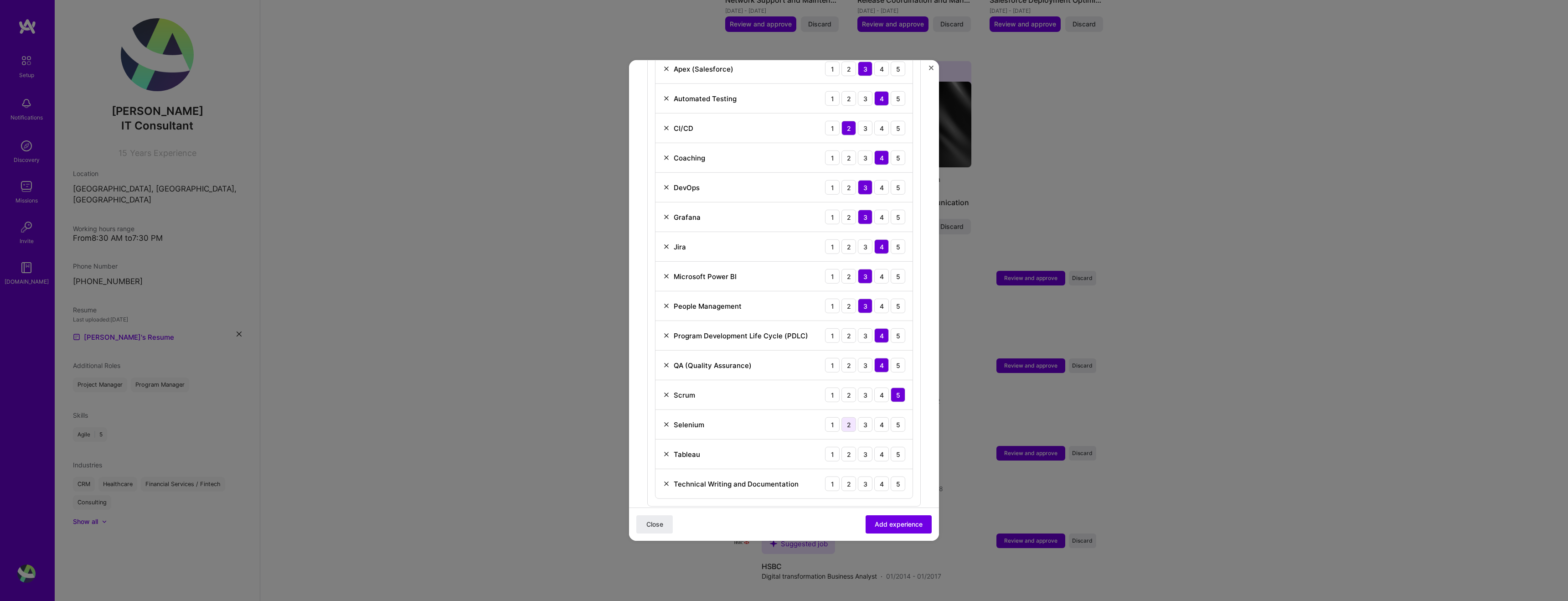
click at [853, 417] on div "2" at bounding box center [849, 424] width 14 height 14
click at [868, 447] on div "3" at bounding box center [865, 454] width 14 height 14
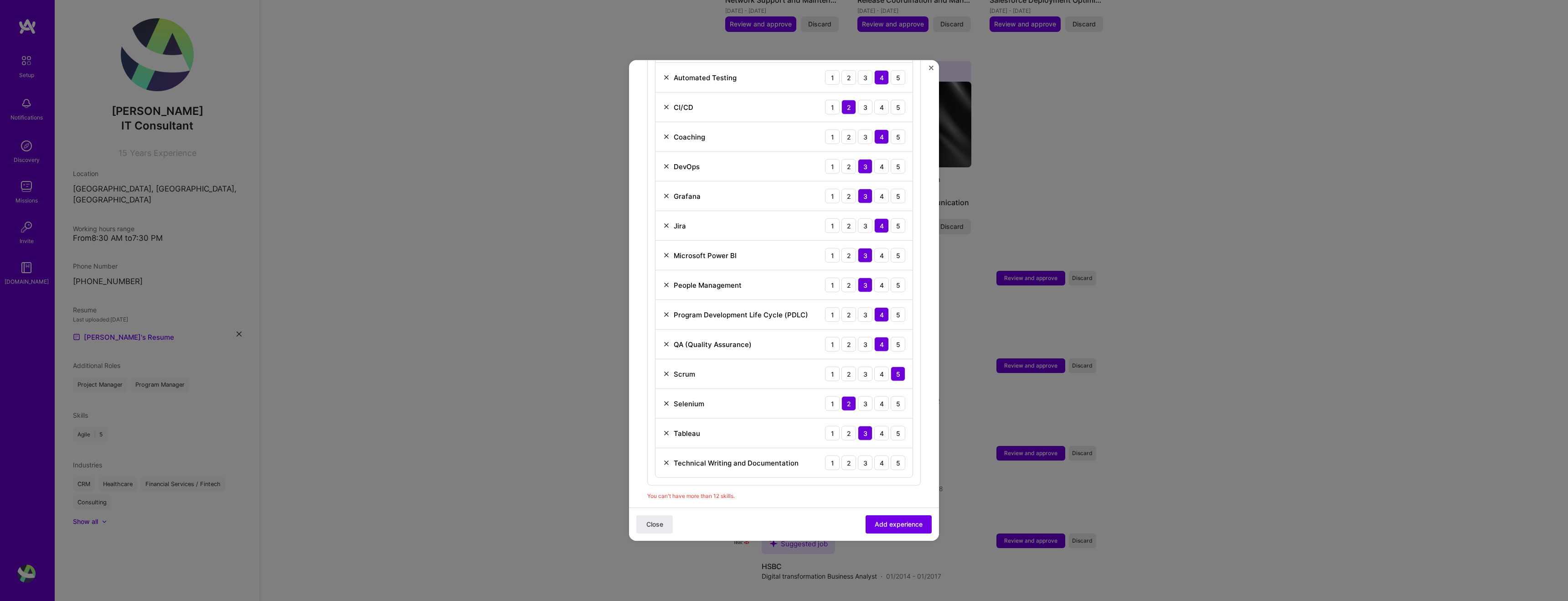
scroll to position [534, 0]
drag, startPoint x: 882, startPoint y: 446, endPoint x: 881, endPoint y: 504, distance: 58.0
click at [882, 450] on div "4" at bounding box center [882, 458] width 14 height 14
click at [897, 523] on span "Add experience" at bounding box center [898, 524] width 48 height 9
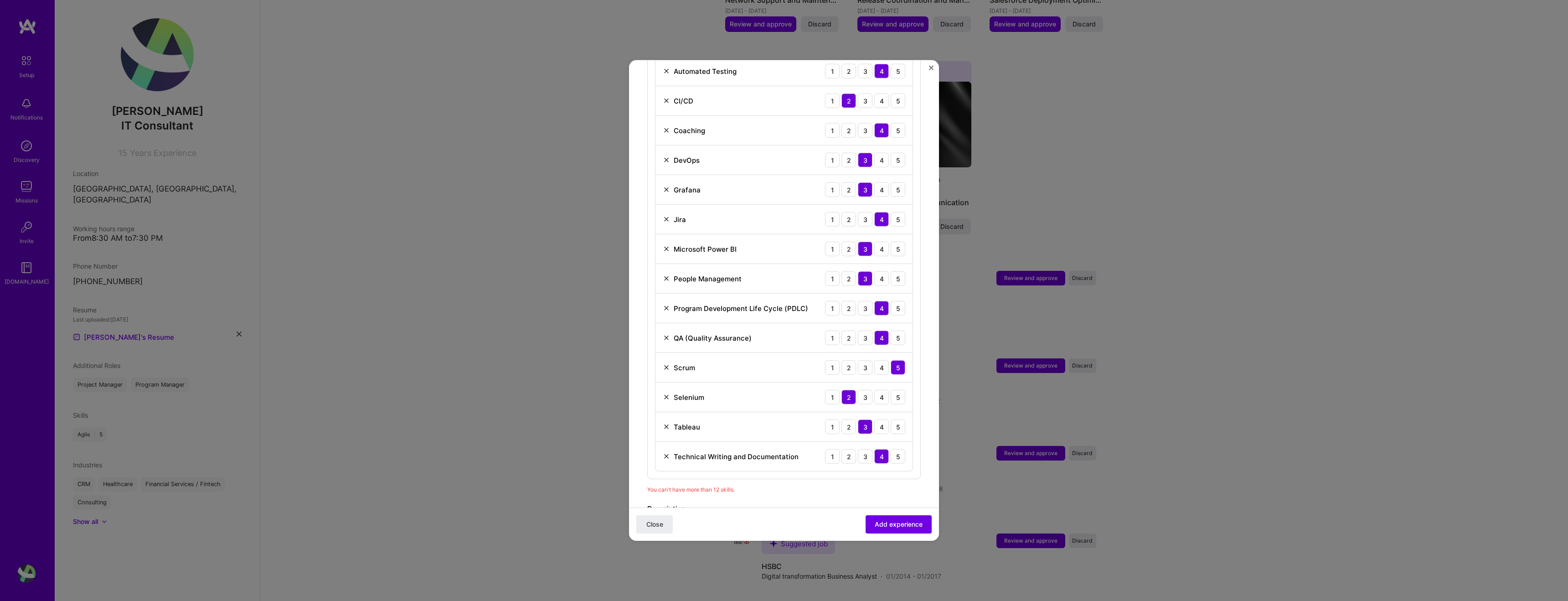
scroll to position [543, 0]
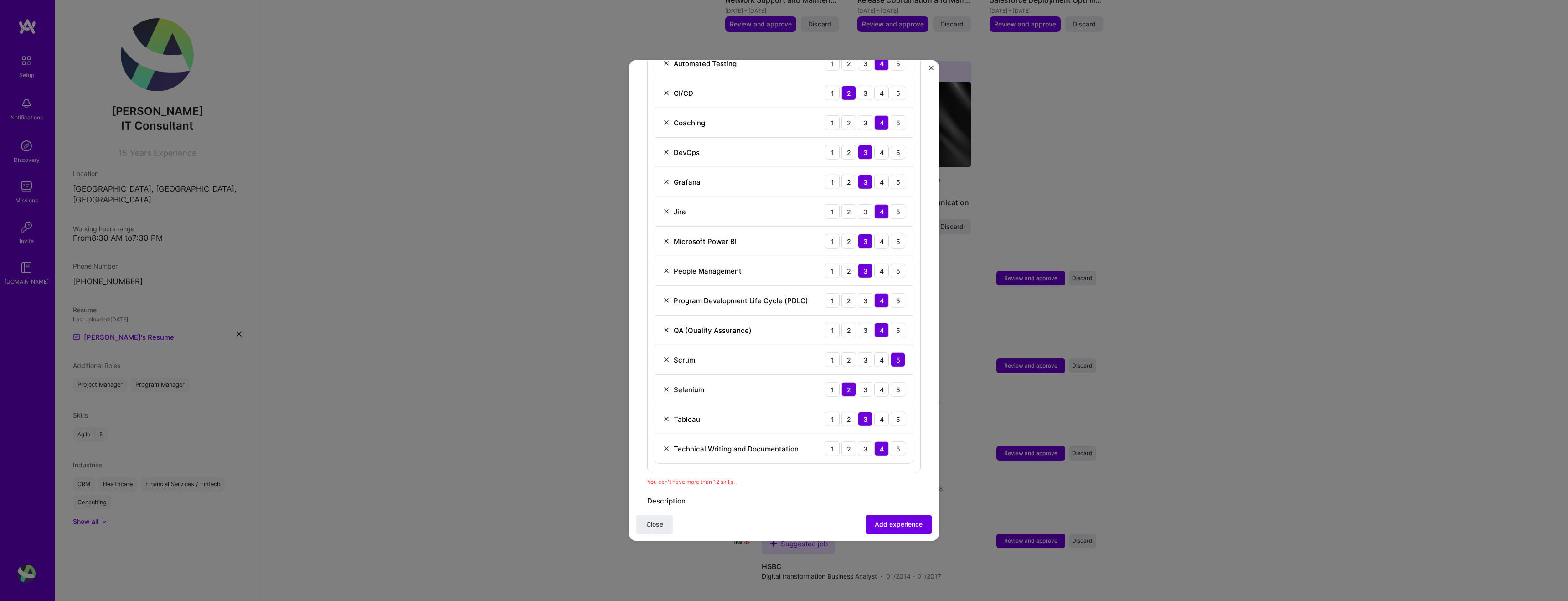
click at [667, 385] on img at bounding box center [666, 389] width 7 height 7
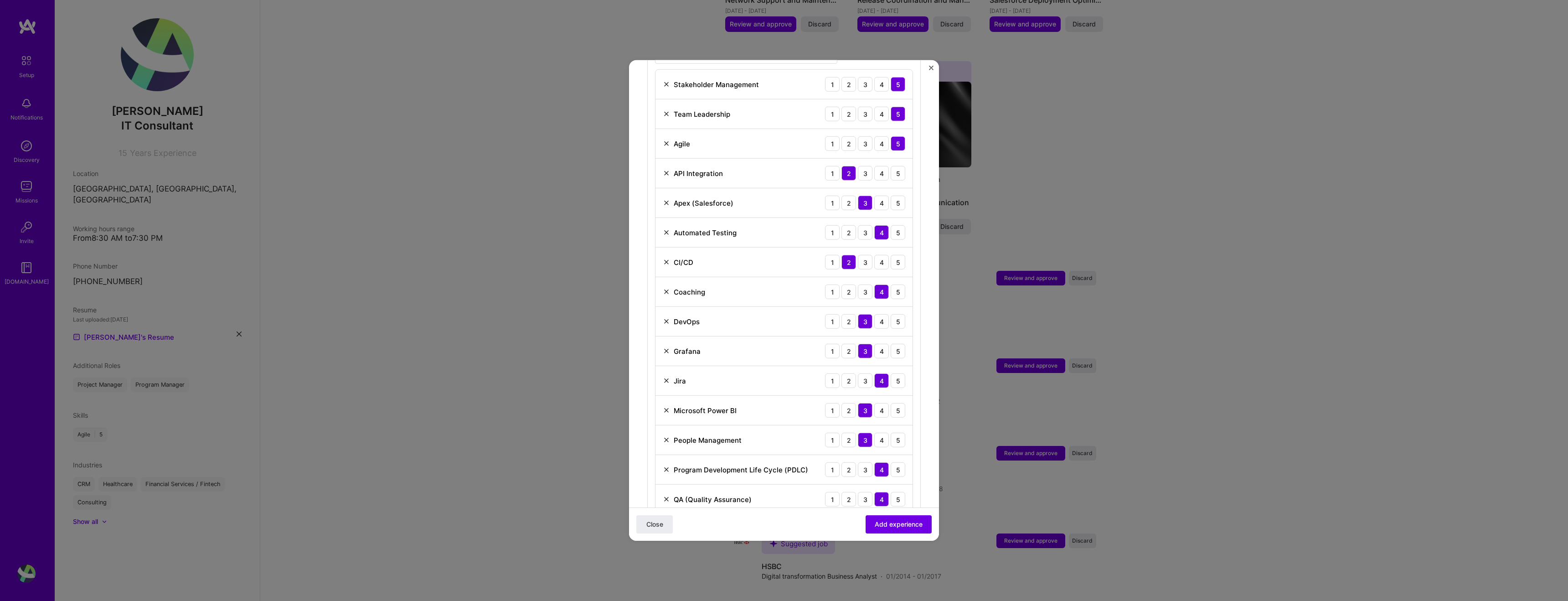
scroll to position [366, 0]
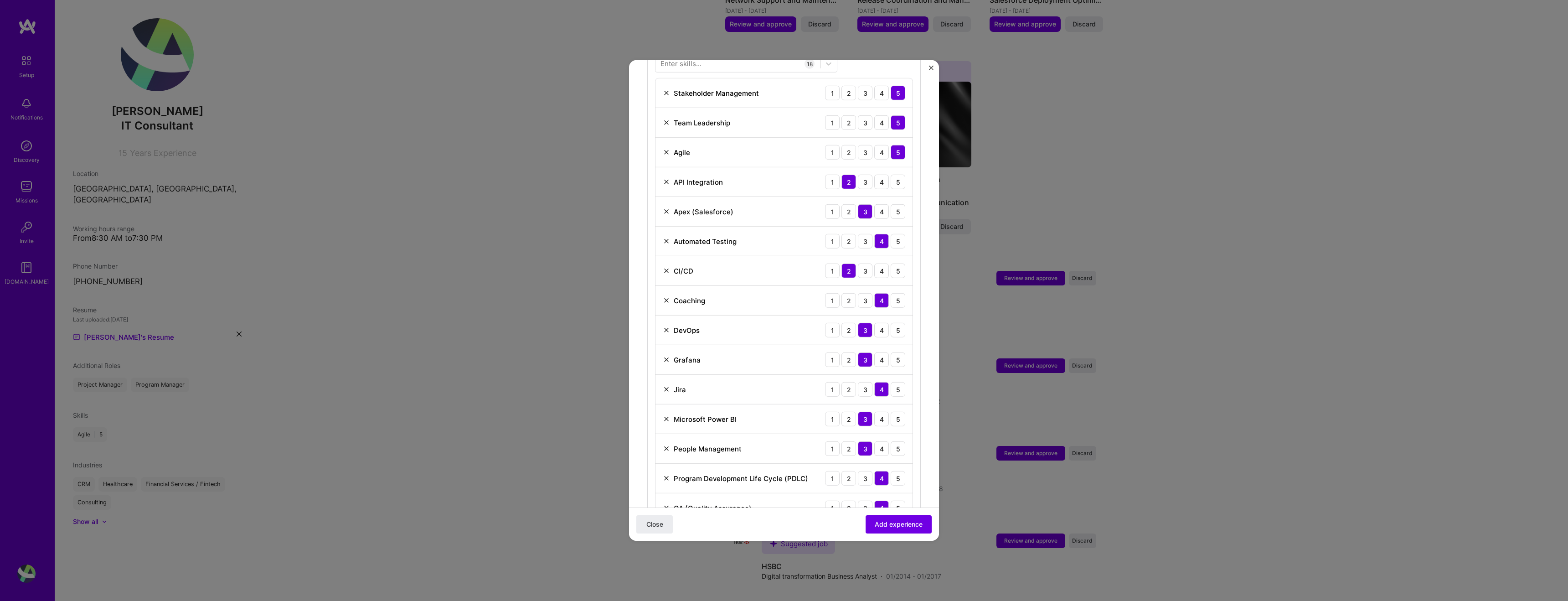
click at [666, 267] on img at bounding box center [666, 271] width 7 height 7
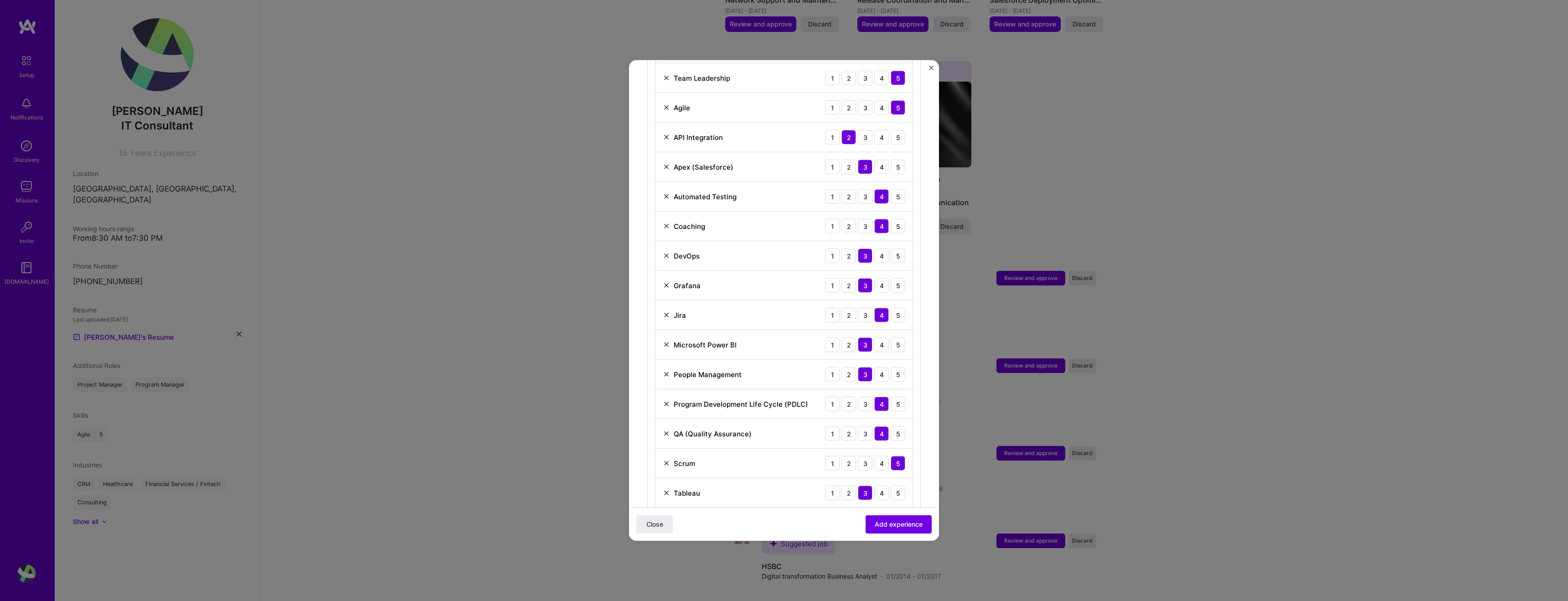
scroll to position [408, 0]
click at [665, 374] on img at bounding box center [666, 377] width 7 height 7
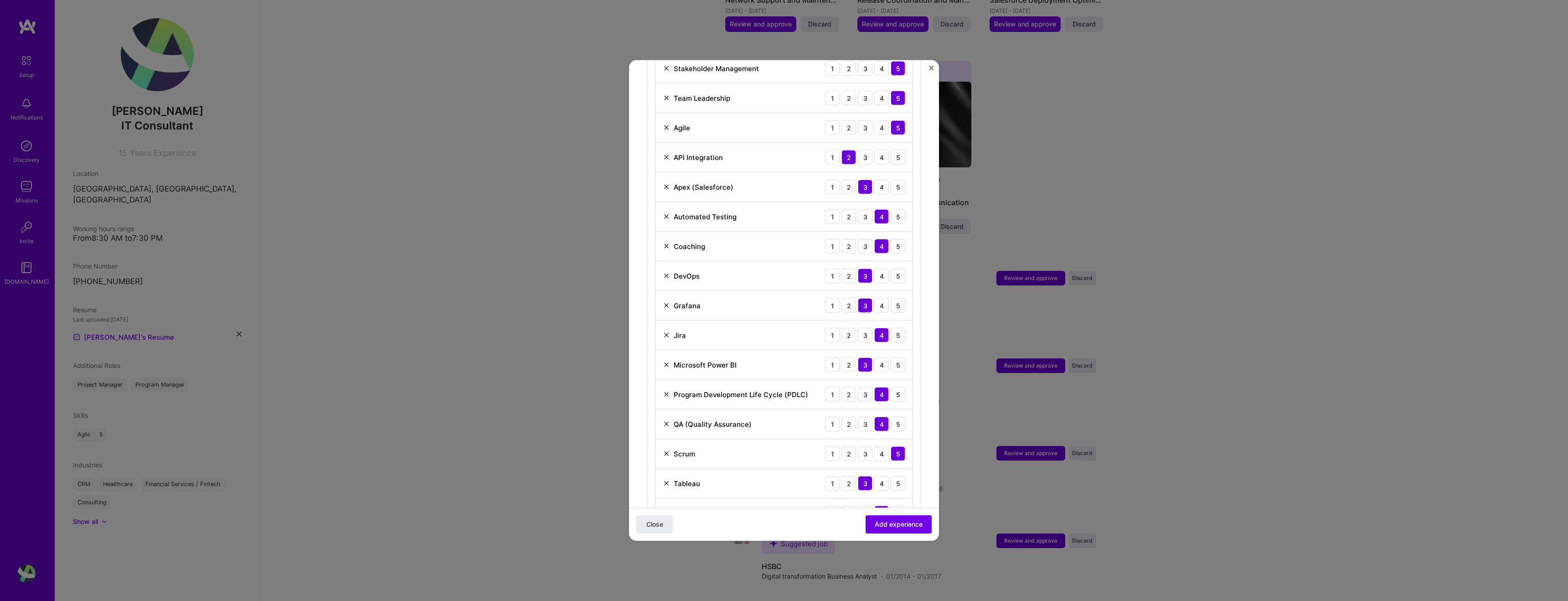
scroll to position [390, 0]
click at [667, 302] on img at bounding box center [666, 306] width 7 height 7
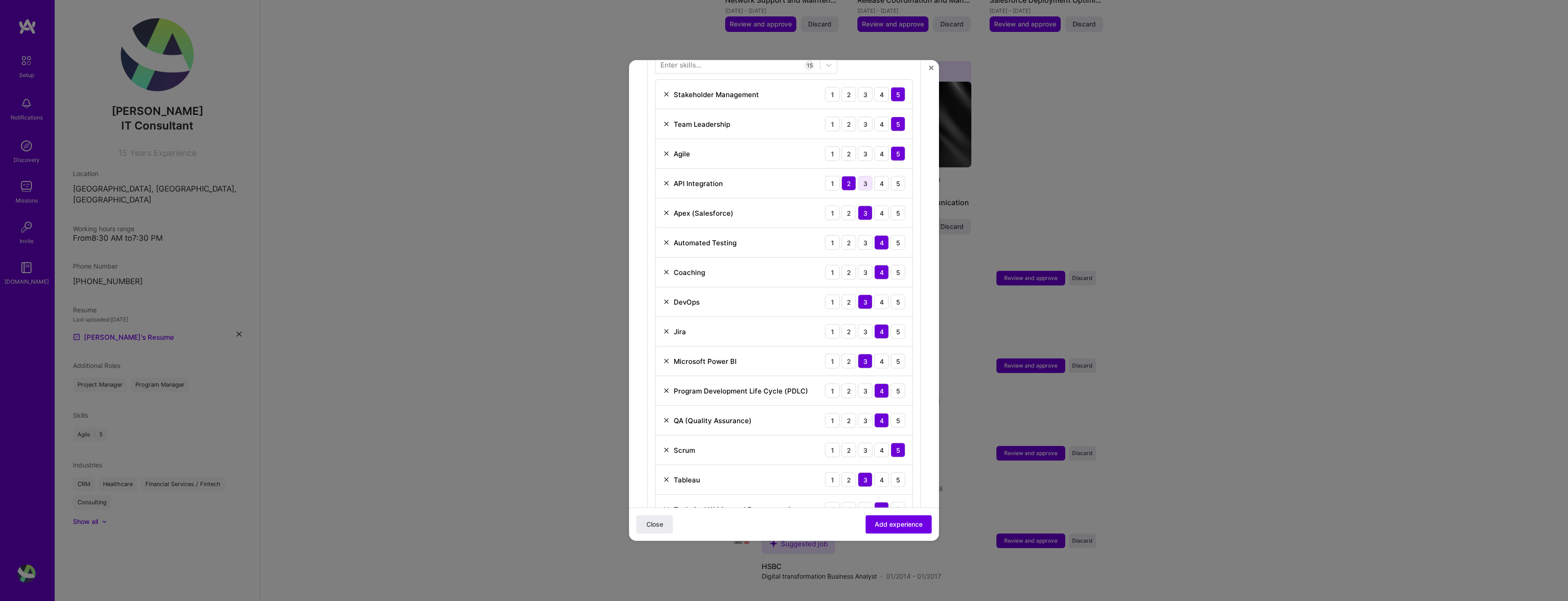
click at [866, 176] on div "3" at bounding box center [865, 183] width 14 height 14
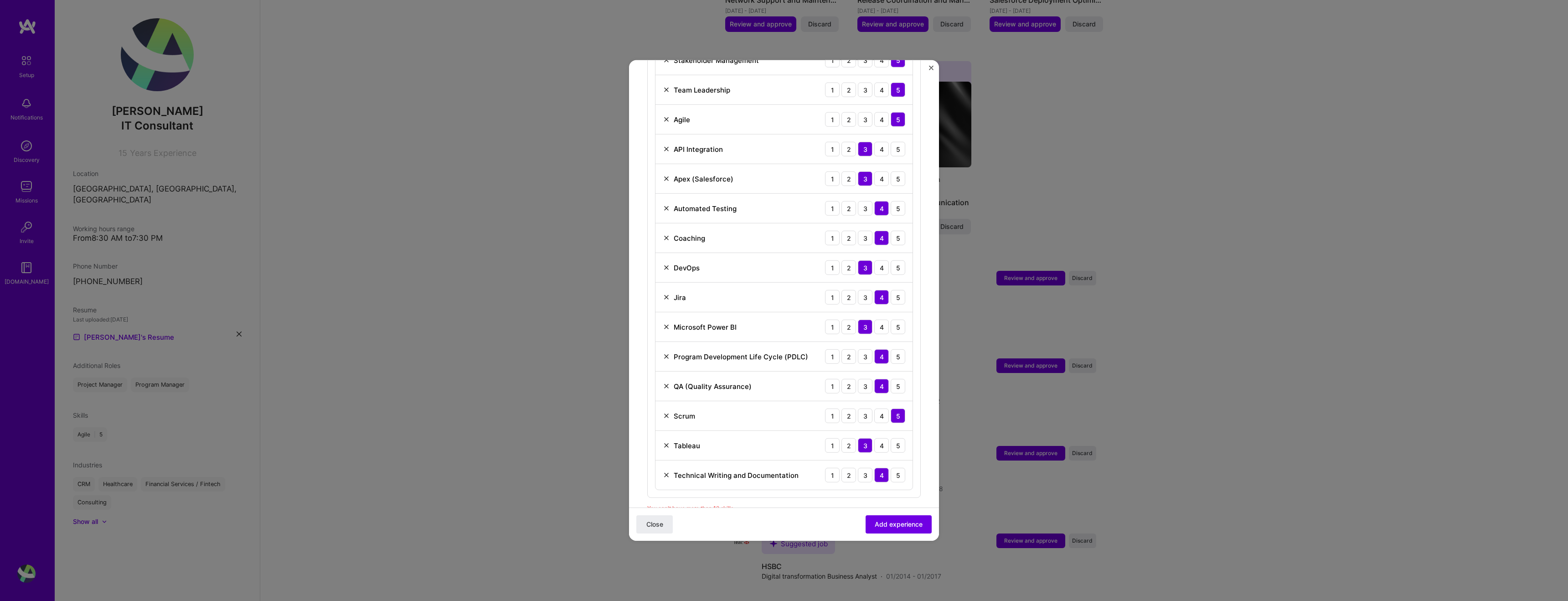
scroll to position [401, 0]
click at [668, 143] on img at bounding box center [666, 147] width 7 height 7
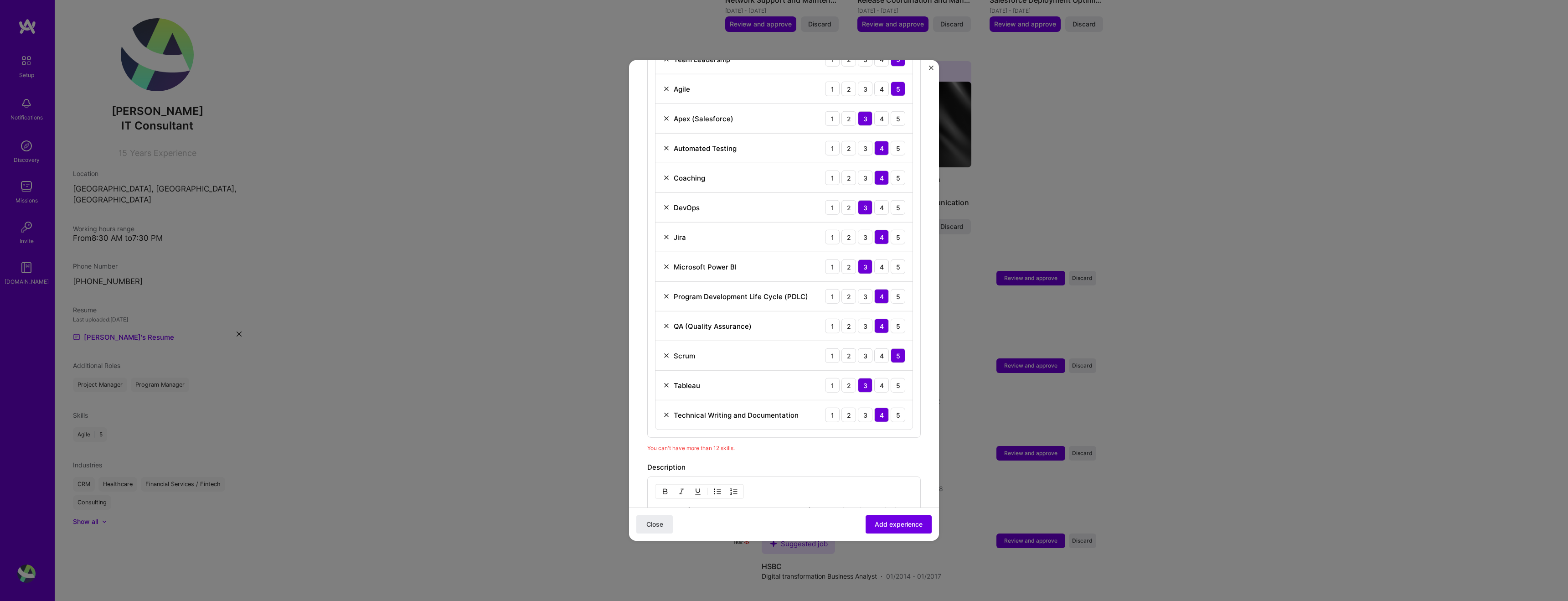
scroll to position [430, 0]
click at [667, 263] on img at bounding box center [666, 266] width 7 height 7
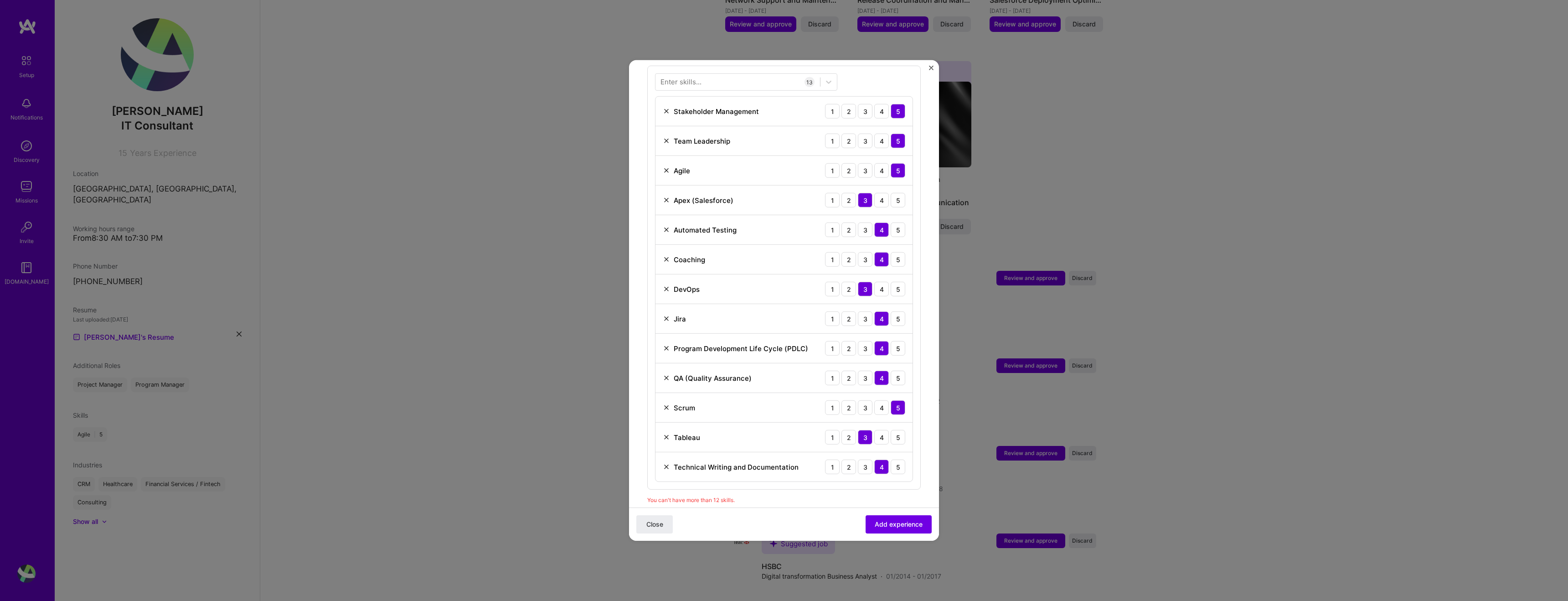
scroll to position [345, 0]
click at [666, 466] on img at bounding box center [666, 469] width 7 height 7
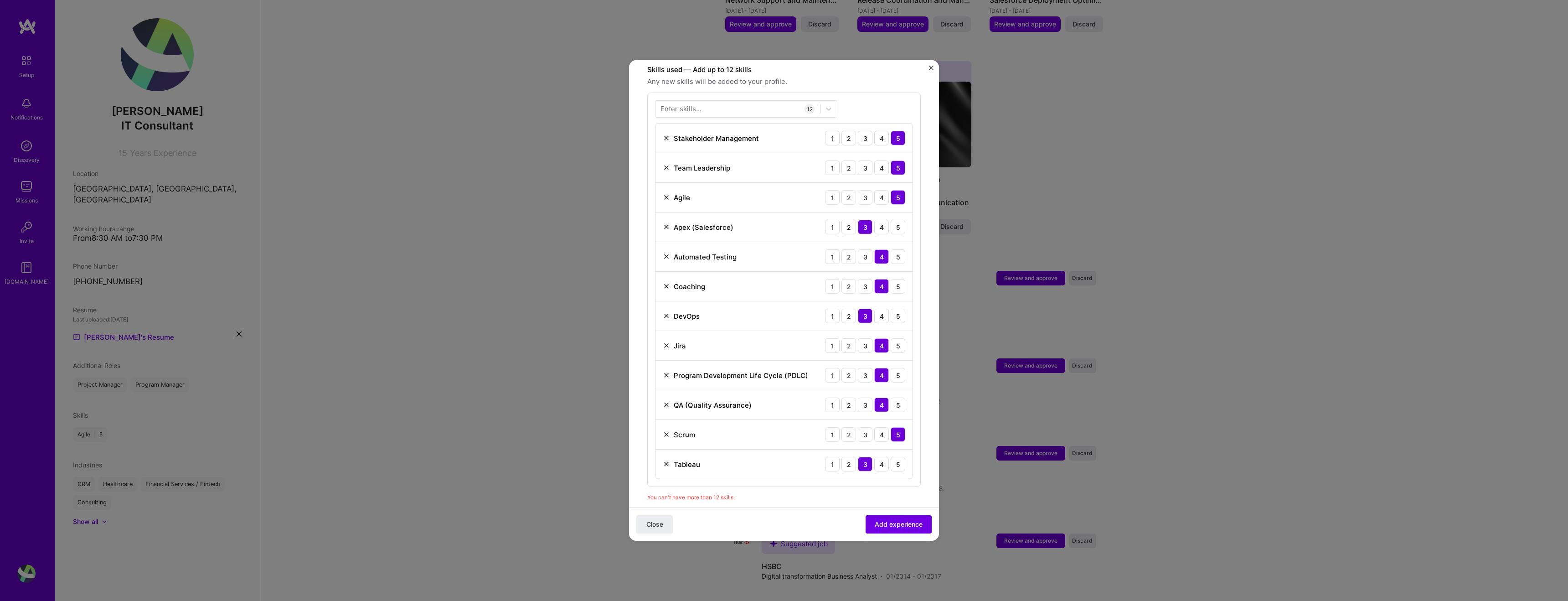
scroll to position [320, 0]
click at [897, 528] on span "Add experience" at bounding box center [898, 524] width 48 height 9
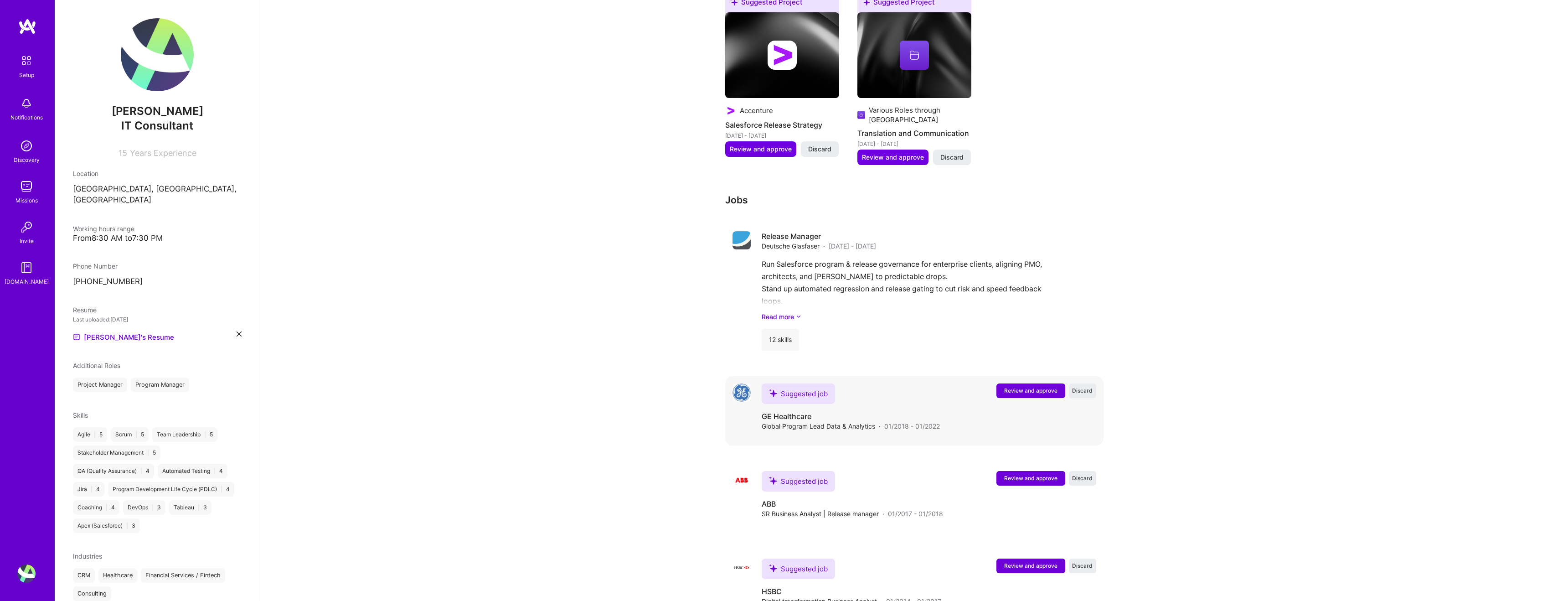
scroll to position [784, 0]
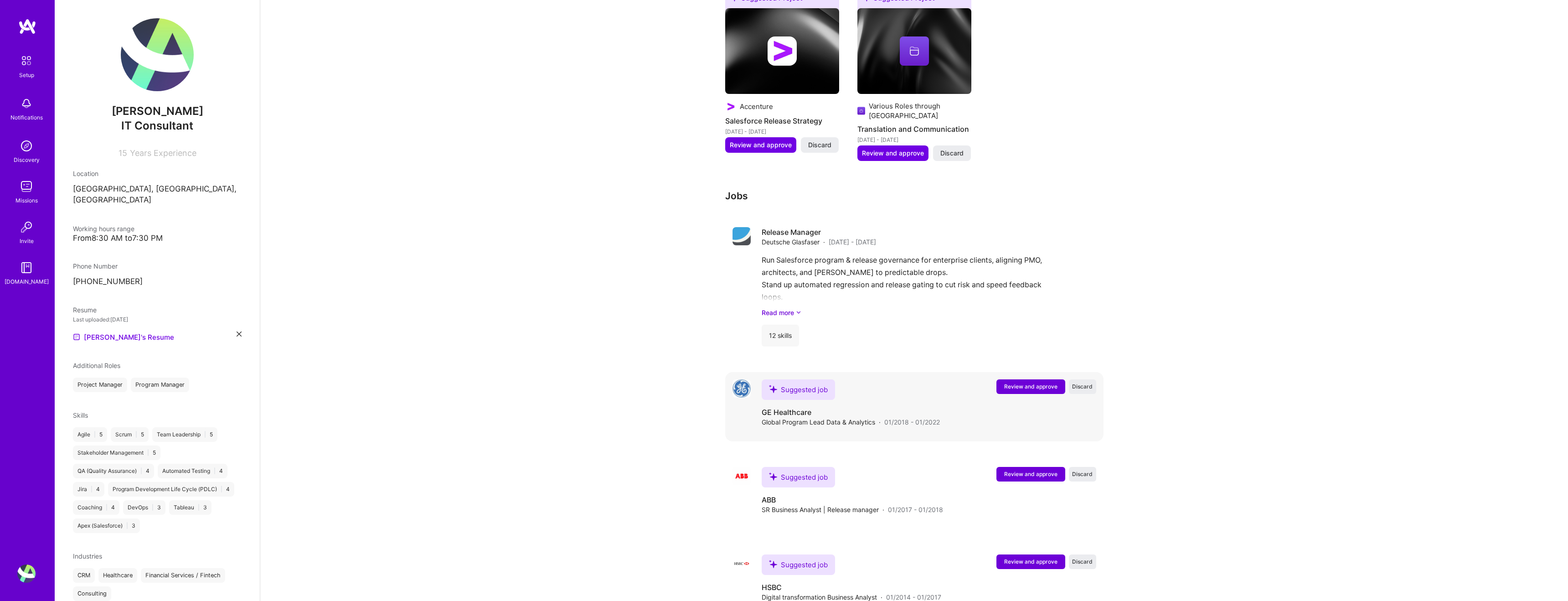
click at [1018, 383] on span "Review and approve" at bounding box center [1030, 386] width 53 height 8
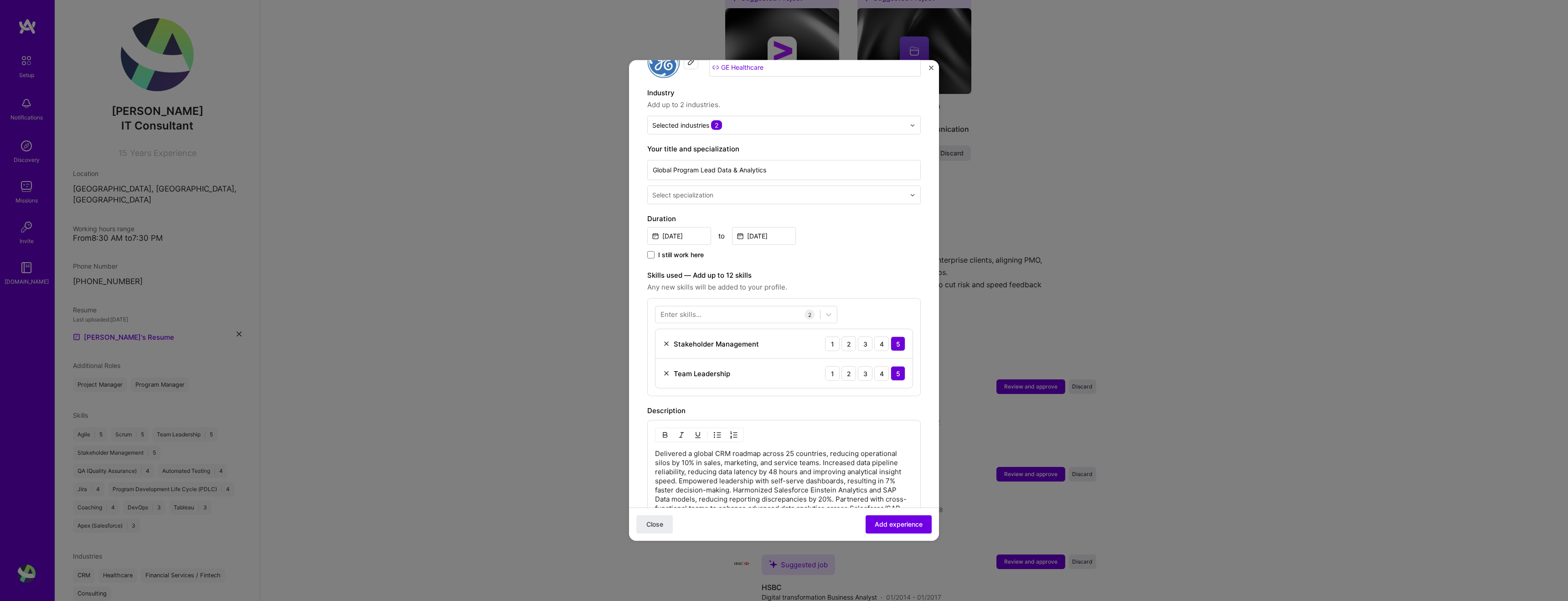
scroll to position [0, 0]
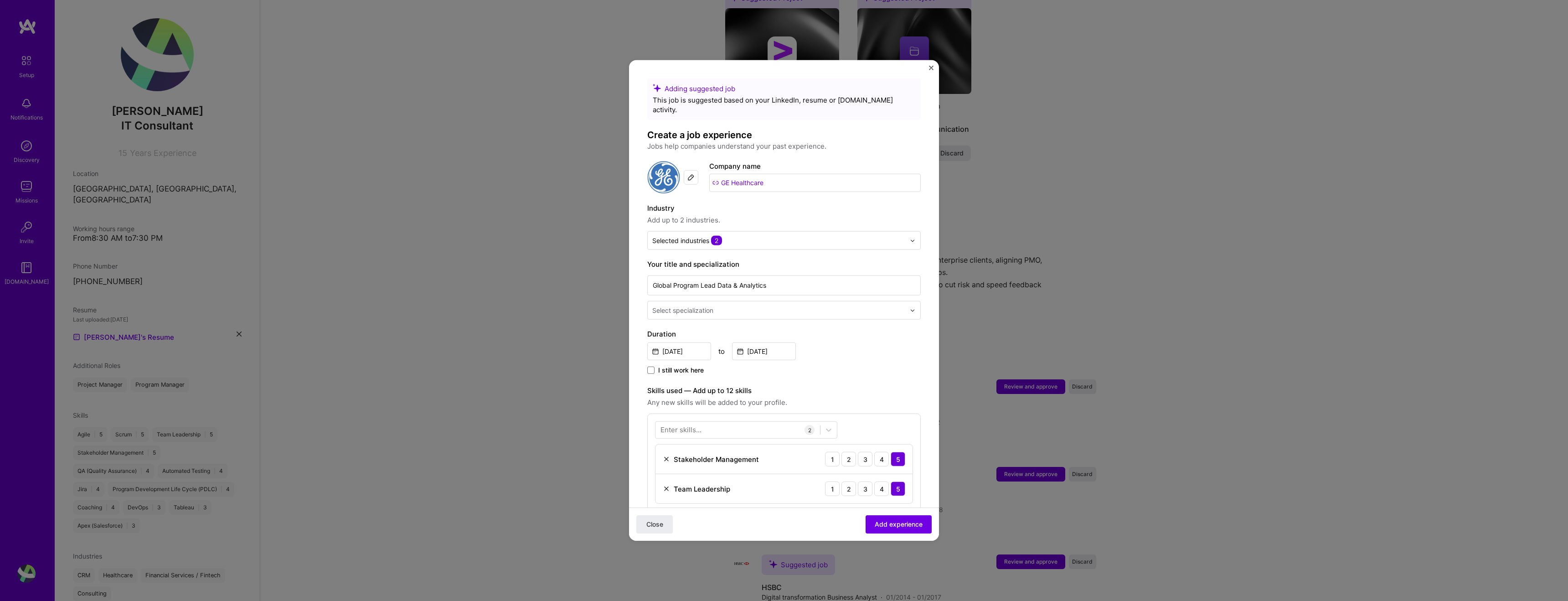
click at [932, 67] on img "Close" at bounding box center [931, 68] width 5 height 5
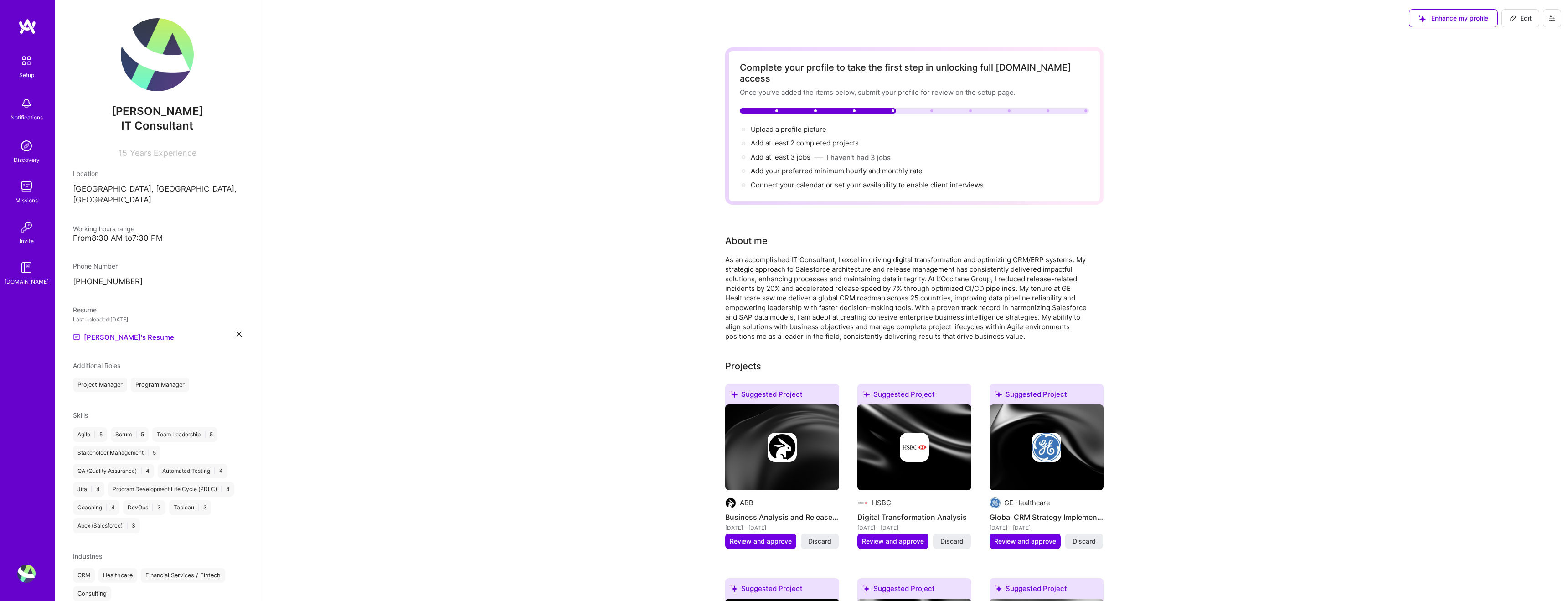
click at [28, 188] on img at bounding box center [26, 186] width 18 height 18
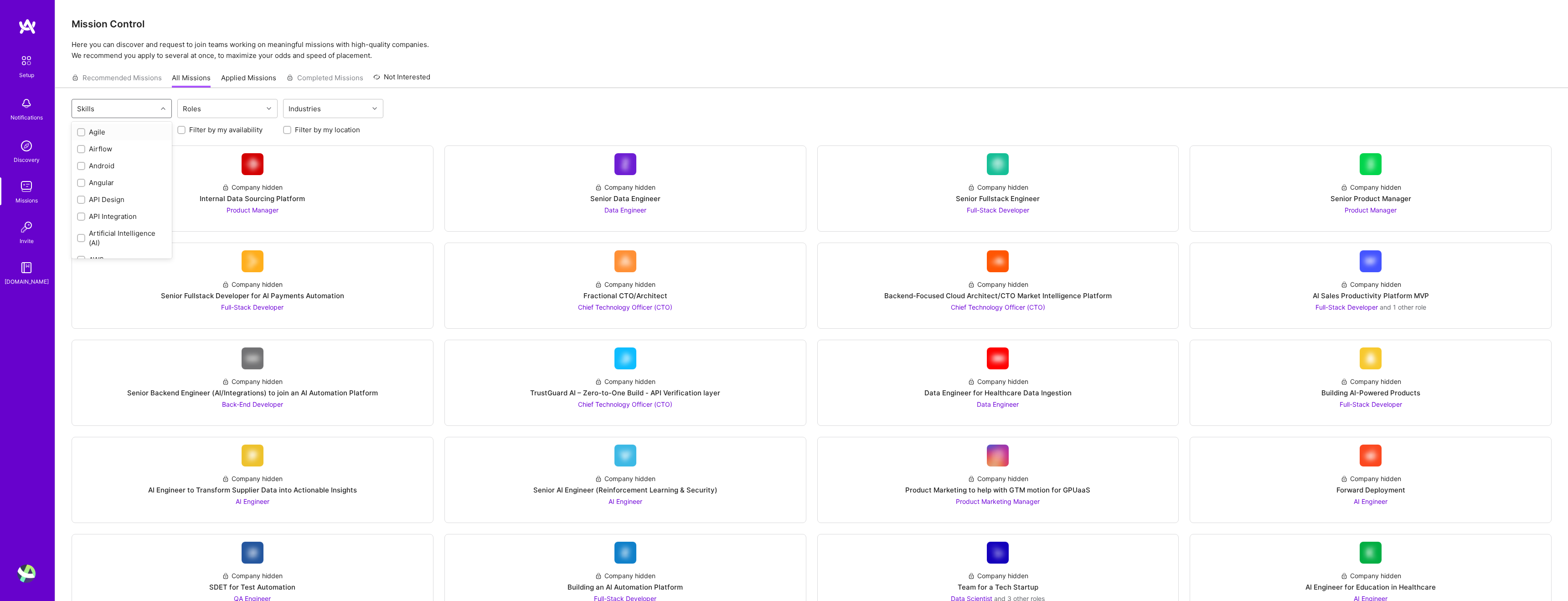
click at [126, 104] on div "Skills" at bounding box center [115, 108] width 85 height 18
click at [81, 130] on input "checkbox" at bounding box center [81, 132] width 6 height 6
checkbox input "true"
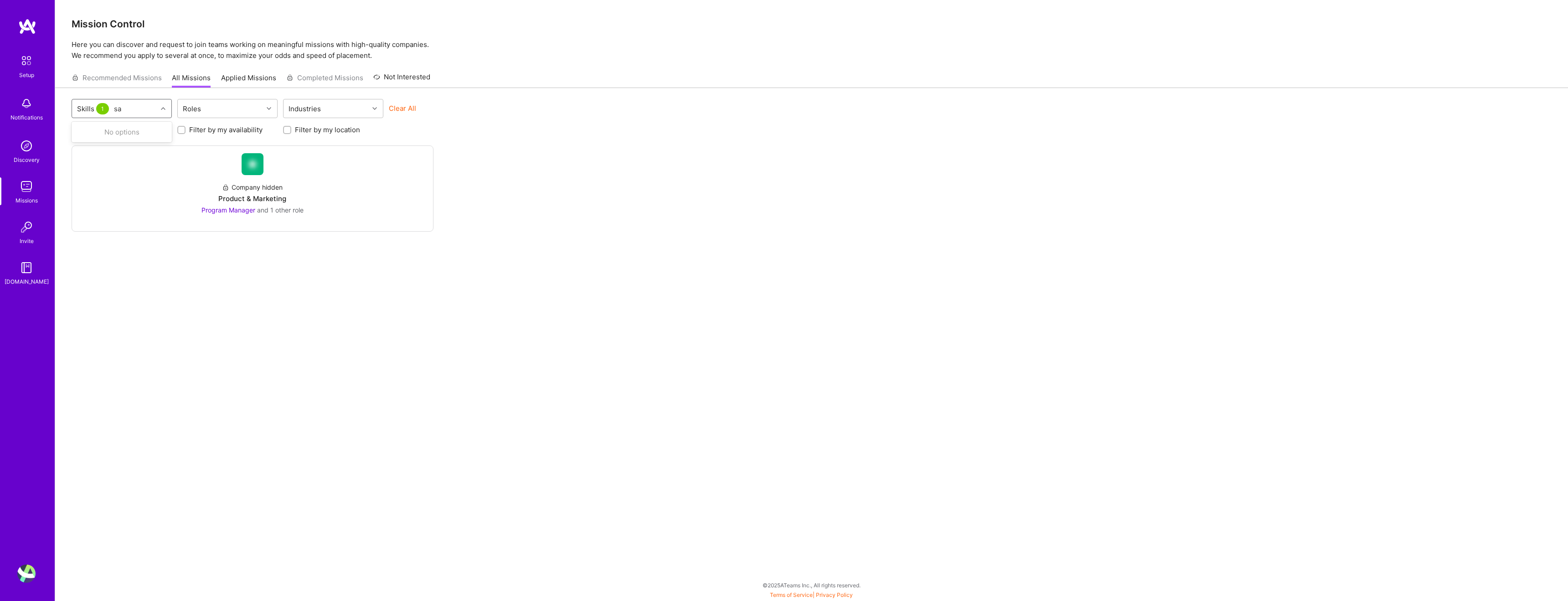
type input "s"
checkbox input "false"
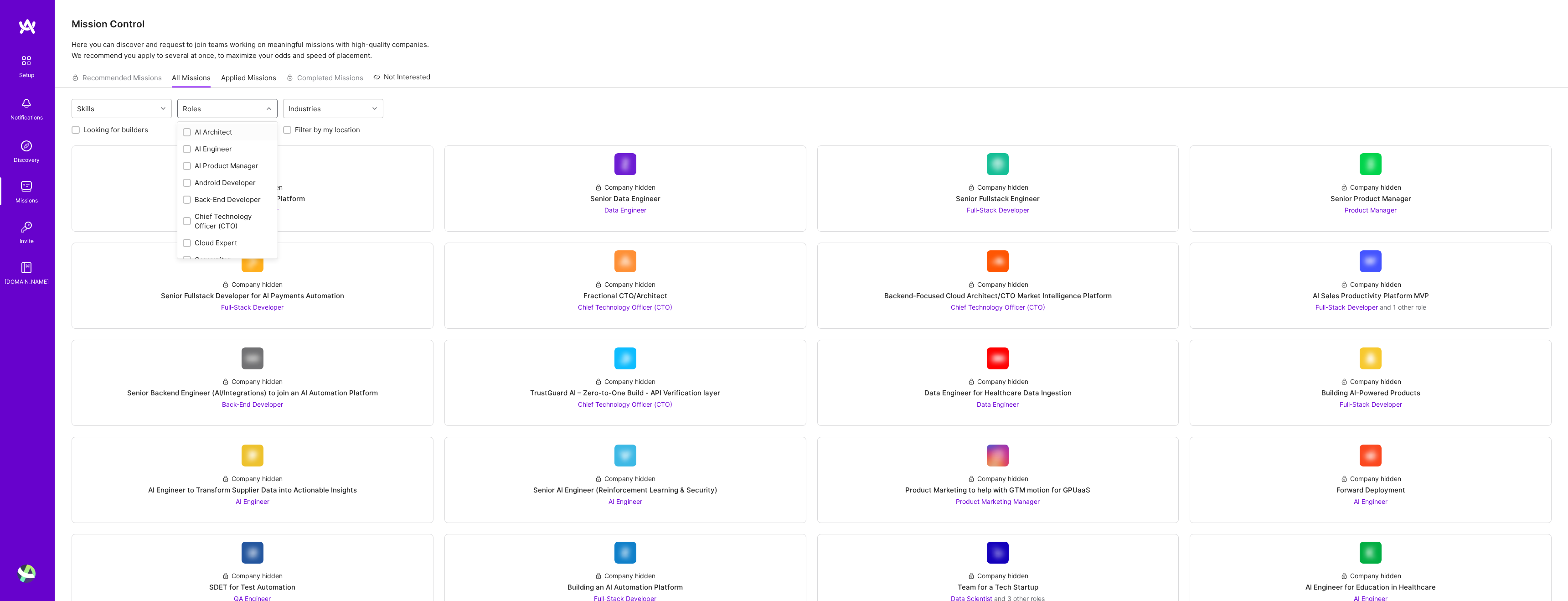
click at [223, 110] on div "Roles" at bounding box center [220, 108] width 85 height 18
click at [188, 164] on input "checkbox" at bounding box center [188, 164] width 6 height 6
checkbox input "true"
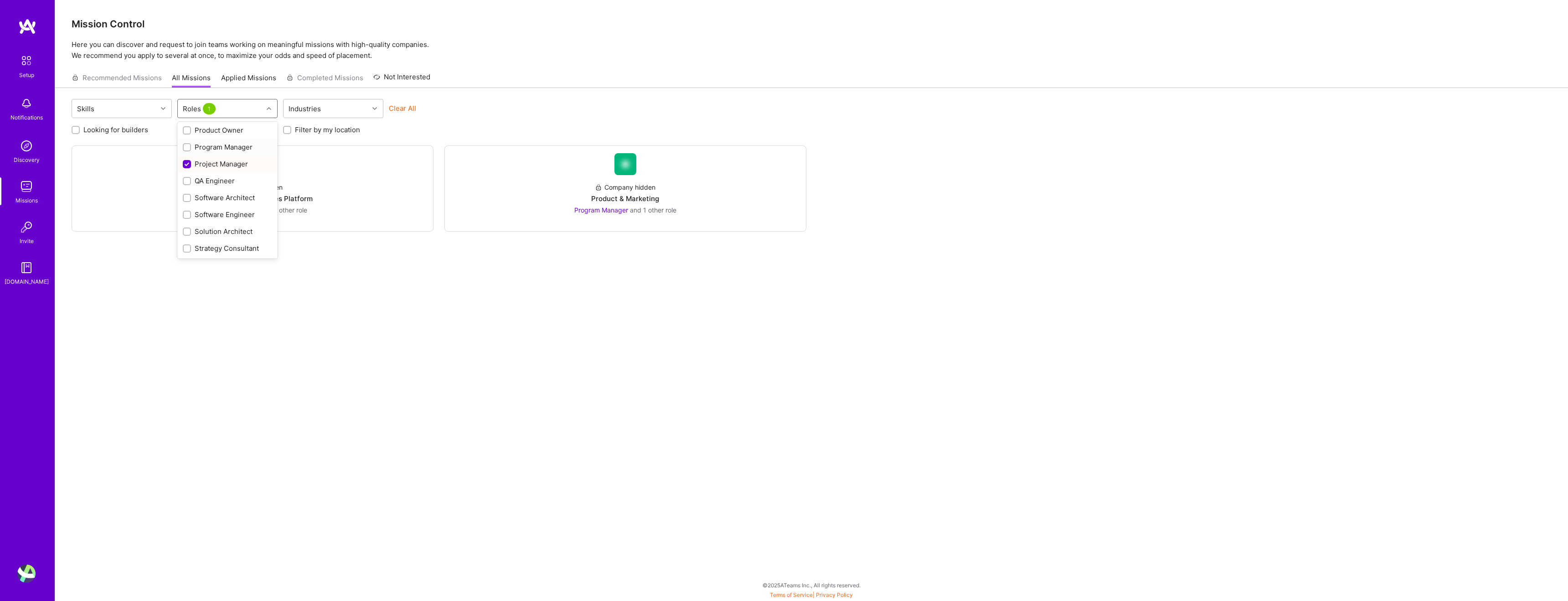
click at [188, 145] on input "checkbox" at bounding box center [188, 147] width 6 height 6
checkbox input "true"
click at [190, 128] on input "checkbox" at bounding box center [188, 130] width 6 height 6
checkbox input "true"
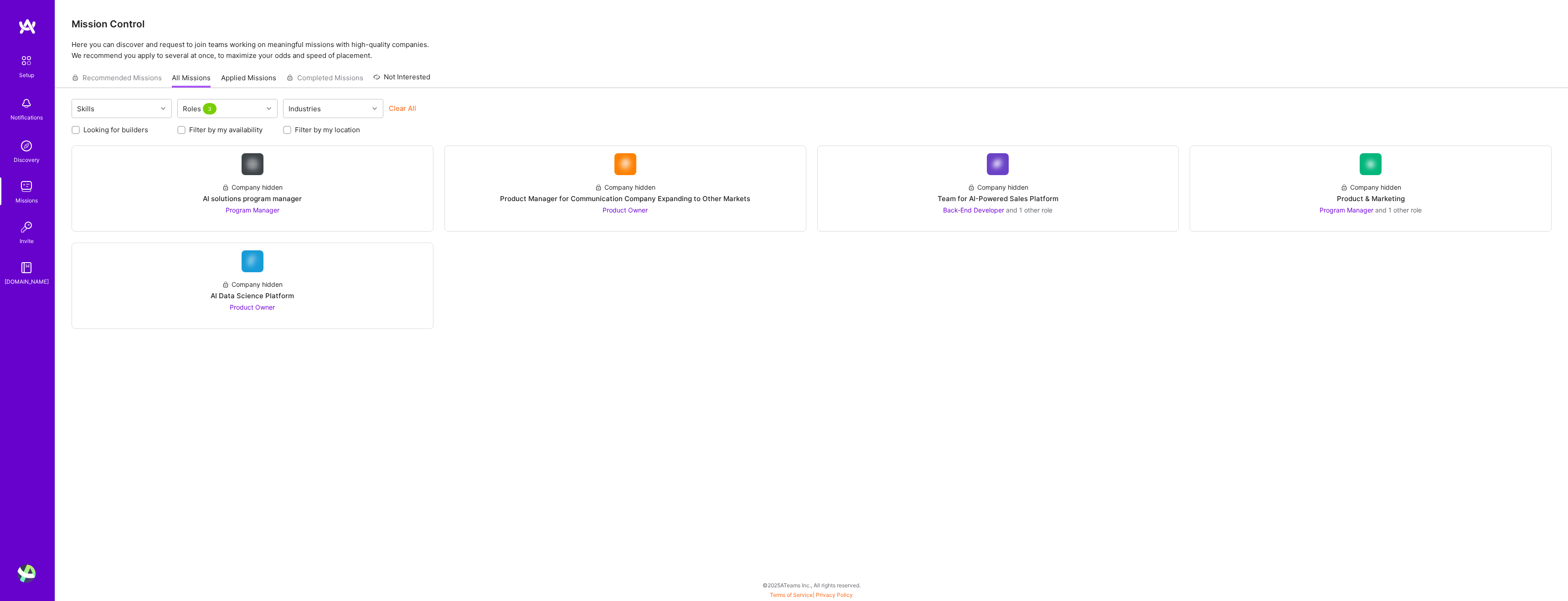
click at [583, 329] on div "Skills Roles 3 Industries Clear All Looking for builders Filter by my availabil…" at bounding box center [812, 328] width 1513 height 480
click at [1350, 208] on span "Program Manager" at bounding box center [1347, 209] width 54 height 8
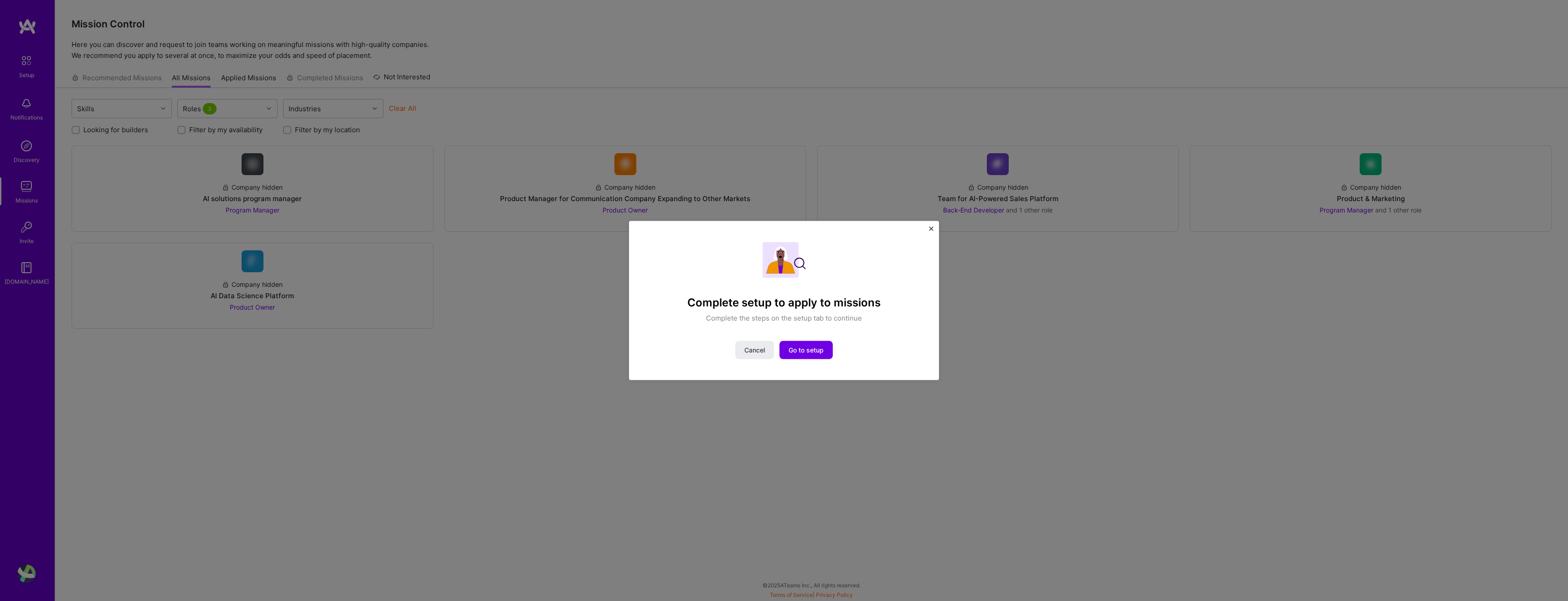
click at [932, 229] on img "Close" at bounding box center [931, 228] width 5 height 5
